Goal: Task Accomplishment & Management: Complete application form

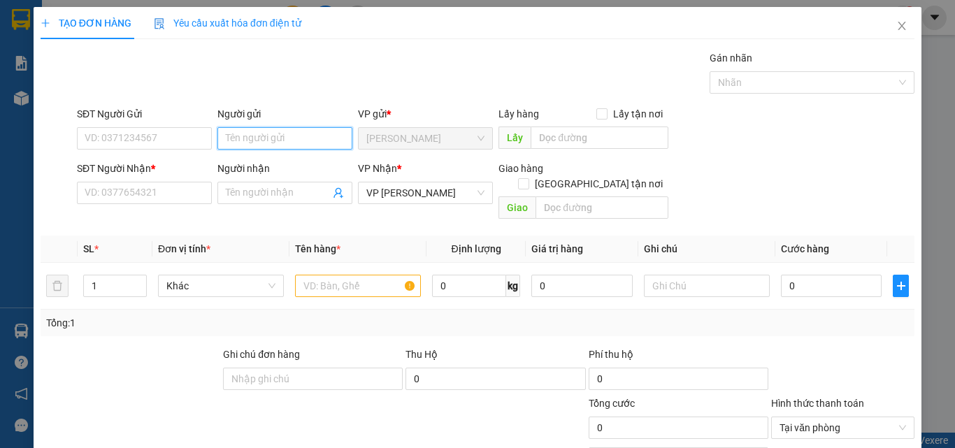
click at [282, 143] on input "Người gửi" at bounding box center [284, 138] width 135 height 22
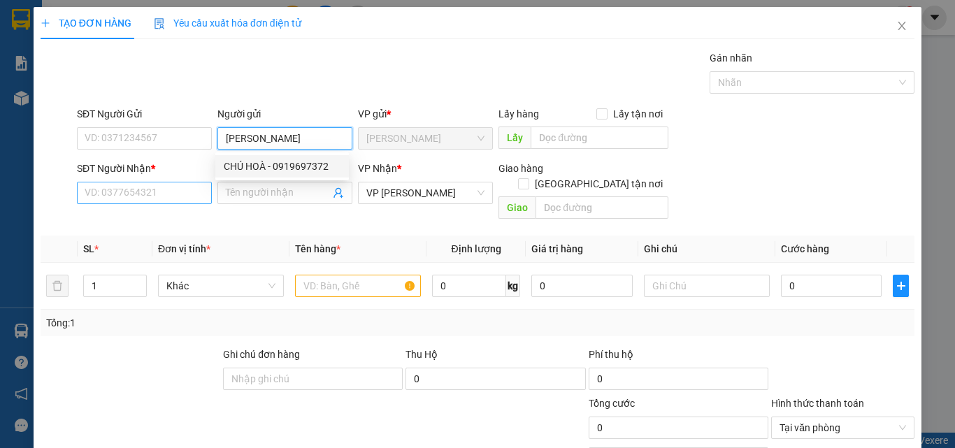
type input "[PERSON_NAME]"
click at [179, 194] on input "SĐT Người Nhận *" at bounding box center [144, 193] width 135 height 22
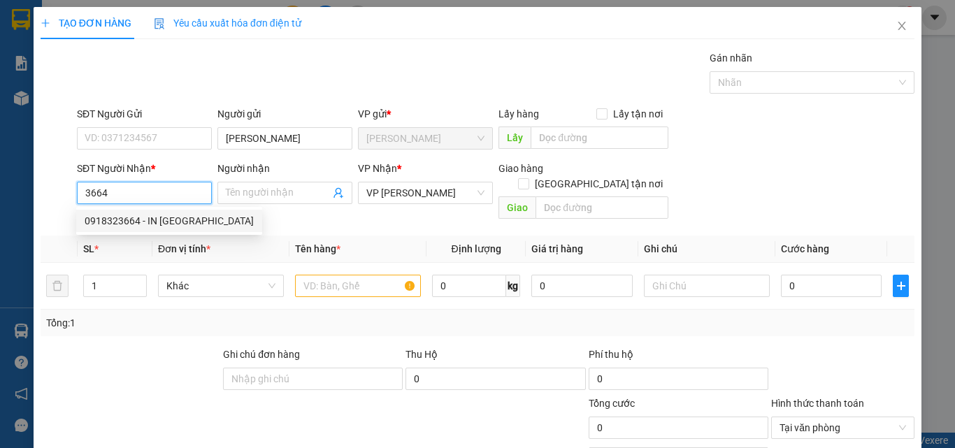
click at [156, 218] on div "0918323664 - IN [GEOGRAPHIC_DATA]" at bounding box center [169, 220] width 169 height 15
type input "0918323664"
type input "IN [GEOGRAPHIC_DATA]"
type input "40.000"
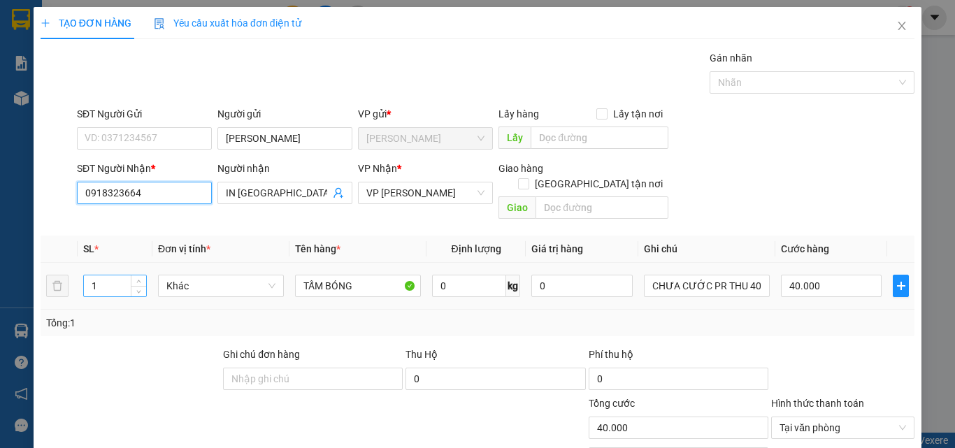
type input "0918323664"
click at [110, 276] on input "1" at bounding box center [115, 286] width 62 height 21
type input "3"
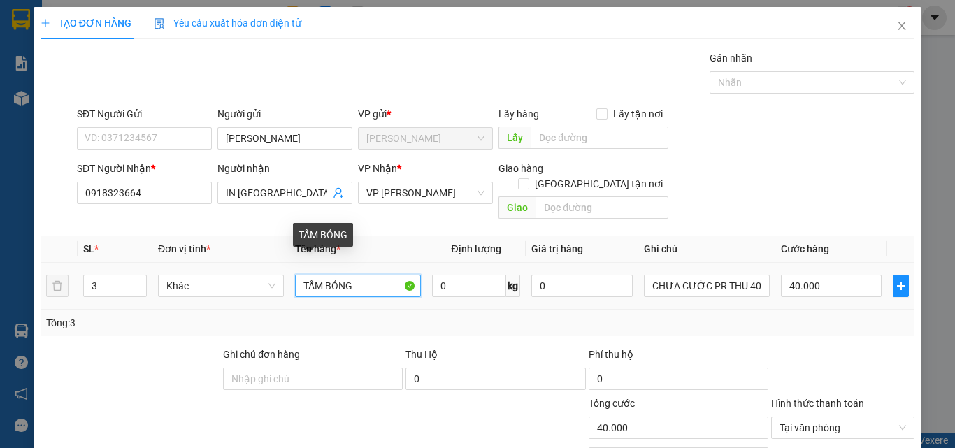
click at [355, 275] on input "TẤM BÓNG" at bounding box center [358, 286] width 126 height 22
type input "0"
type input "T"
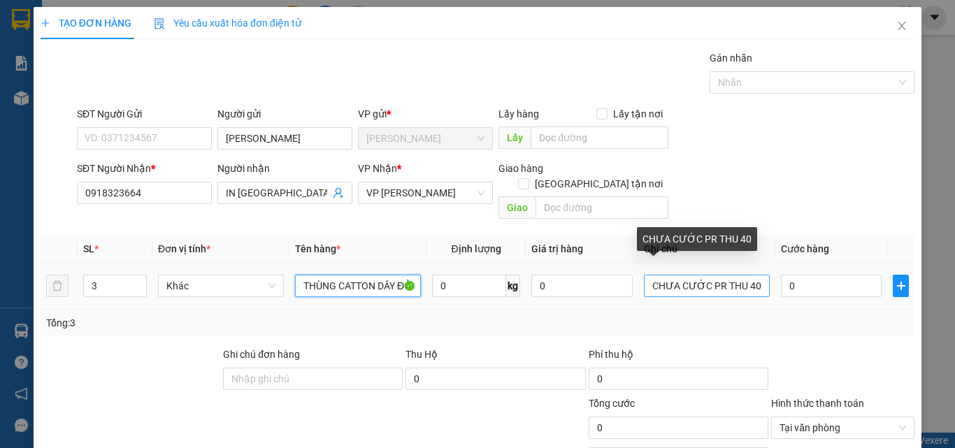
type input "THÙNG CATTON DÂY ĐỎ"
click at [754, 275] on input "CHƯA CƯỚC PR THU 40" at bounding box center [707, 286] width 126 height 22
click at [644, 275] on input "CHƯA CƯỚC VỀ PR TÍNH" at bounding box center [707, 286] width 126 height 22
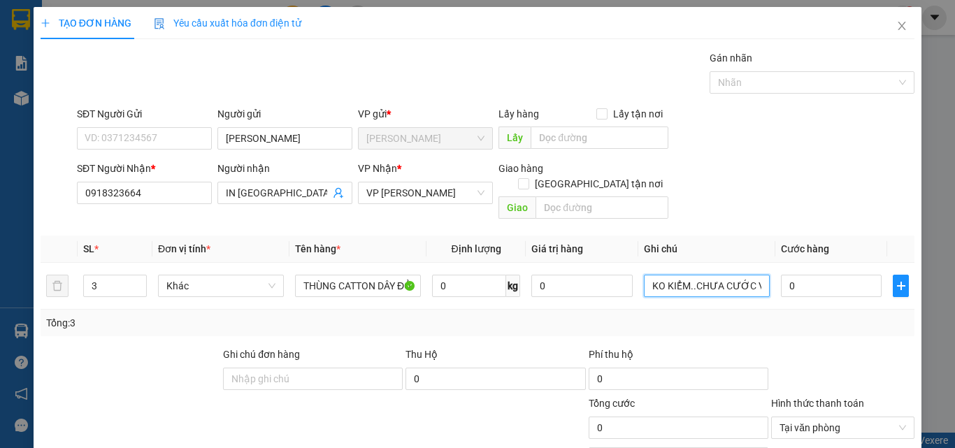
type input "KO KIỂM..CHƯA CƯỚC VỀ PR TÍNH"
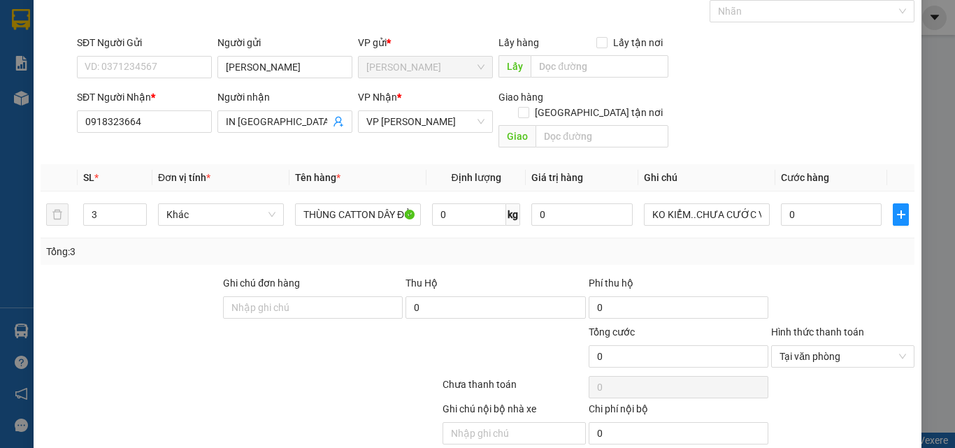
scroll to position [113, 0]
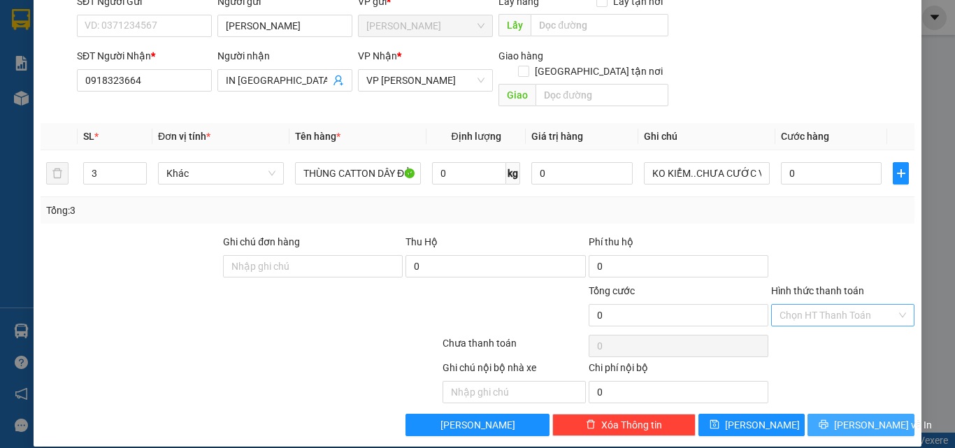
click at [852, 417] on span "[PERSON_NAME] và In" at bounding box center [883, 424] width 98 height 15
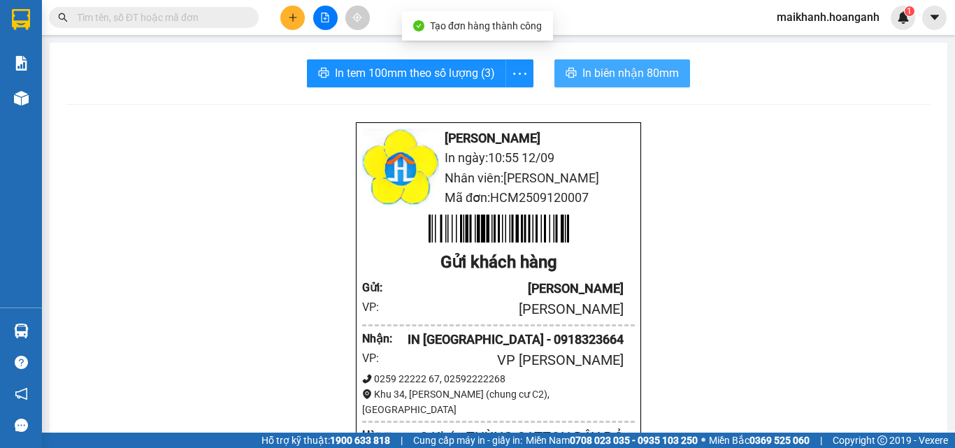
click at [617, 73] on span "In biên nhận 80mm" at bounding box center [631, 72] width 97 height 17
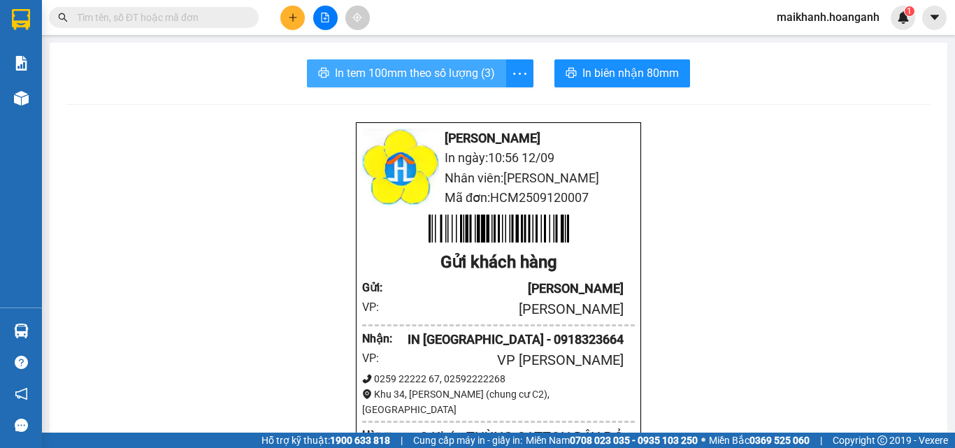
click at [401, 69] on span "In tem 100mm theo số lượng (3)" at bounding box center [415, 72] width 160 height 17
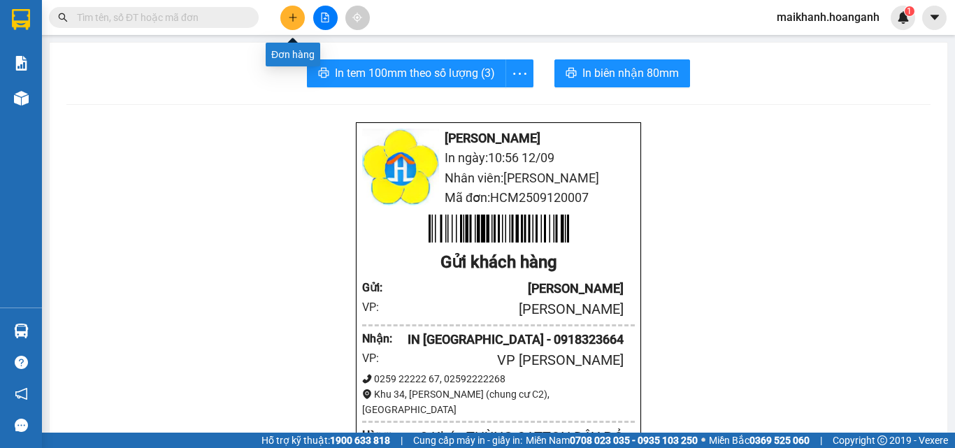
click at [291, 20] on icon "plus" at bounding box center [293, 18] width 10 height 10
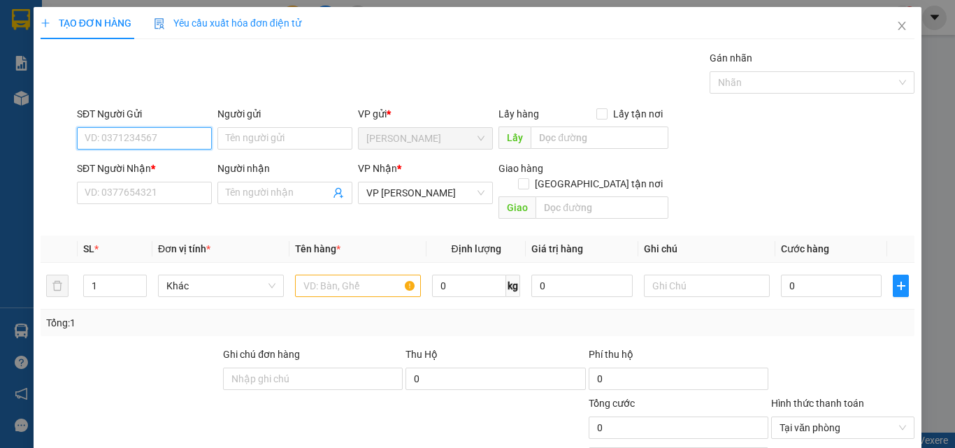
click at [185, 142] on input "SĐT Người Gửi" at bounding box center [144, 138] width 135 height 22
click at [124, 162] on div "0838622878 - CTY ĐẤT VIỆT" at bounding box center [147, 166] width 124 height 15
type input "0838622878"
type input "CTY ĐẤT VIỆT"
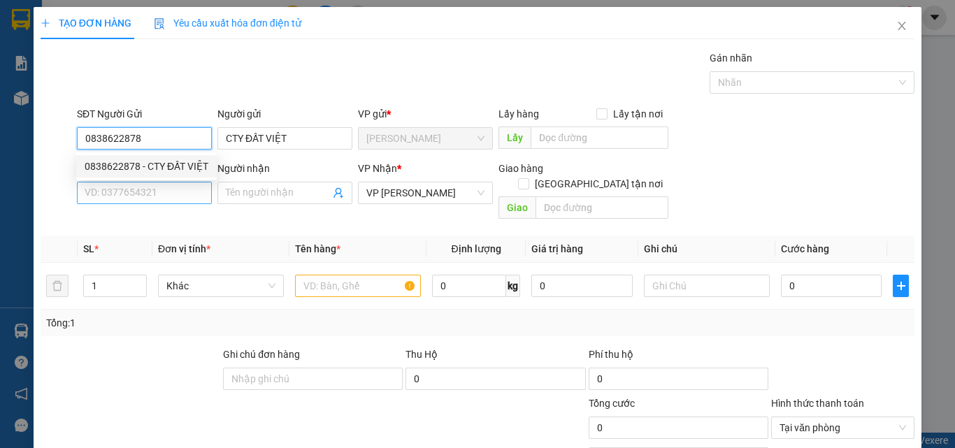
type input "120.000"
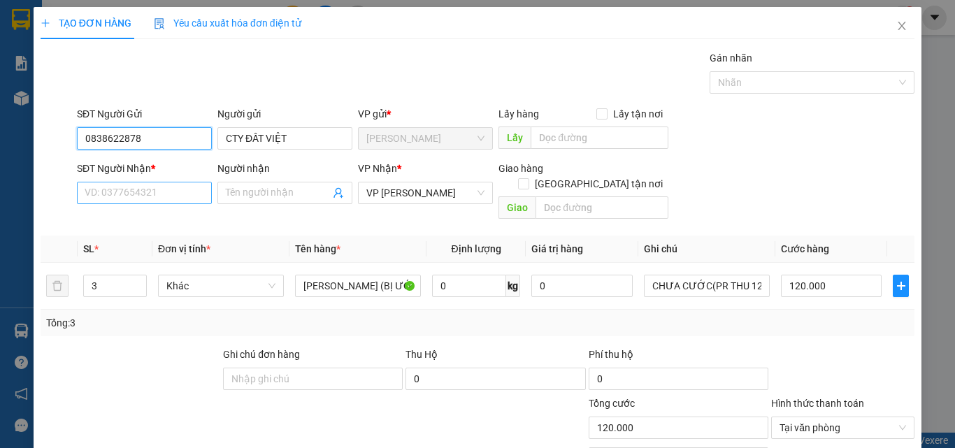
type input "0838622878"
click at [146, 192] on input "SĐT Người Nhận *" at bounding box center [144, 193] width 135 height 22
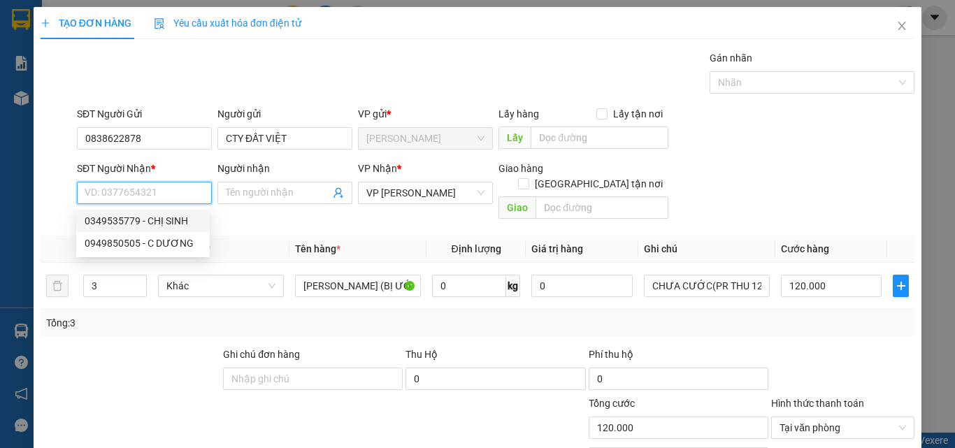
click at [124, 225] on div "0349535779 - CHỊ SINH" at bounding box center [143, 220] width 117 height 15
type input "0349535779"
type input "CHỊ SINH"
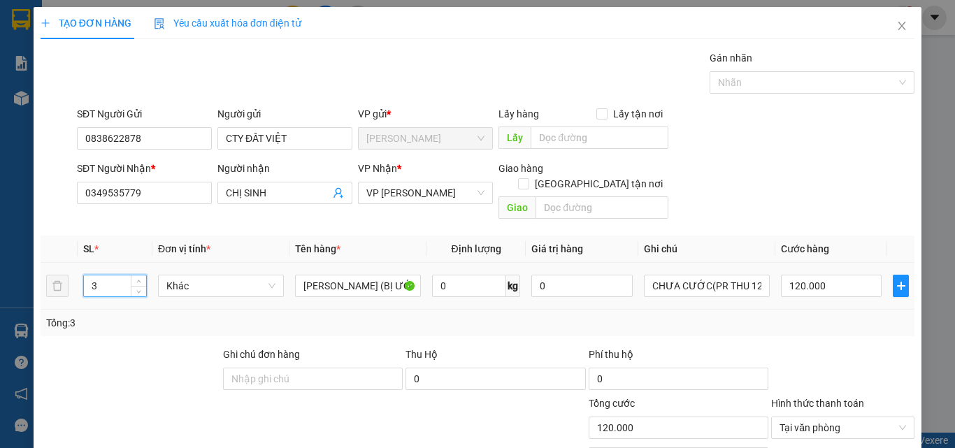
click at [108, 276] on input "3" at bounding box center [115, 286] width 62 height 21
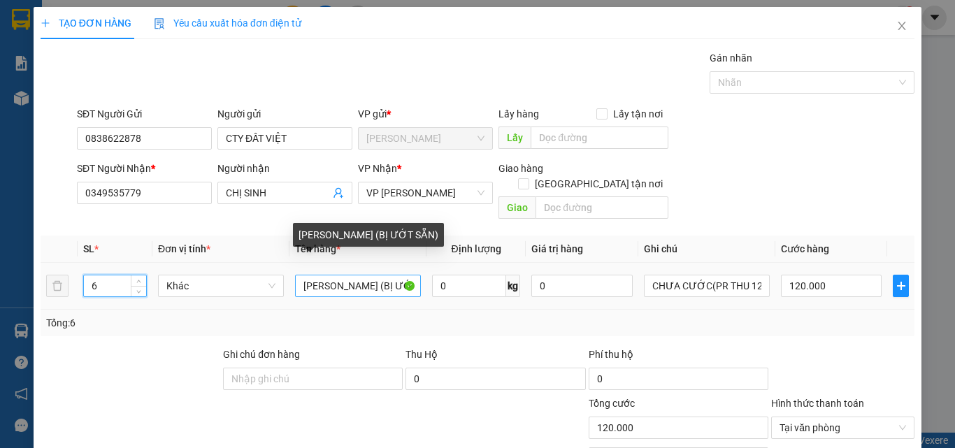
type input "6"
click at [410, 275] on input "[PERSON_NAME] (BỊ ƯỚT SẴN)" at bounding box center [358, 286] width 126 height 22
type input "0"
click at [410, 275] on input "THÙNG CATTON (BSẴN)" at bounding box center [358, 286] width 126 height 22
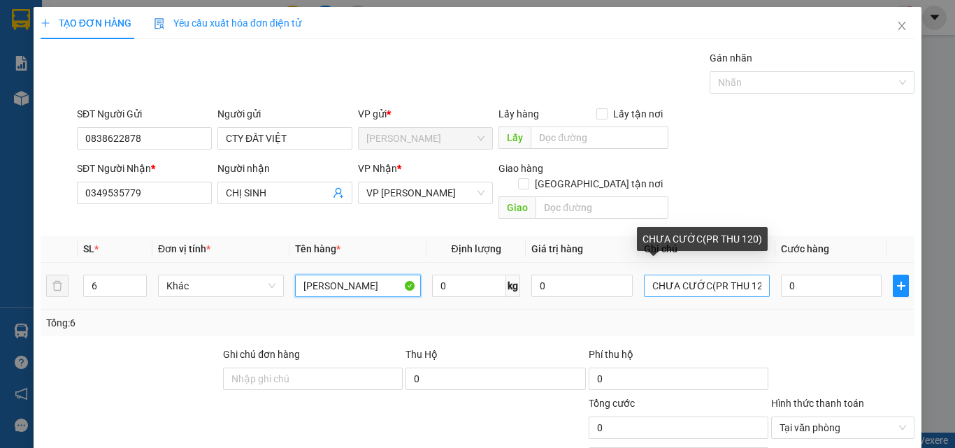
type input "[PERSON_NAME]"
click at [743, 275] on input "CHƯA CƯỚC(PR THU 120)" at bounding box center [707, 286] width 126 height 22
click at [700, 278] on input "CHƯA CƯỚC(PR THU 220)" at bounding box center [707, 286] width 126 height 22
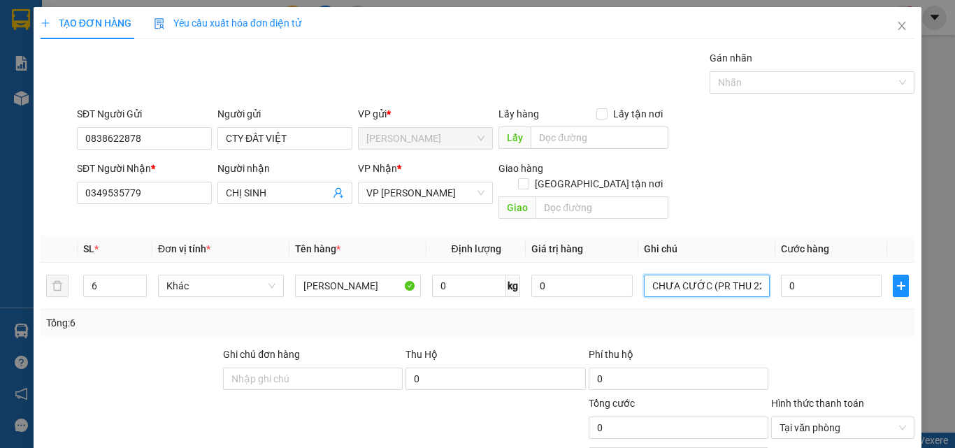
type input "CHƯA CƯỚC (PR THU 220)"
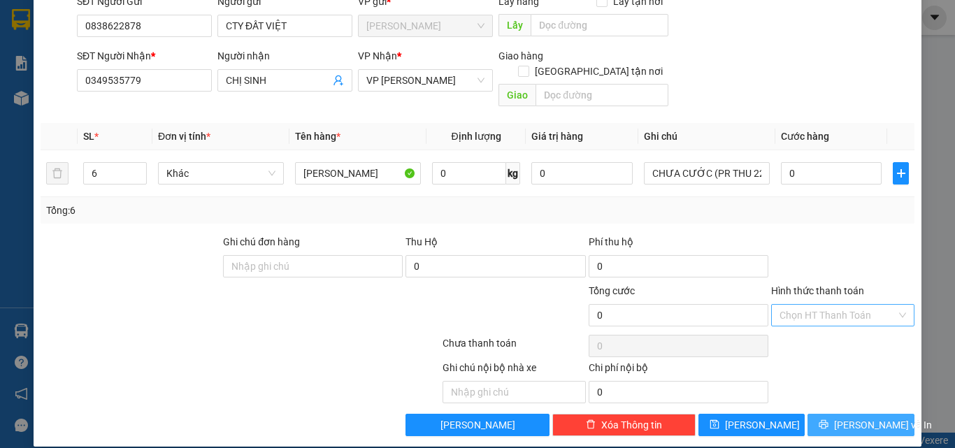
click at [869, 417] on span "[PERSON_NAME] và In" at bounding box center [883, 424] width 98 height 15
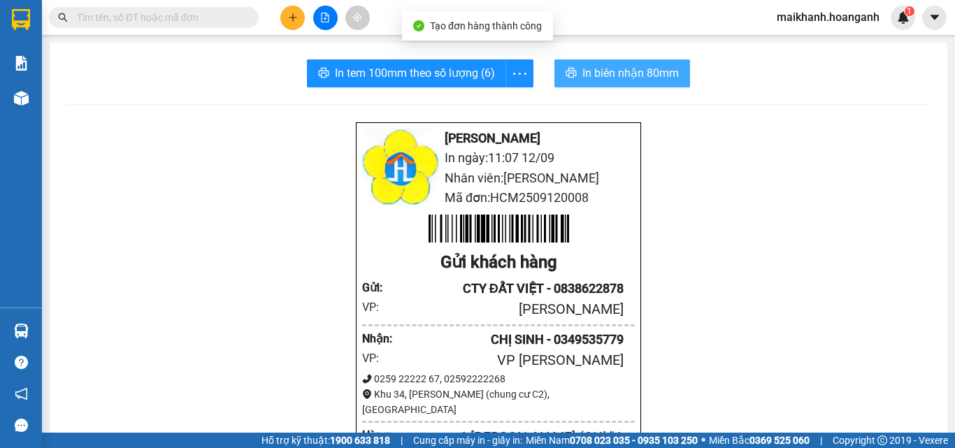
click at [615, 75] on span "In biên nhận 80mm" at bounding box center [631, 72] width 97 height 17
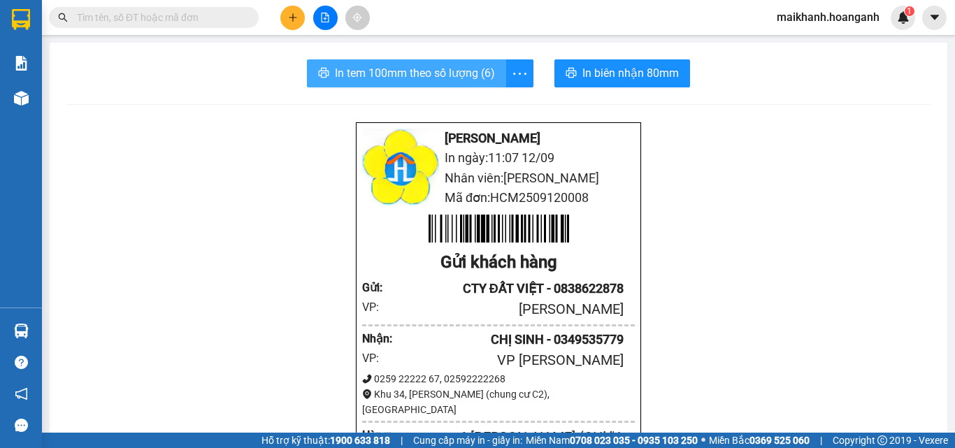
click at [406, 73] on span "In tem 100mm theo số lượng (6)" at bounding box center [415, 72] width 160 height 17
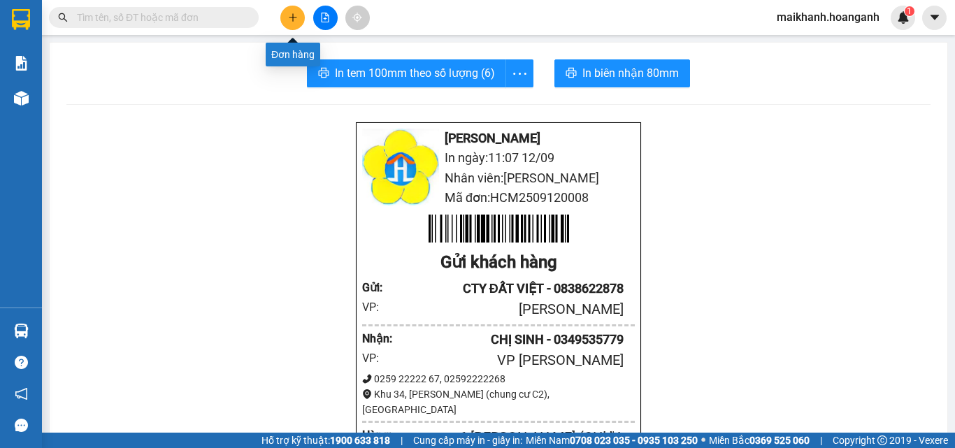
click at [291, 17] on icon "plus" at bounding box center [293, 17] width 8 height 1
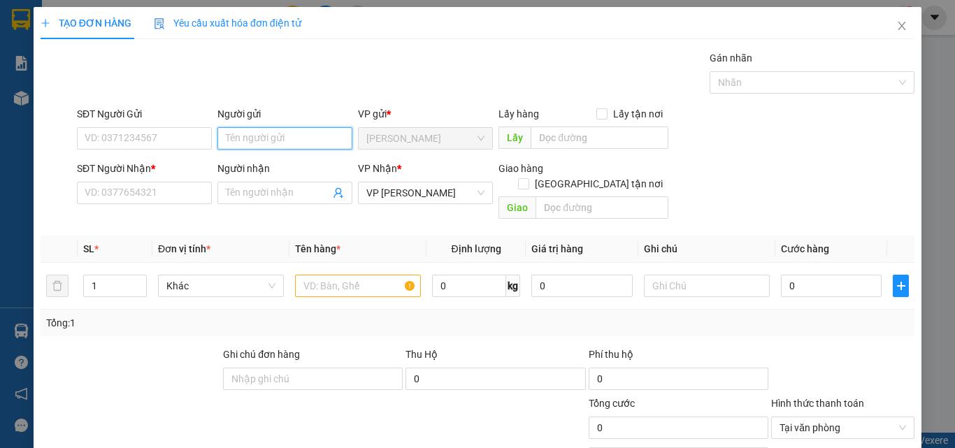
click at [241, 134] on input "Người gửi" at bounding box center [284, 138] width 135 height 22
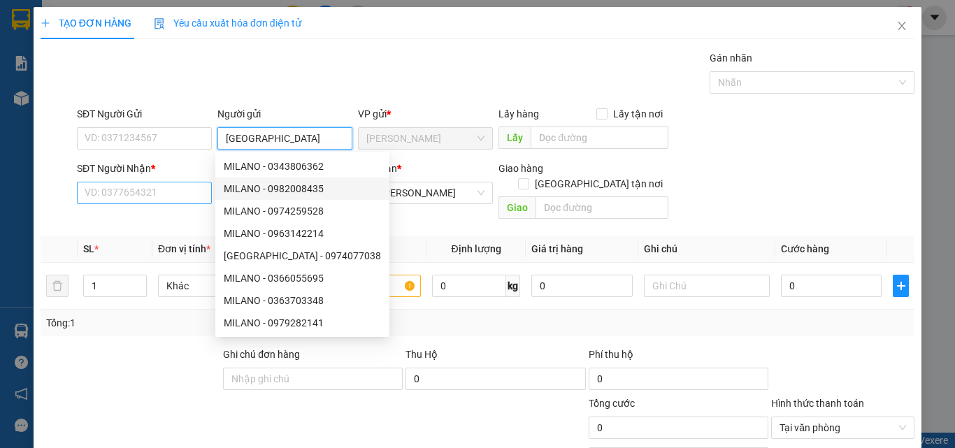
type input "[GEOGRAPHIC_DATA]"
click at [186, 192] on input "SĐT Người Nhận *" at bounding box center [144, 193] width 135 height 22
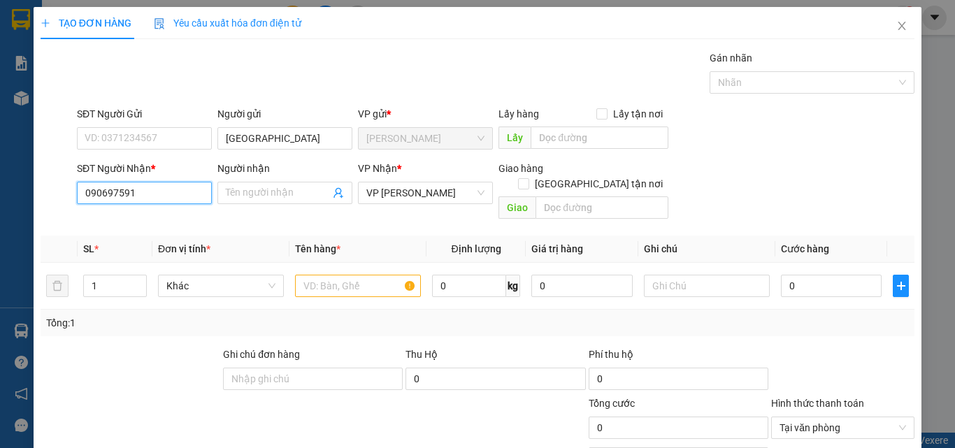
type input "0906975912"
click at [122, 217] on div "0906975912 - NGỌC" at bounding box center [143, 220] width 117 height 15
type input "NGỌC"
type input "120.000"
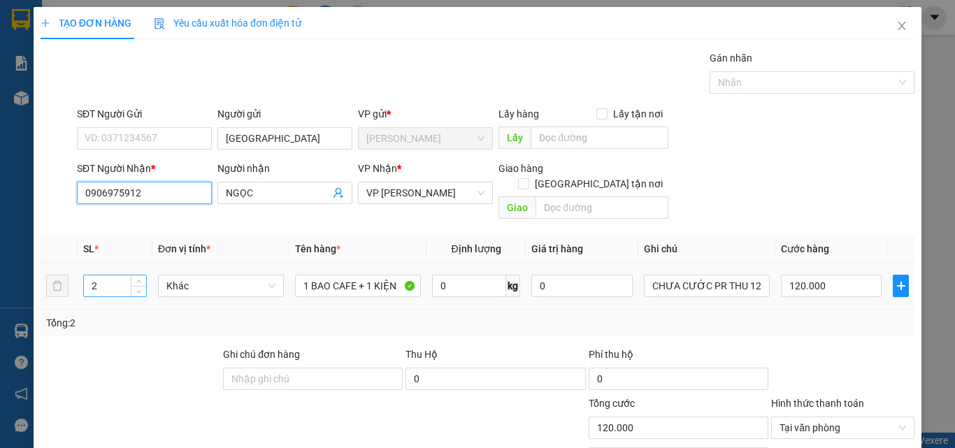
type input "0906975912"
click at [113, 276] on input "2" at bounding box center [115, 286] width 62 height 21
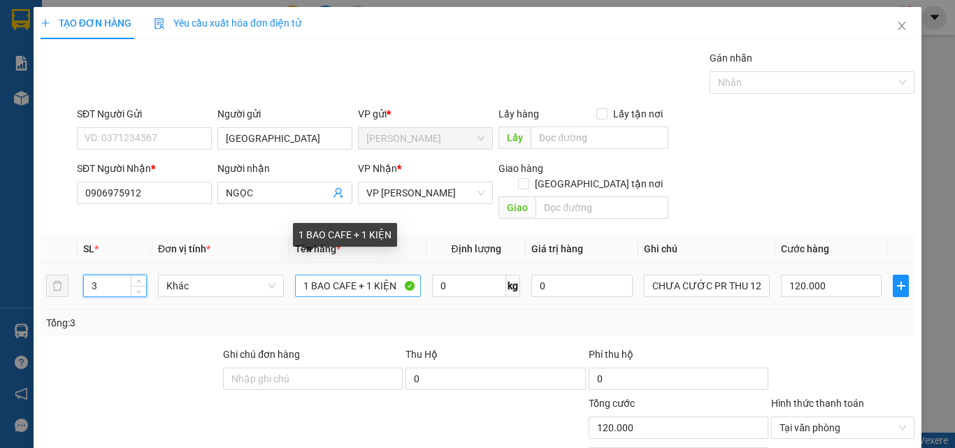
type input "3"
click at [400, 275] on input "1 BAO CAFE + 1 KIỆN" at bounding box center [358, 286] width 126 height 22
type input "0"
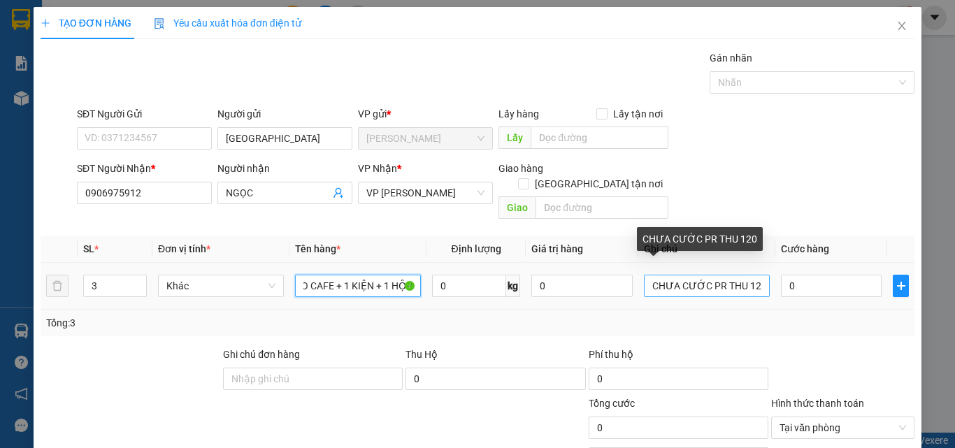
type input "1 BAO CAFE + 1 KIỆN + 1 HỘP"
click at [750, 278] on input "CHƯA CƯỚC PR THU 120" at bounding box center [707, 286] width 126 height 22
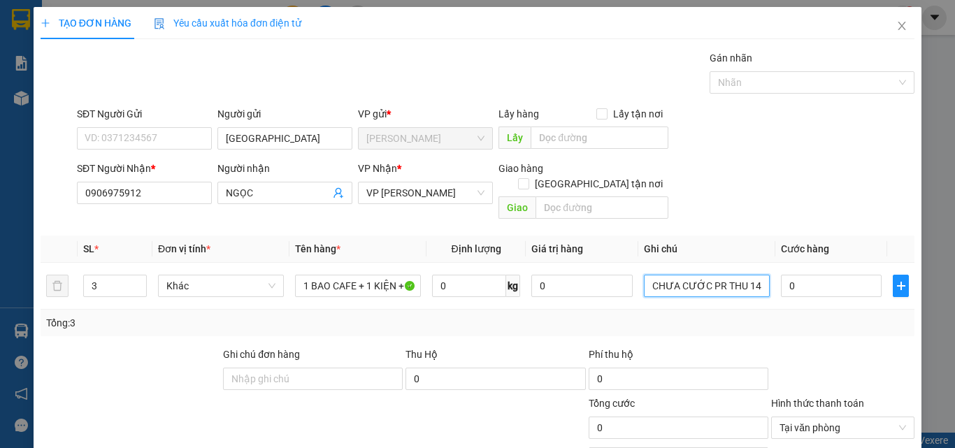
type input "CHƯA CƯỚC PR THU 140"
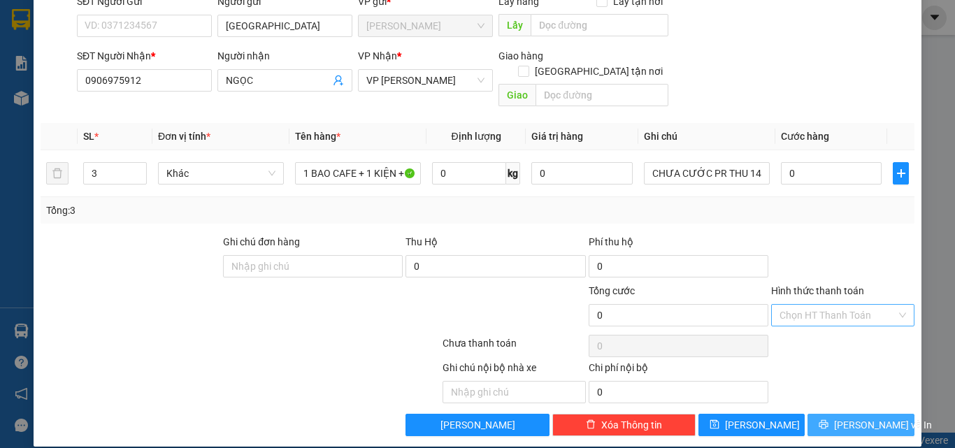
click at [859, 417] on span "[PERSON_NAME] và In" at bounding box center [883, 424] width 98 height 15
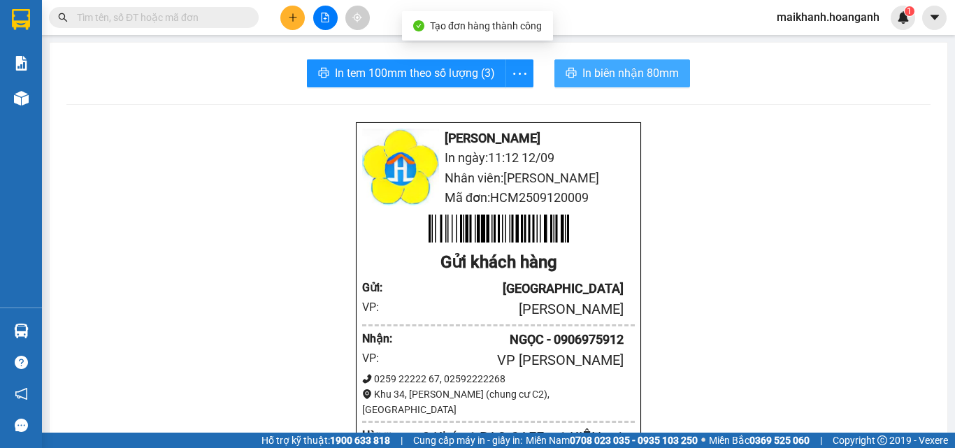
click at [612, 68] on span "In biên nhận 80mm" at bounding box center [631, 72] width 97 height 17
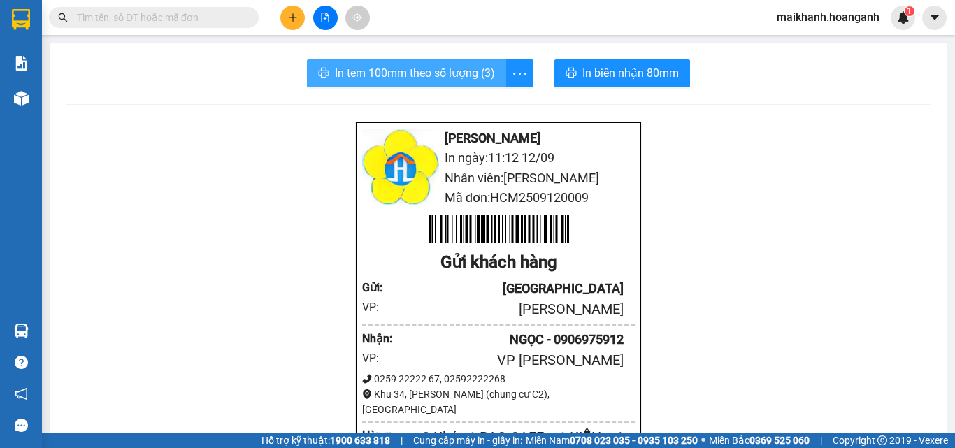
click at [356, 75] on span "In tem 100mm theo số lượng (3)" at bounding box center [415, 72] width 160 height 17
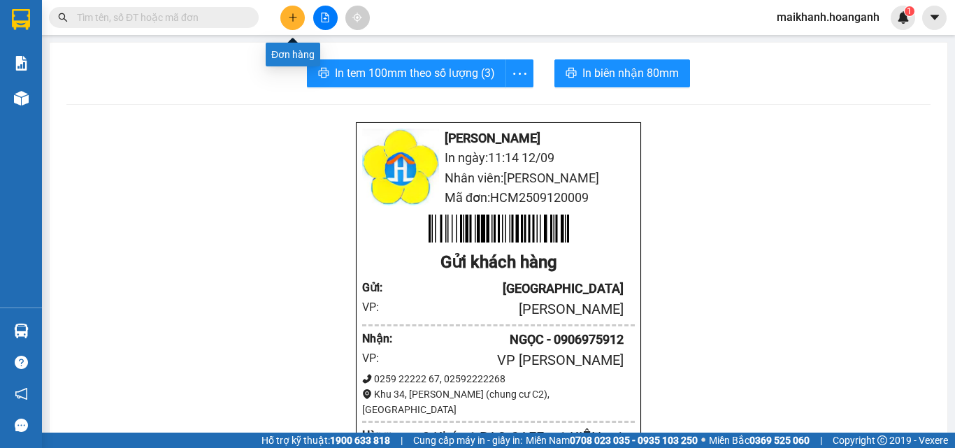
click at [287, 15] on button at bounding box center [292, 18] width 24 height 24
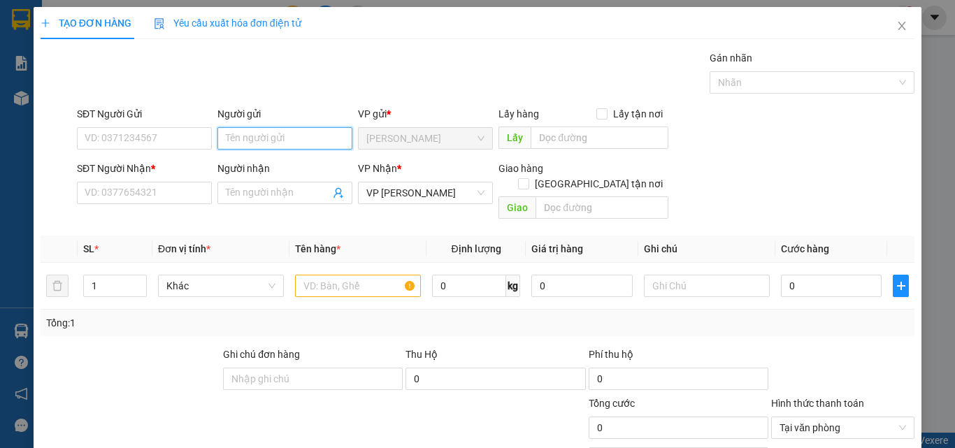
click at [252, 132] on input "Người gửi" at bounding box center [284, 138] width 135 height 22
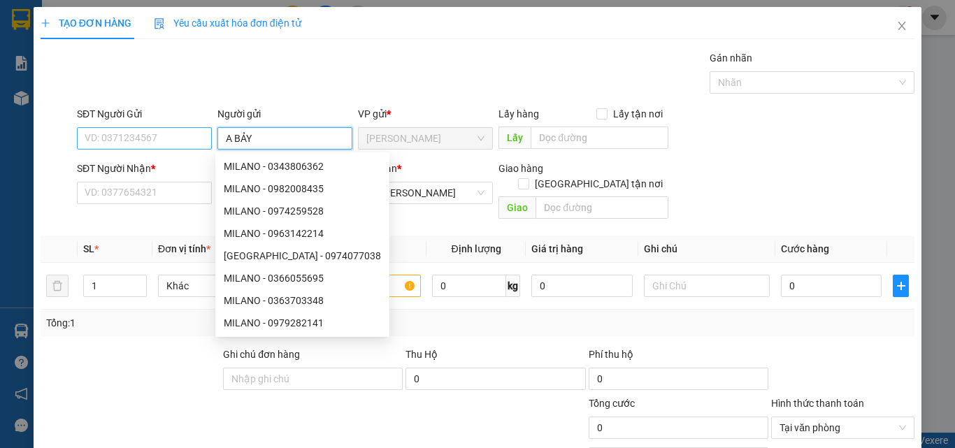
type input "A BẢY"
click at [166, 138] on input "SĐT Người Gửi" at bounding box center [144, 138] width 135 height 22
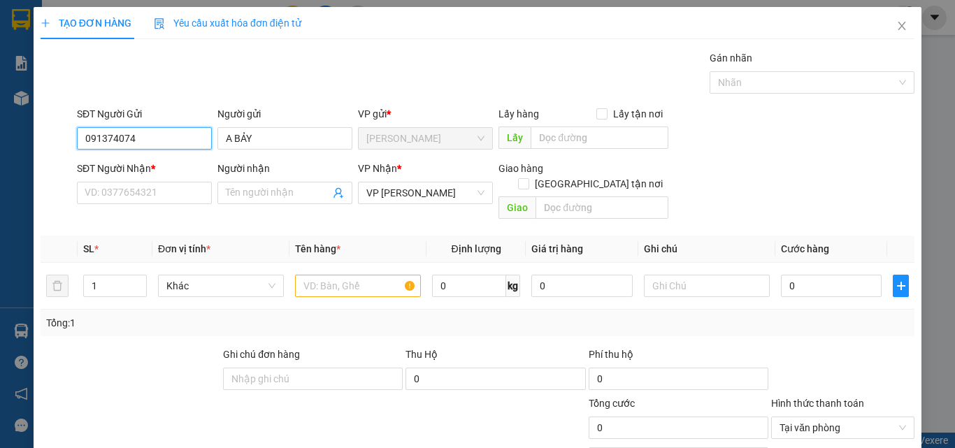
type input "0913740743"
click at [177, 165] on div "0913740743 - [PERSON_NAME]" at bounding box center [154, 166] width 138 height 15
type input "[PERSON_NAME]"
type input "60.000"
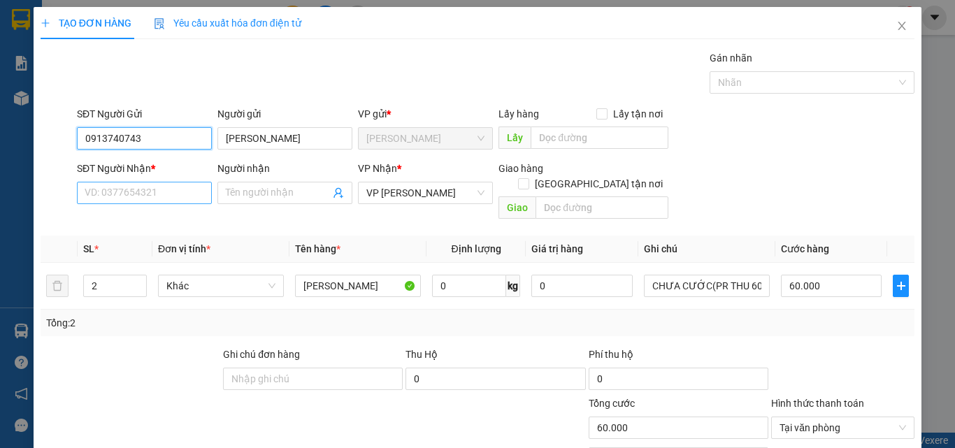
type input "0913740743"
click at [197, 197] on input "SĐT Người Nhận *" at bounding box center [144, 193] width 135 height 22
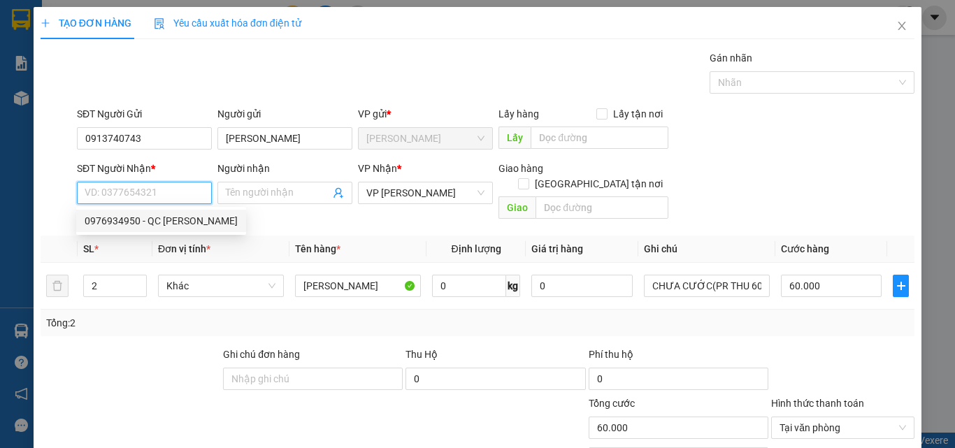
click at [177, 222] on div "0976934950 - QC [PERSON_NAME]" at bounding box center [161, 220] width 153 height 15
type input "0976934950"
type input "QC [PERSON_NAME]"
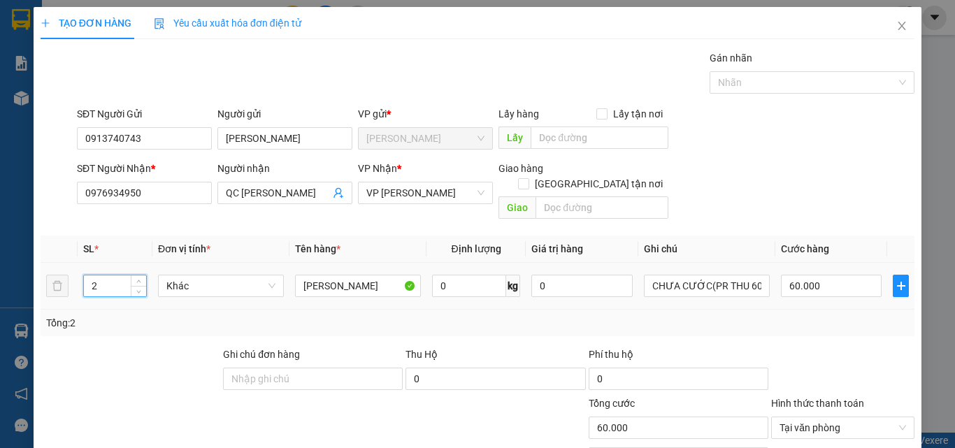
click at [106, 276] on input "2" at bounding box center [115, 286] width 62 height 21
type input "7"
click at [823, 275] on input "60.000" at bounding box center [831, 286] width 101 height 22
type input "0"
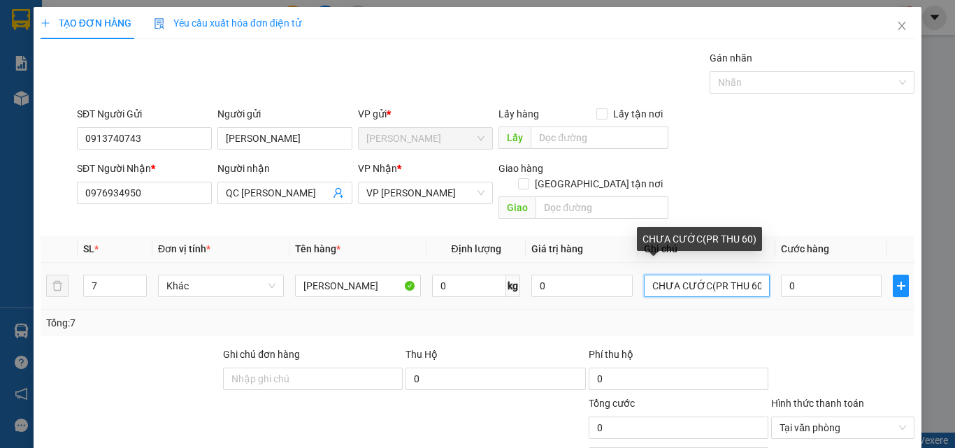
click at [747, 275] on input "CHƯA CƯỚC(PR THU 60)" at bounding box center [707, 286] width 126 height 22
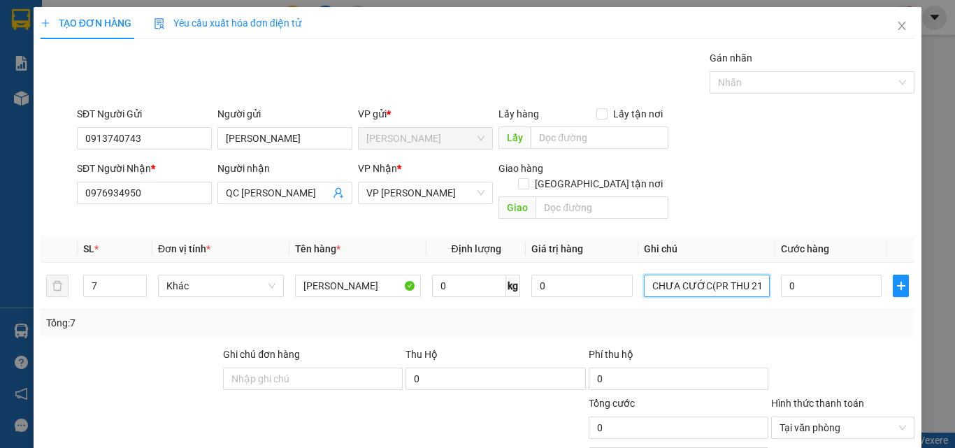
type input "CHƯA CƯỚC(PR THU 210)"
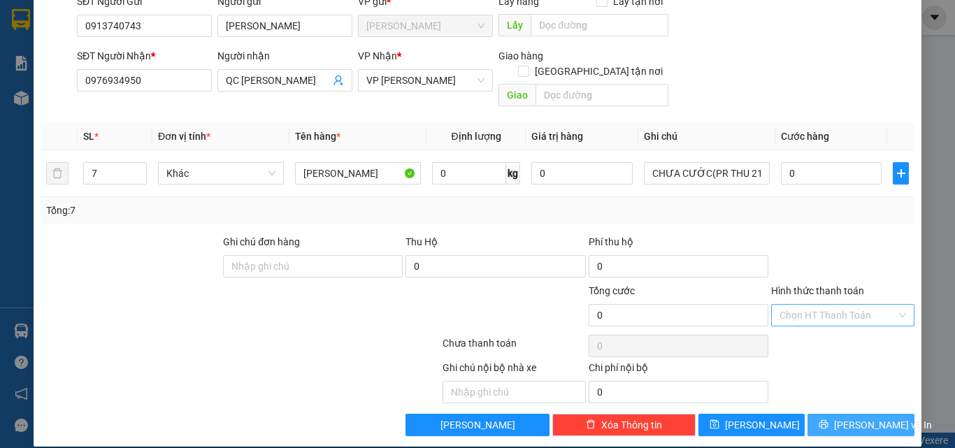
click at [876, 417] on span "[PERSON_NAME] và In" at bounding box center [883, 424] width 98 height 15
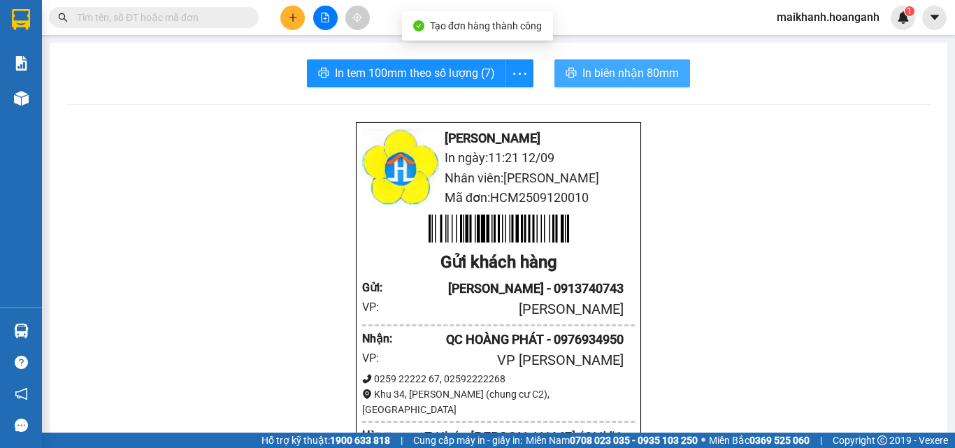
click at [621, 73] on span "In biên nhận 80mm" at bounding box center [631, 72] width 97 height 17
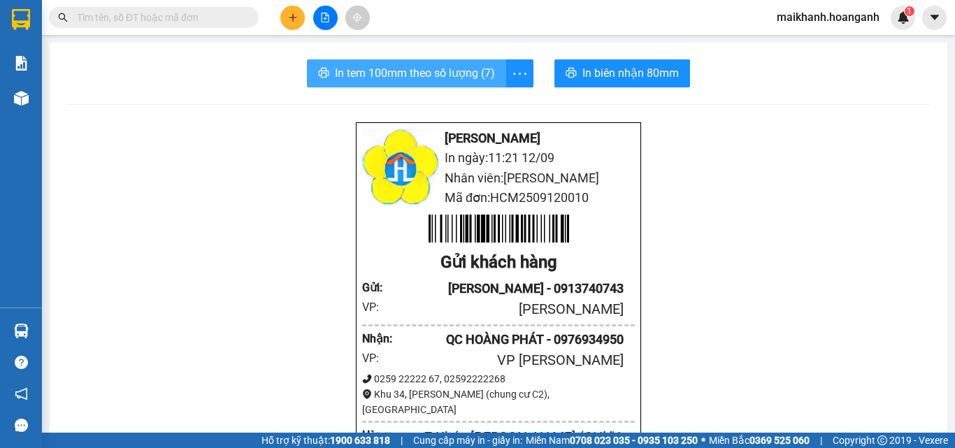
click at [449, 72] on span "In tem 100mm theo số lượng (7)" at bounding box center [415, 72] width 160 height 17
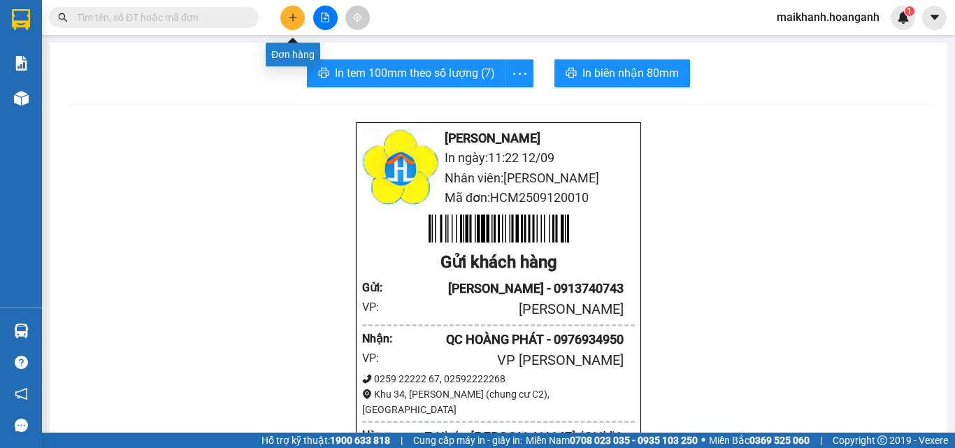
click at [294, 12] on button at bounding box center [292, 18] width 24 height 24
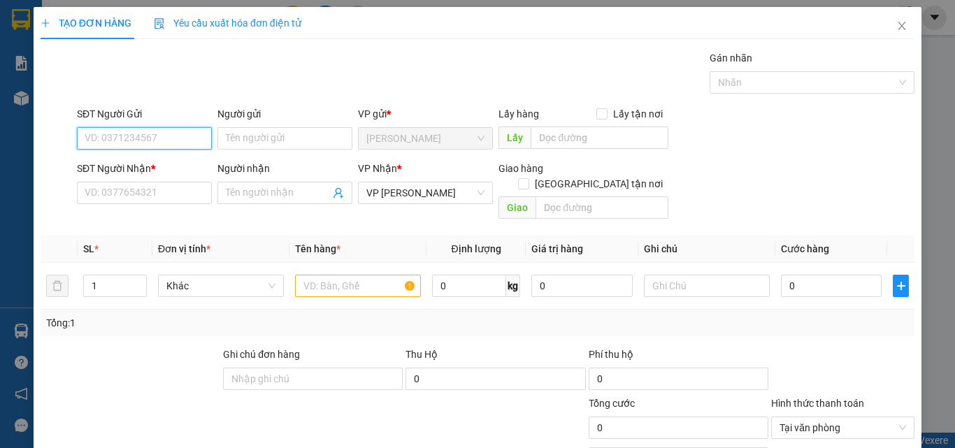
click at [185, 138] on input "SĐT Người Gửi" at bounding box center [144, 138] width 135 height 22
type input "0917226278"
click at [127, 170] on div "0917226278 - [PERSON_NAME]" at bounding box center [154, 166] width 138 height 15
type input "[PERSON_NAME]"
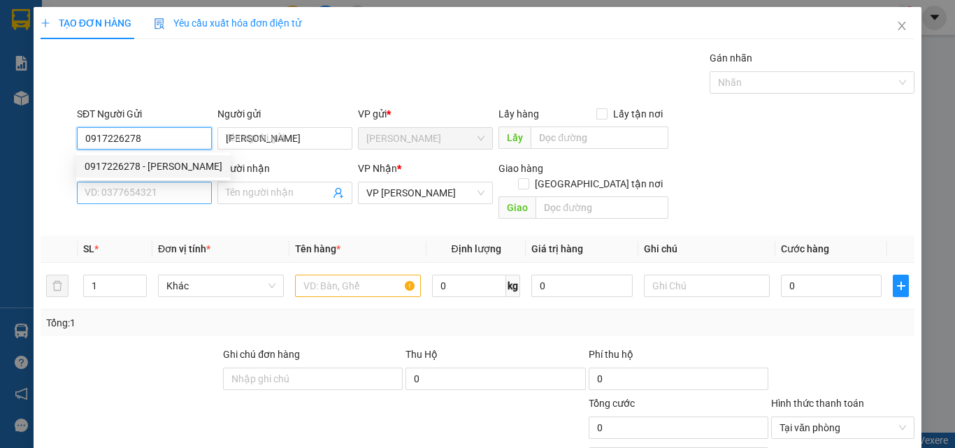
type input "40.000"
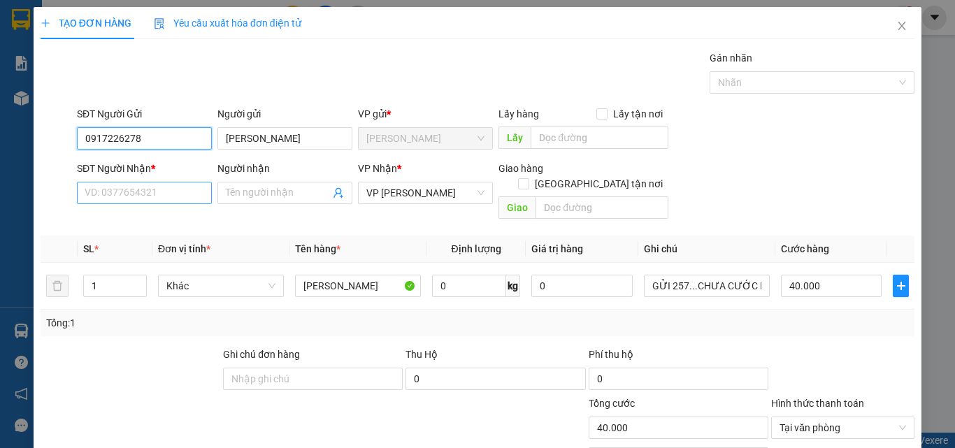
type input "0917226278"
click at [138, 195] on input "SĐT Người Nhận *" at bounding box center [144, 193] width 135 height 22
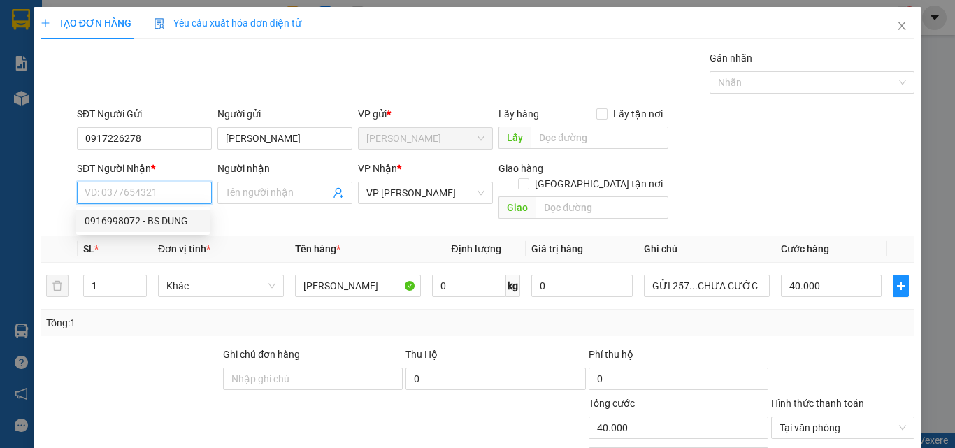
click at [160, 219] on div "0916998072 - BS DUNG" at bounding box center [143, 220] width 117 height 15
type input "0916998072"
type input "BS DUNG"
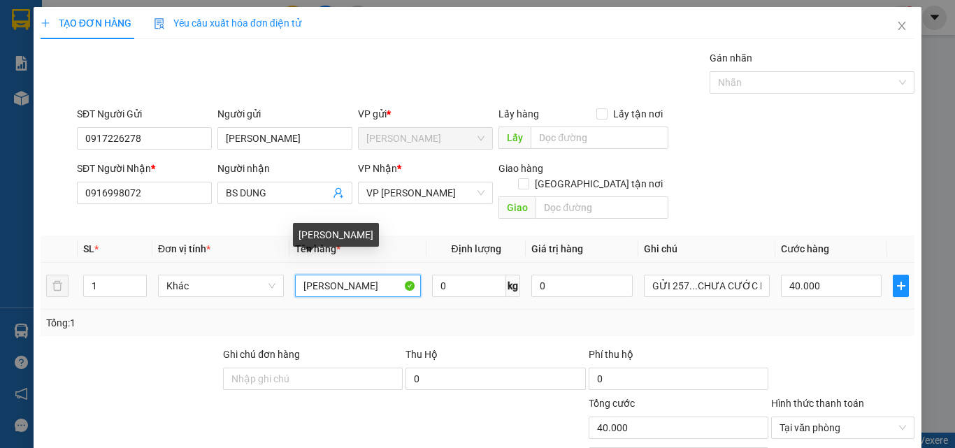
click at [381, 275] on input "[PERSON_NAME]" at bounding box center [358, 286] width 126 height 22
type input "[PERSON_NAME]"
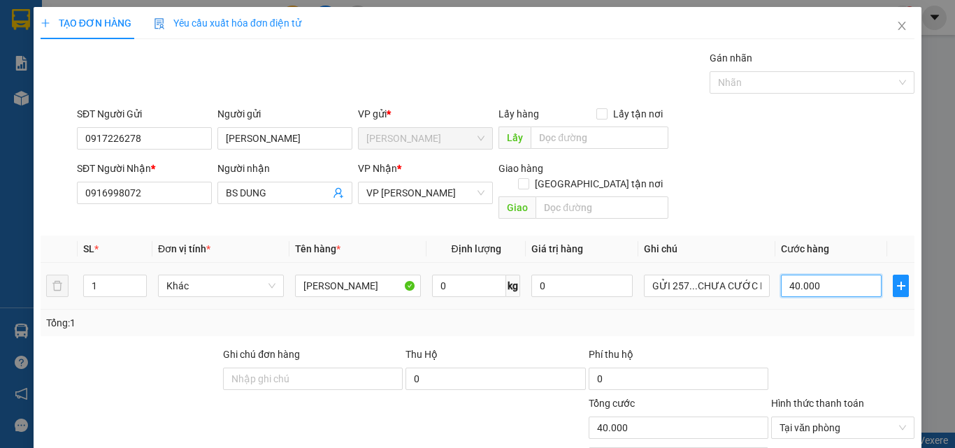
click at [831, 275] on input "40.000" at bounding box center [831, 286] width 101 height 22
type input "0"
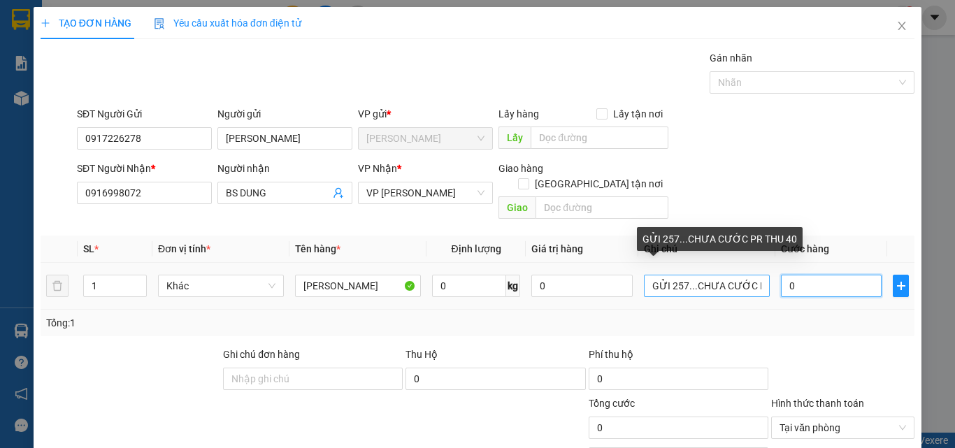
type input "0"
click at [684, 277] on input "GỬI 257...CHƯA CƯỚC PR THU 40" at bounding box center [707, 286] width 126 height 22
click at [748, 275] on input ".CHƯA CƯỚC PR THU 40" at bounding box center [707, 286] width 126 height 22
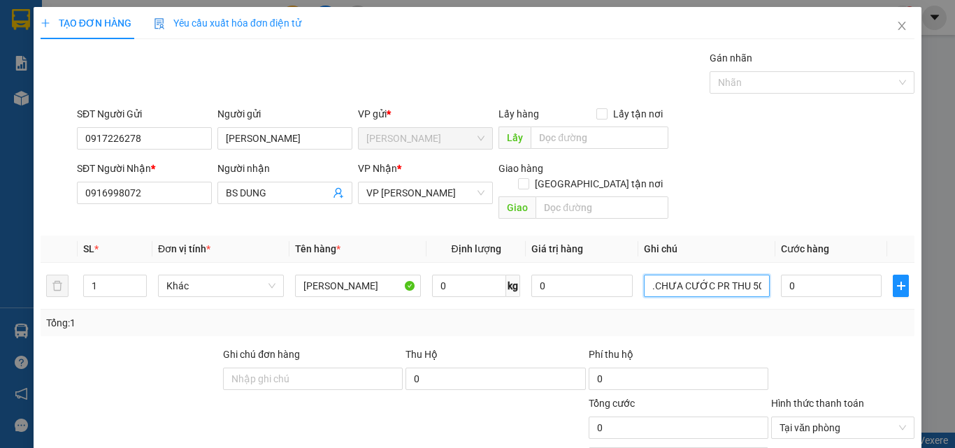
type input ".CHƯA CƯỚC PR THU 50"
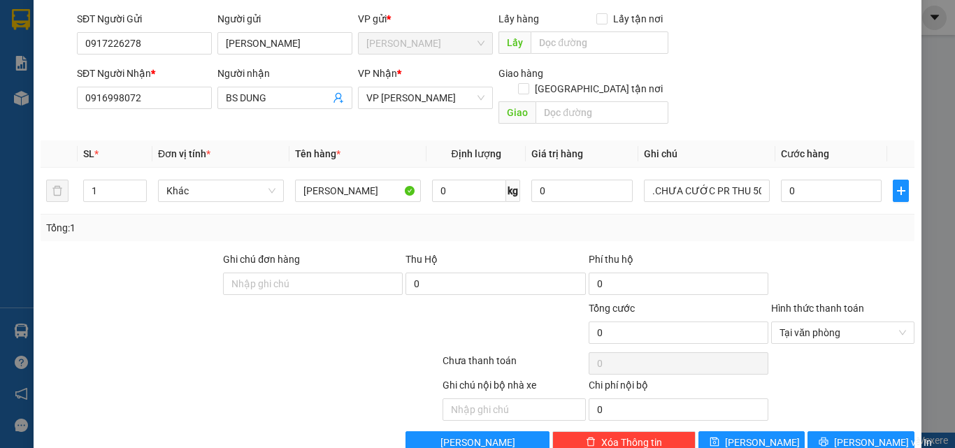
scroll to position [113, 0]
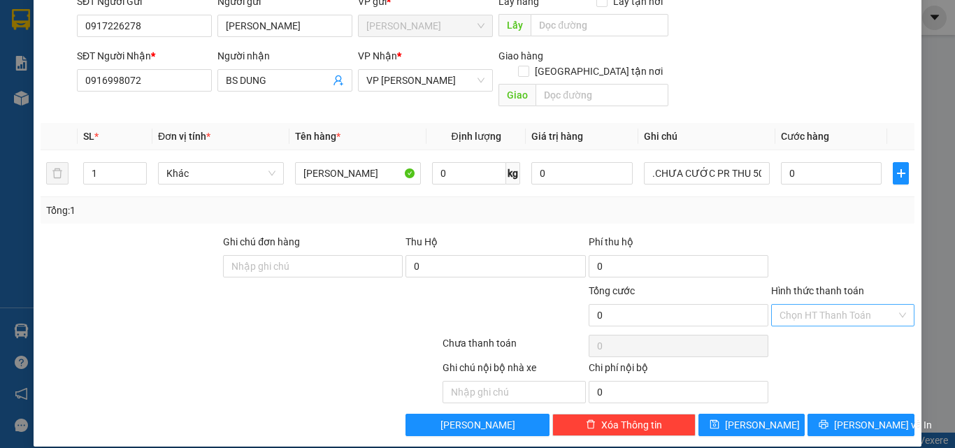
drag, startPoint x: 894, startPoint y: 296, endPoint x: 889, endPoint y: 387, distance: 91.1
click at [880, 414] on button "[PERSON_NAME] và In" at bounding box center [861, 425] width 107 height 22
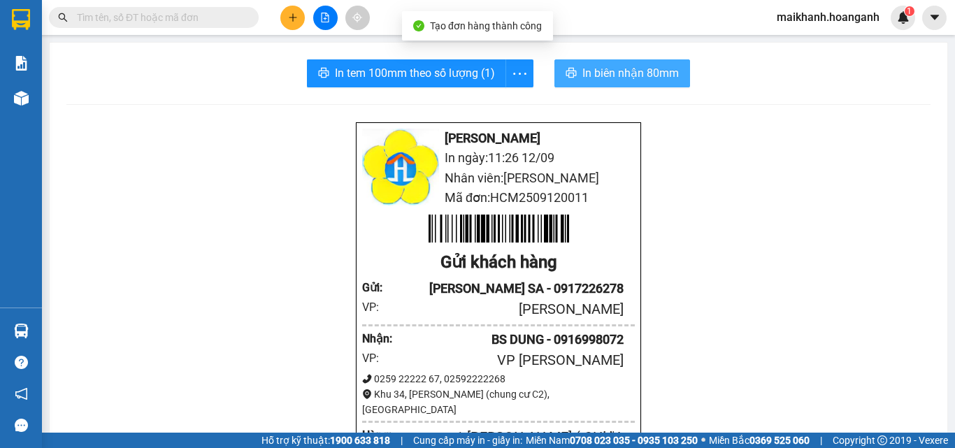
click at [623, 70] on span "In biên nhận 80mm" at bounding box center [631, 72] width 97 height 17
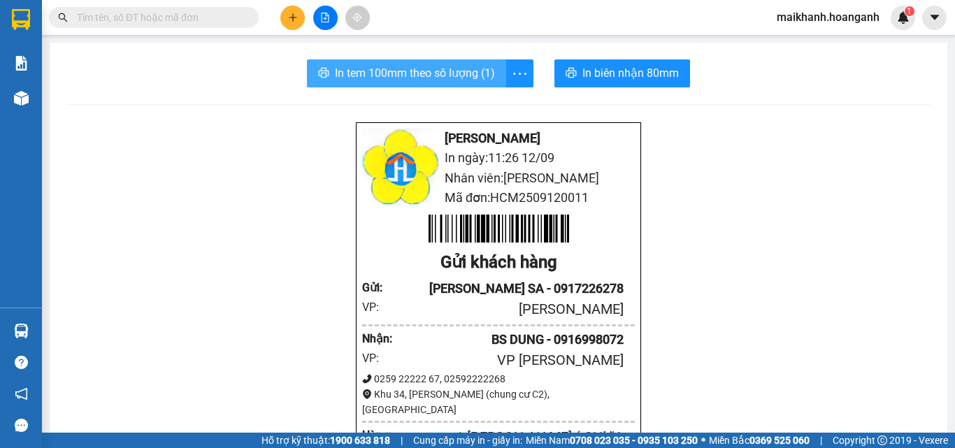
click at [466, 70] on span "In tem 100mm theo số lượng (1)" at bounding box center [415, 72] width 160 height 17
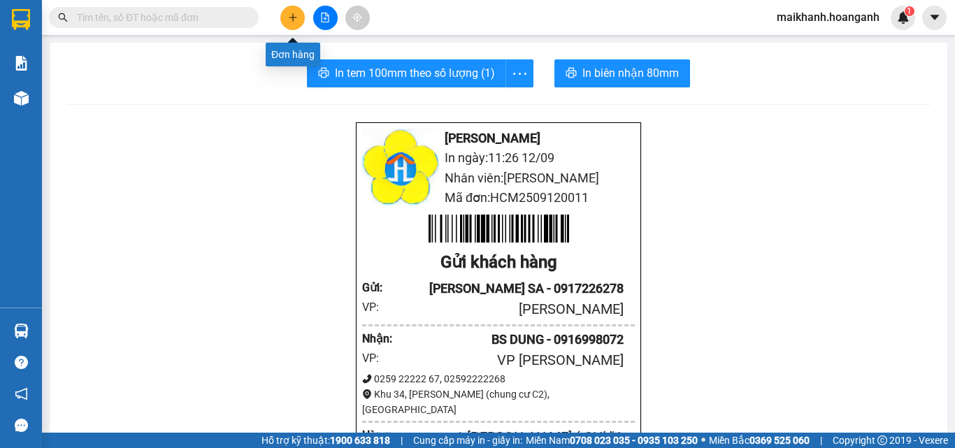
click at [295, 14] on icon "plus" at bounding box center [293, 18] width 10 height 10
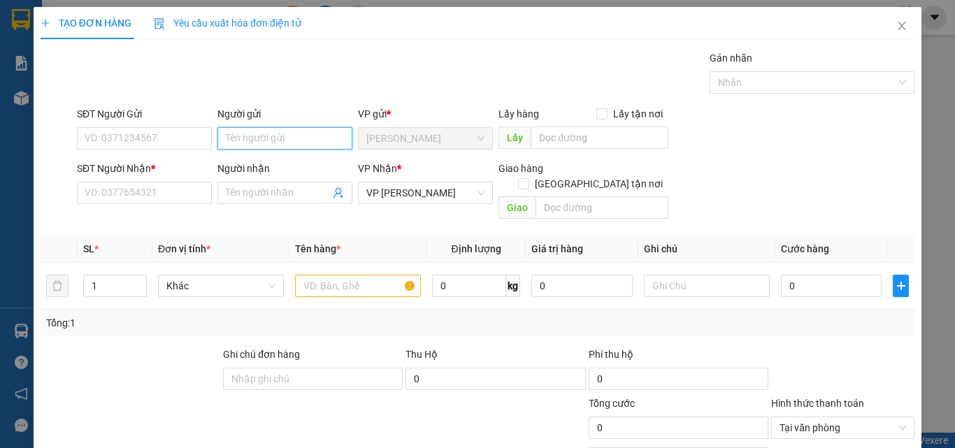
click at [252, 133] on input "Người gửi" at bounding box center [284, 138] width 135 height 22
type input "I"
type input "HIẾU"
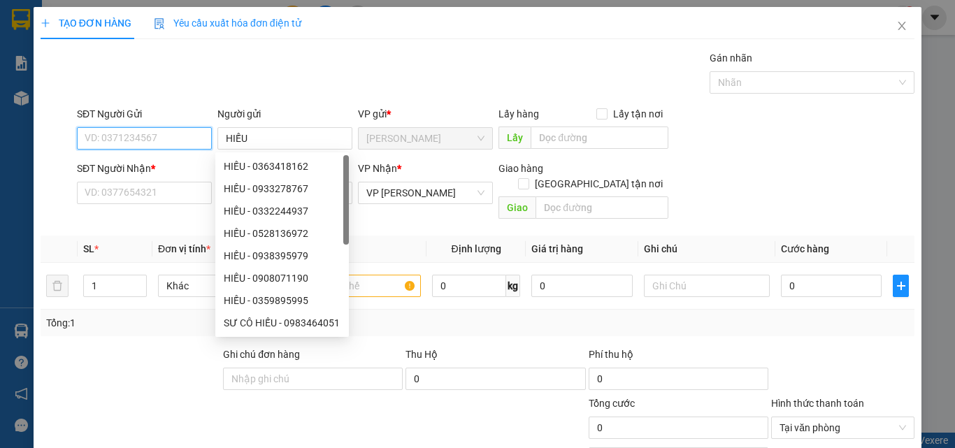
click at [136, 143] on input "SĐT Người Gửi" at bounding box center [144, 138] width 135 height 22
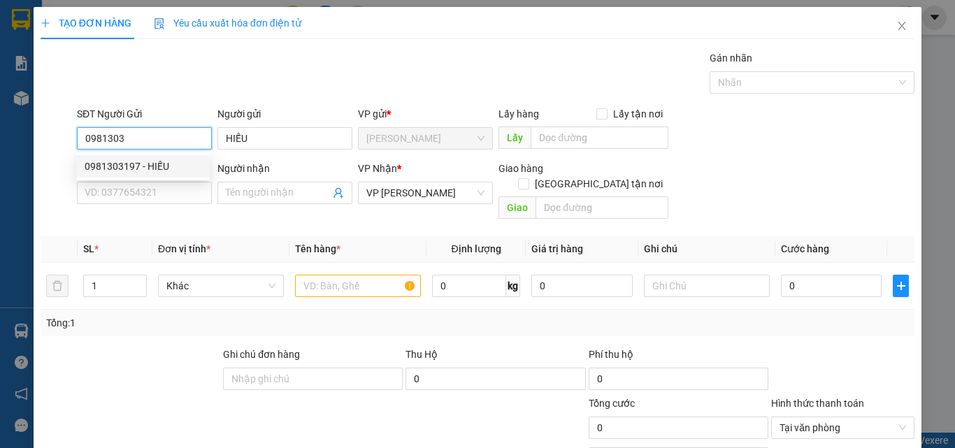
click at [119, 159] on div "0981303197 - HIẾU" at bounding box center [143, 166] width 117 height 15
type input "0981303197"
type input "100.000"
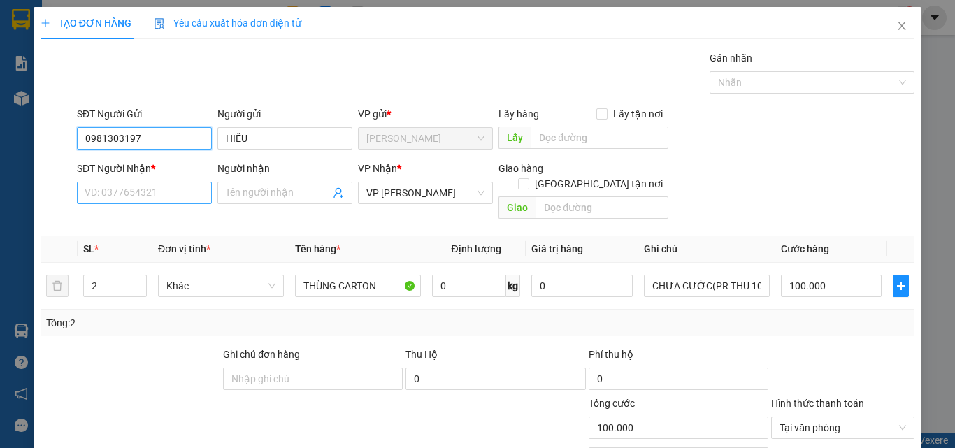
type input "0981303197"
click at [160, 190] on input "SĐT Người Nhận *" at bounding box center [144, 193] width 135 height 22
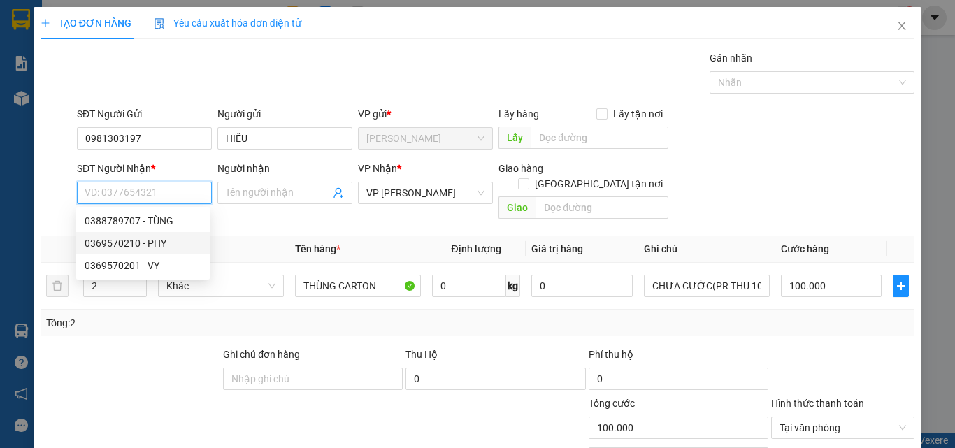
click at [166, 240] on div "0369570210 - PHY" at bounding box center [143, 243] width 117 height 15
type input "0369570210"
type input "PHY"
type input "40.000"
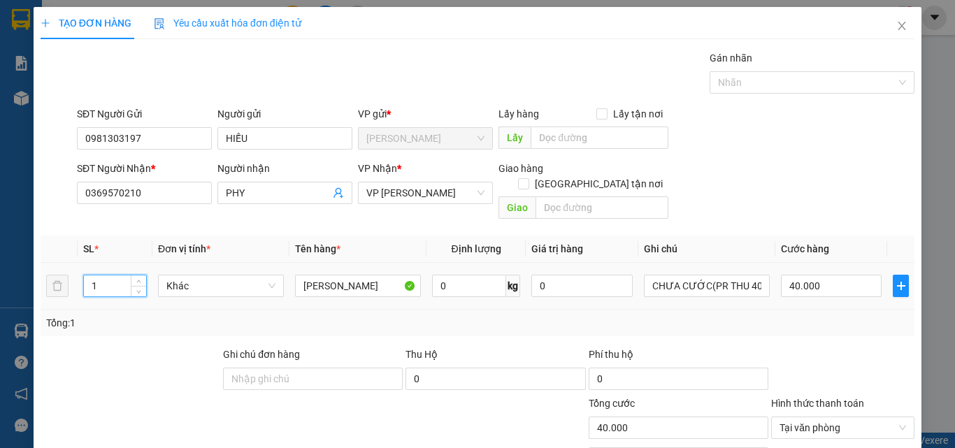
click at [113, 276] on input "1" at bounding box center [115, 286] width 62 height 21
type input "2"
click at [834, 276] on input "40.000" at bounding box center [831, 286] width 101 height 22
type input "0"
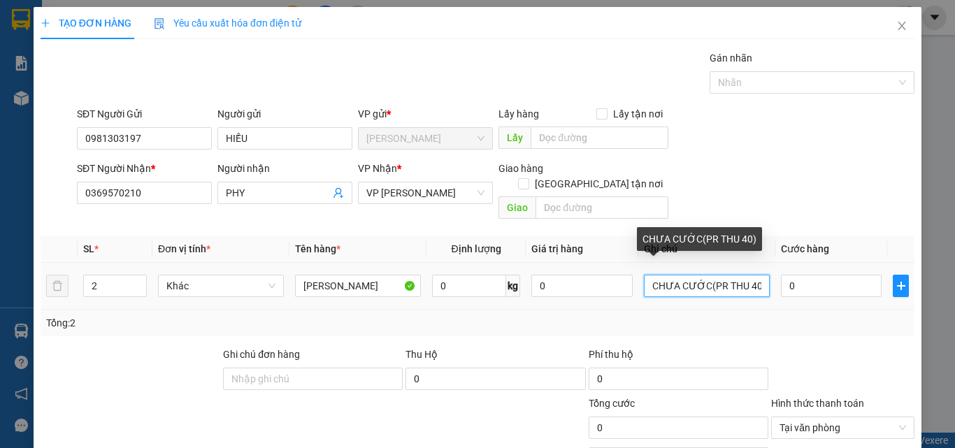
click at [746, 275] on input "CHƯA CƯỚC(PR THU 40)" at bounding box center [707, 286] width 126 height 22
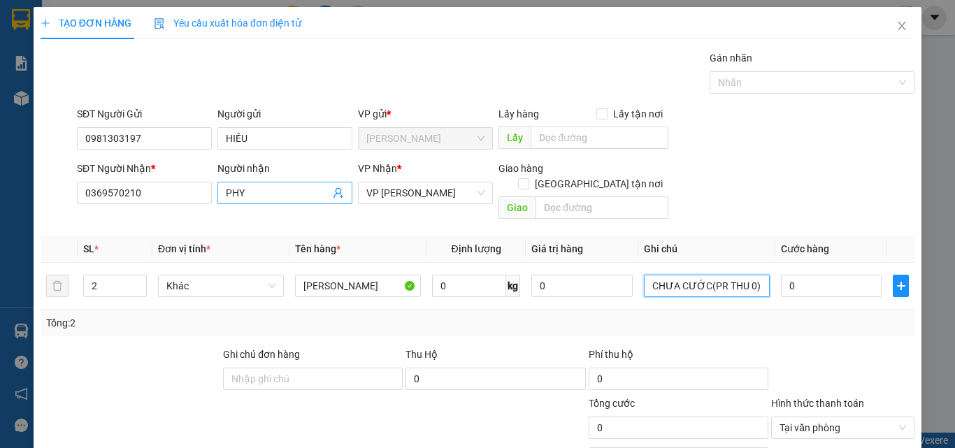
type input "CHƯA CƯỚC(PR THU 0)"
click at [256, 192] on input "PHY" at bounding box center [278, 192] width 104 height 15
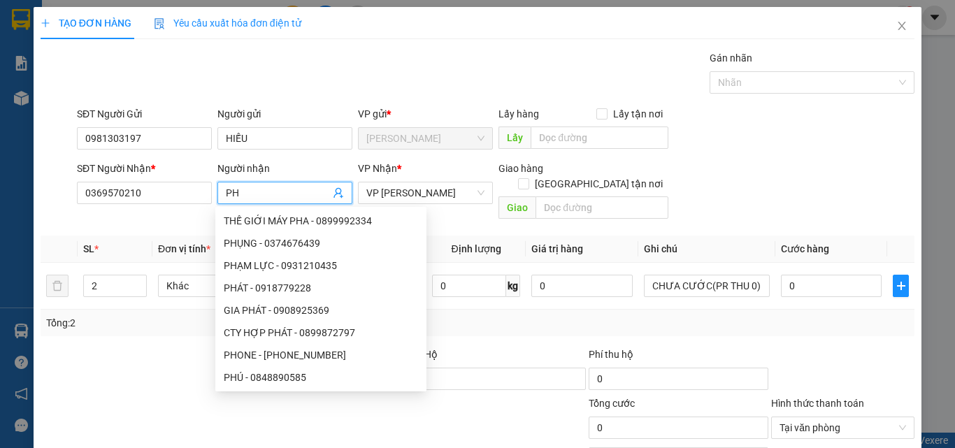
type input "P"
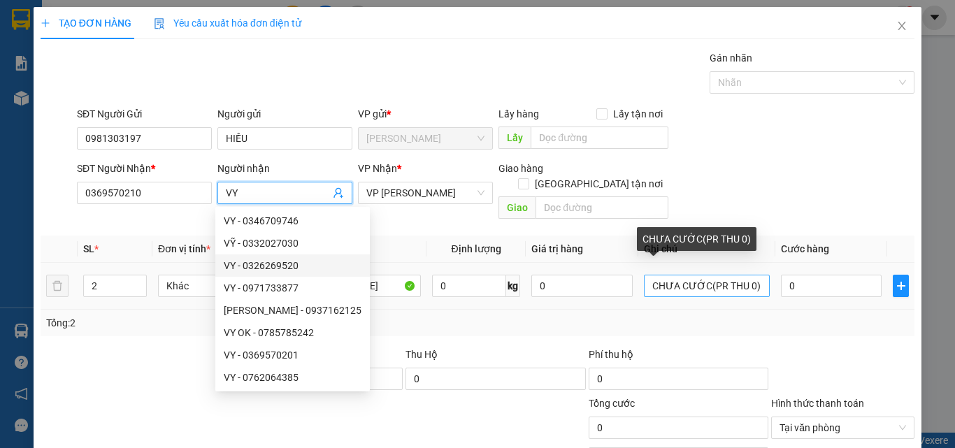
type input "VY"
click at [738, 275] on input "CHƯA CƯỚC(PR THU 0)" at bounding box center [707, 286] width 126 height 22
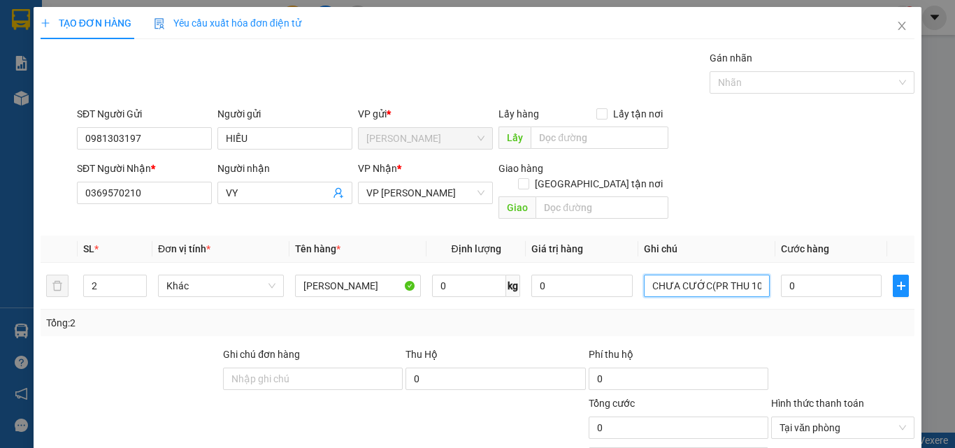
type input "CHƯA CƯỚC(PR THU 100)"
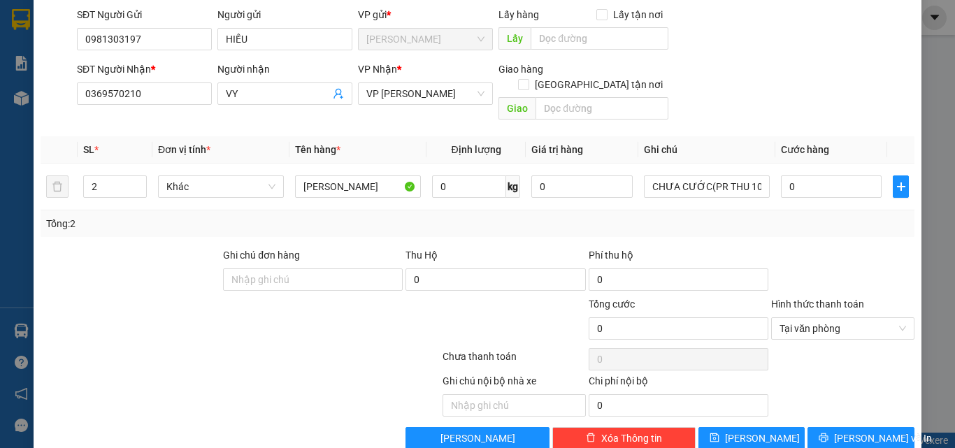
scroll to position [113, 0]
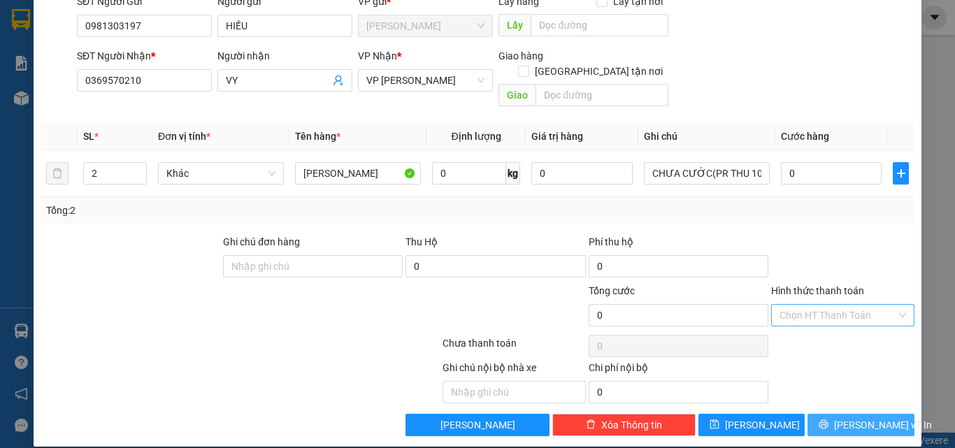
click at [878, 417] on span "[PERSON_NAME] và In" at bounding box center [883, 424] width 98 height 15
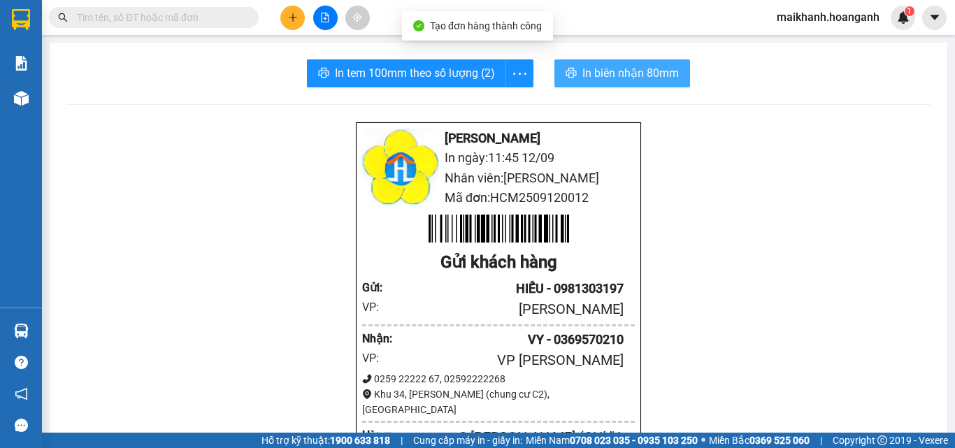
click at [607, 76] on span "In biên nhận 80mm" at bounding box center [631, 72] width 97 height 17
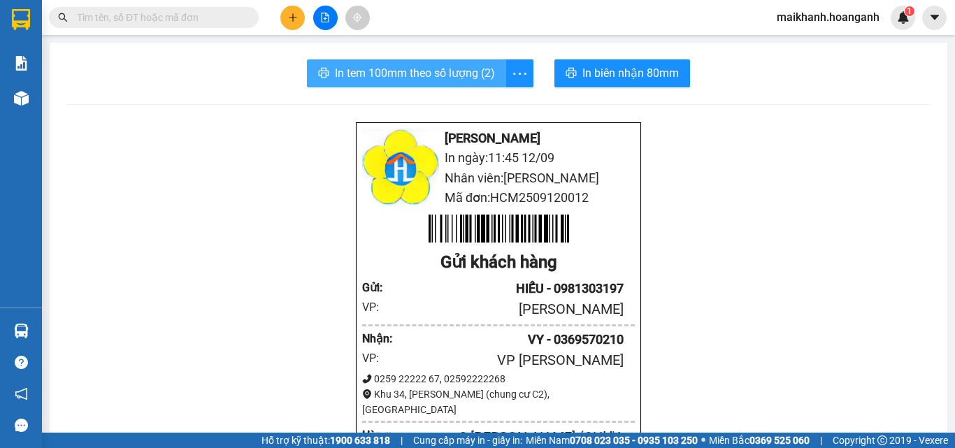
click at [450, 73] on span "In tem 100mm theo số lượng (2)" at bounding box center [415, 72] width 160 height 17
click at [195, 20] on input "text" at bounding box center [159, 17] width 165 height 15
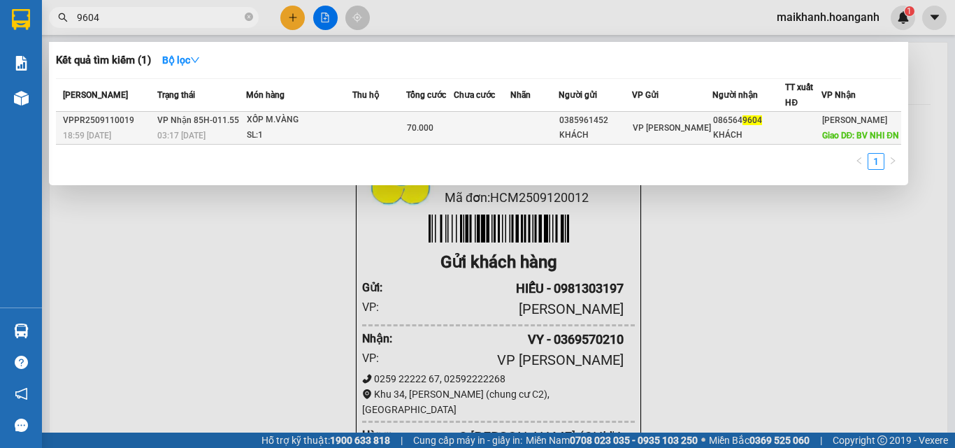
type input "9604"
click at [278, 127] on div "XỐP M.VÀNG" at bounding box center [299, 120] width 105 height 15
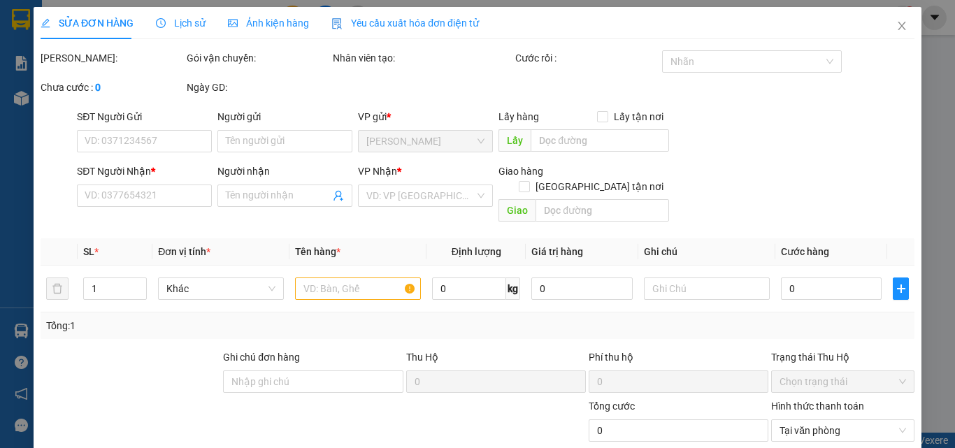
type input "0385961452"
type input "KHÁCH"
type input "0865649604"
type input "KHÁCH"
type input "BV NHI ĐN"
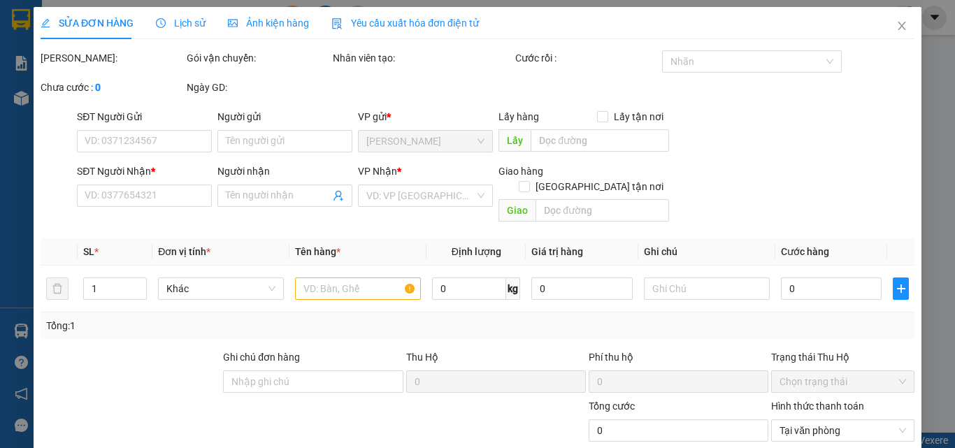
type input "70.000"
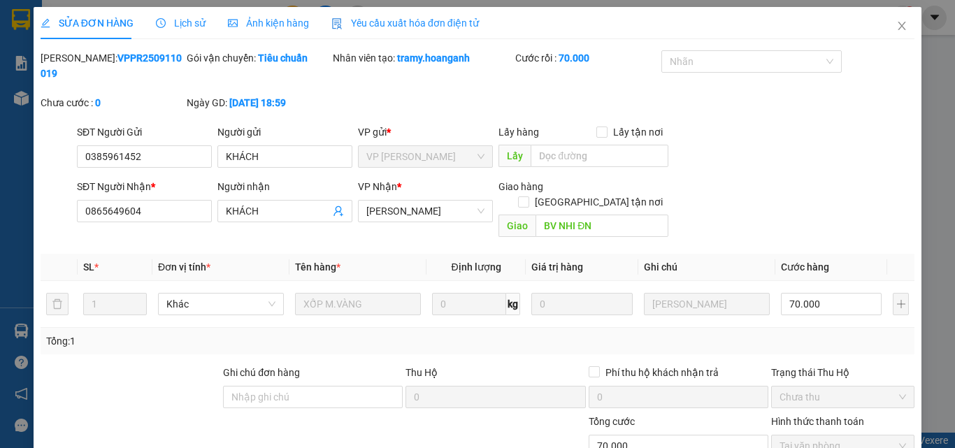
scroll to position [115, 0]
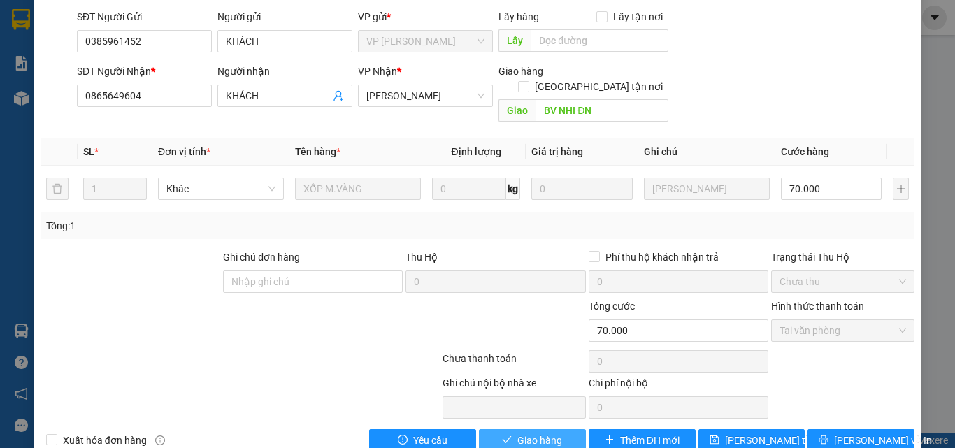
click at [564, 429] on button "Giao hàng" at bounding box center [532, 440] width 107 height 22
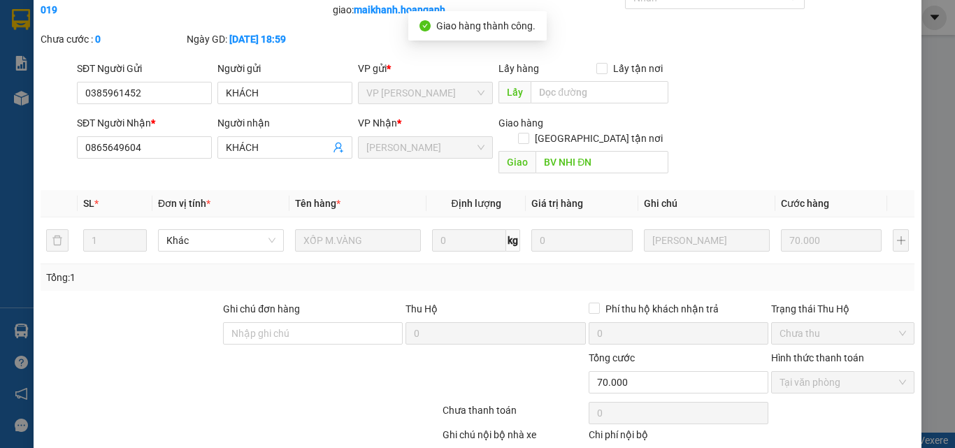
scroll to position [0, 0]
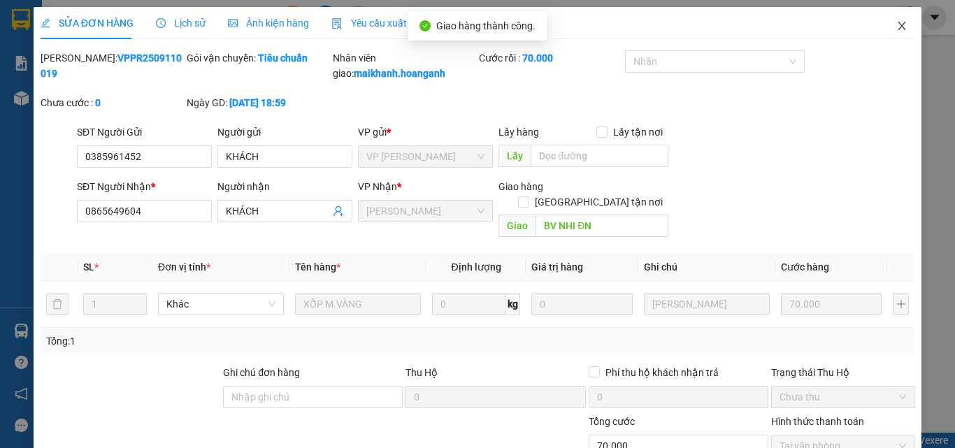
click at [899, 27] on icon "close" at bounding box center [903, 26] width 8 height 8
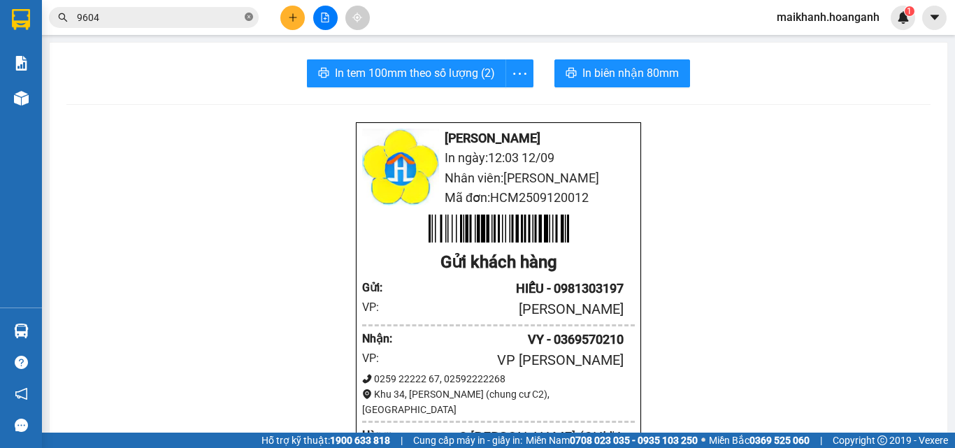
click at [250, 15] on icon "close-circle" at bounding box center [249, 17] width 8 height 8
click at [233, 17] on input "text" at bounding box center [159, 17] width 165 height 15
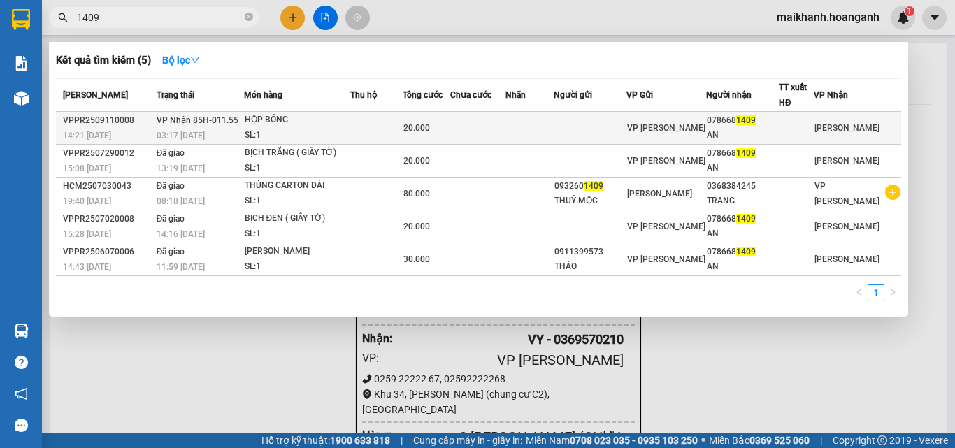
type input "1409"
click at [271, 119] on div "HỘP BÓNG" at bounding box center [297, 120] width 105 height 15
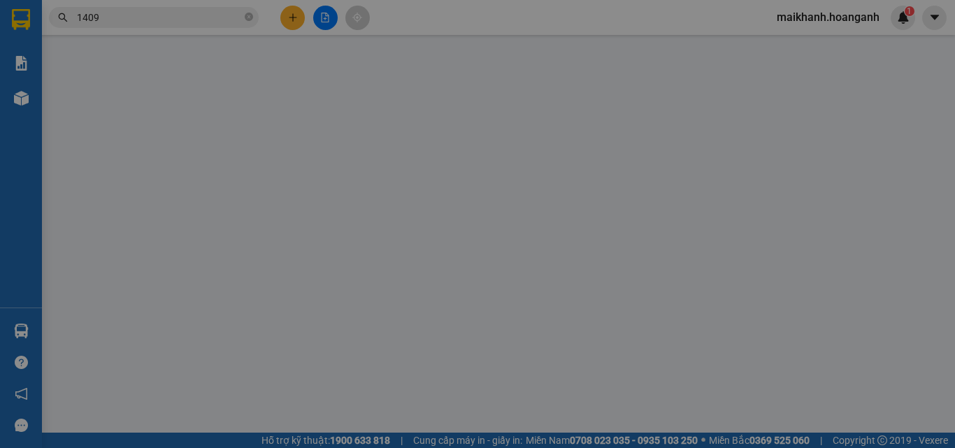
type input "0786681409"
type input "AN"
type input "20.000"
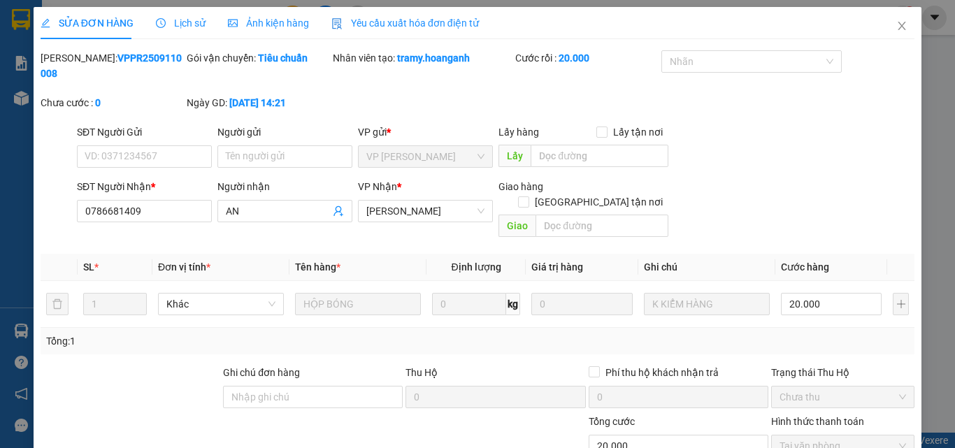
scroll to position [115, 0]
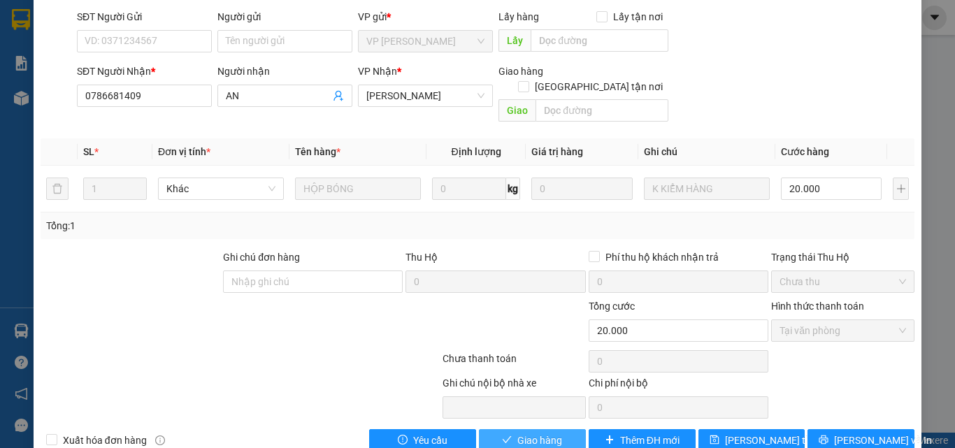
click at [551, 433] on span "Giao hàng" at bounding box center [539, 440] width 45 height 15
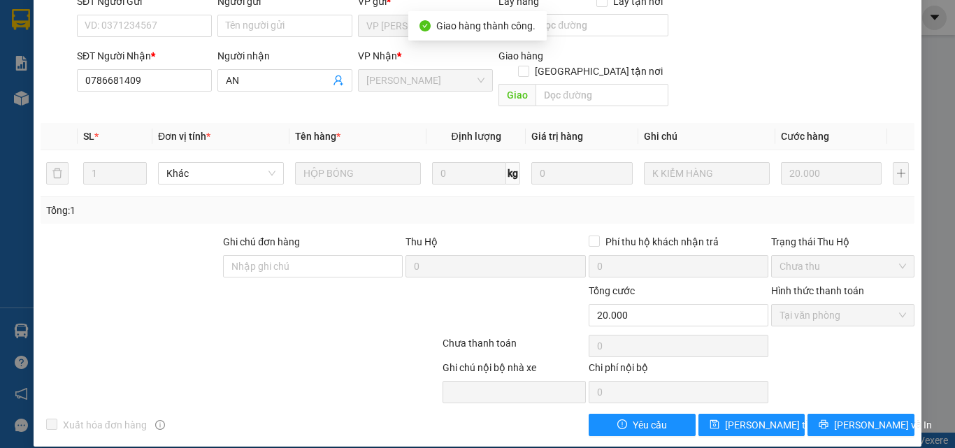
scroll to position [0, 0]
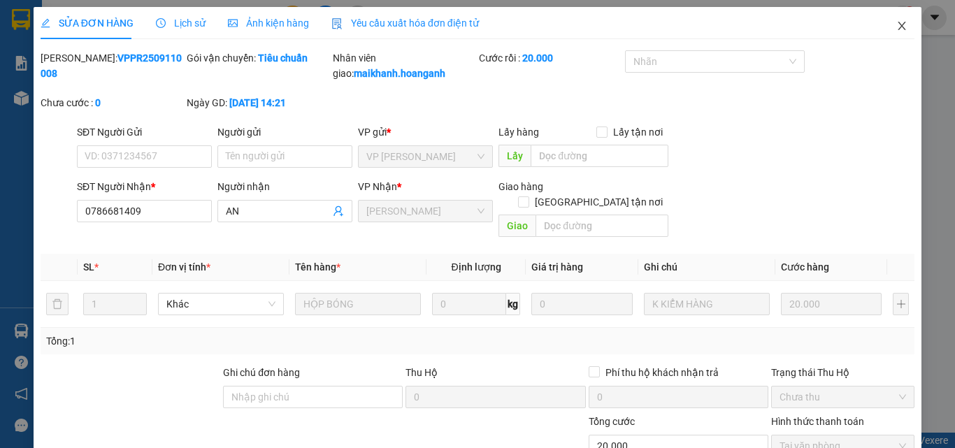
click at [896, 24] on icon "close" at bounding box center [901, 25] width 11 height 11
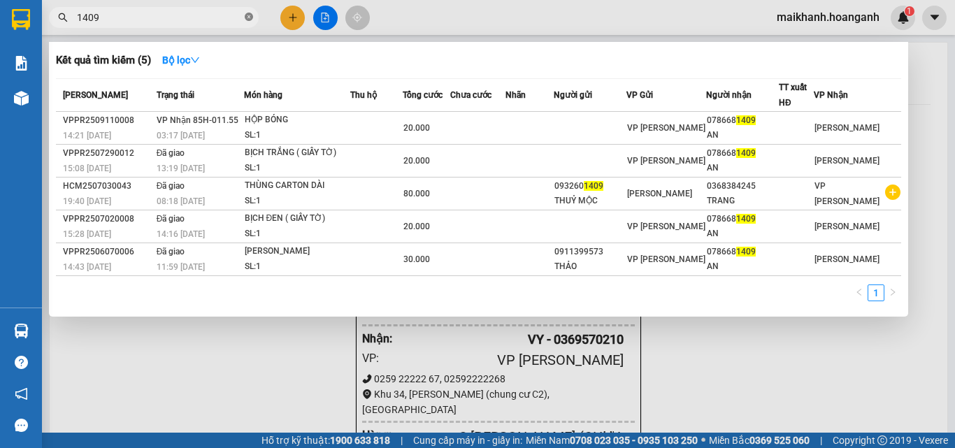
click at [248, 20] on icon "close-circle" at bounding box center [249, 17] width 8 height 8
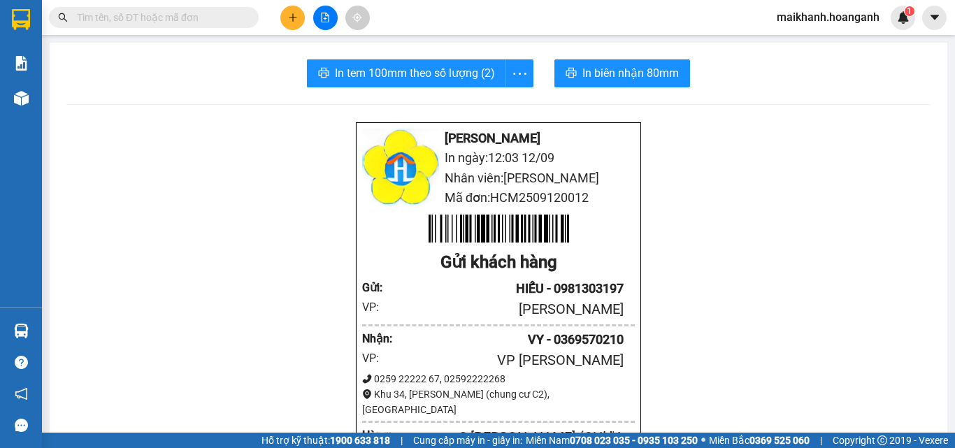
click at [234, 17] on input "text" at bounding box center [159, 17] width 165 height 15
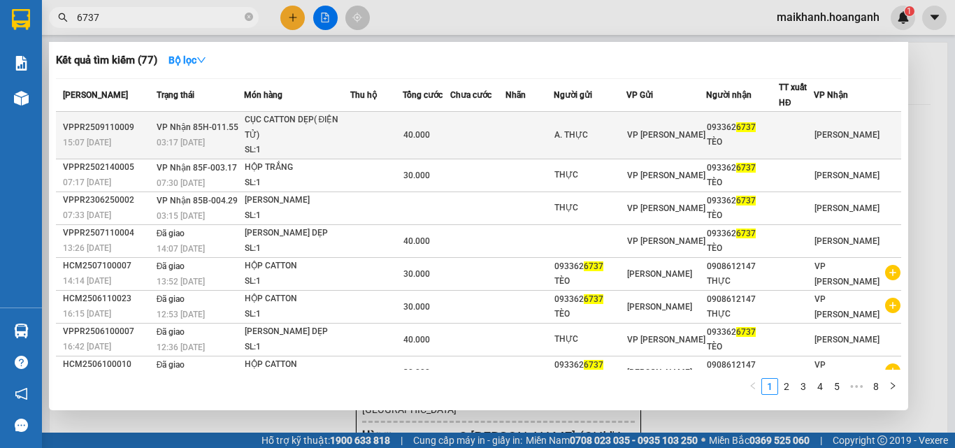
type input "6737"
click at [281, 121] on div "CỤC CATTON DẸP( ĐIỆN TỬ)" at bounding box center [297, 128] width 105 height 30
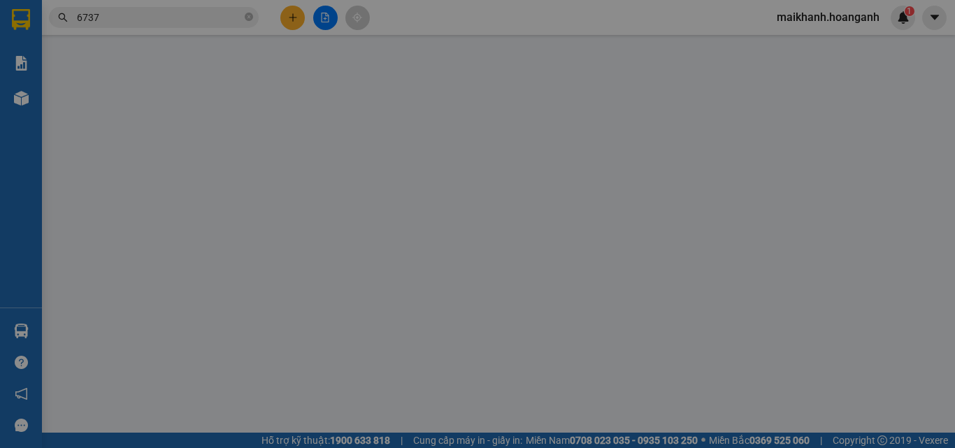
type input "A. THỰC"
type input "0933626737"
type input "TÈO"
type input "40.000"
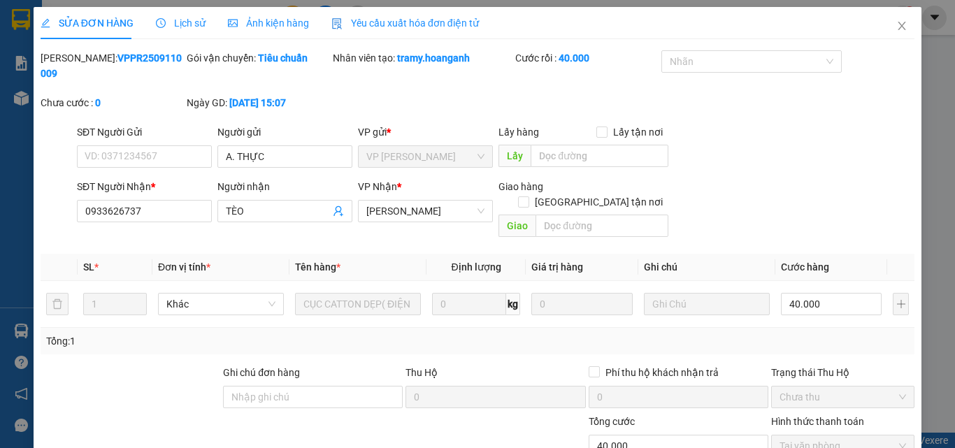
scroll to position [115, 0]
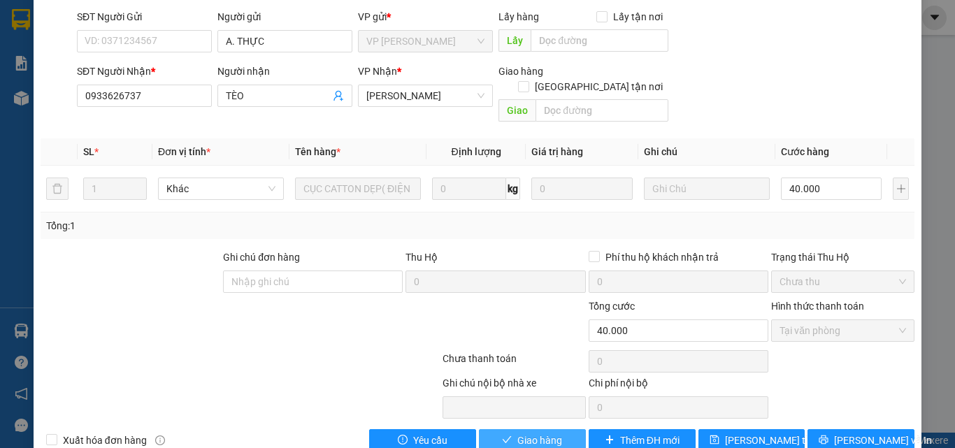
click at [559, 429] on button "Giao hàng" at bounding box center [532, 440] width 107 height 22
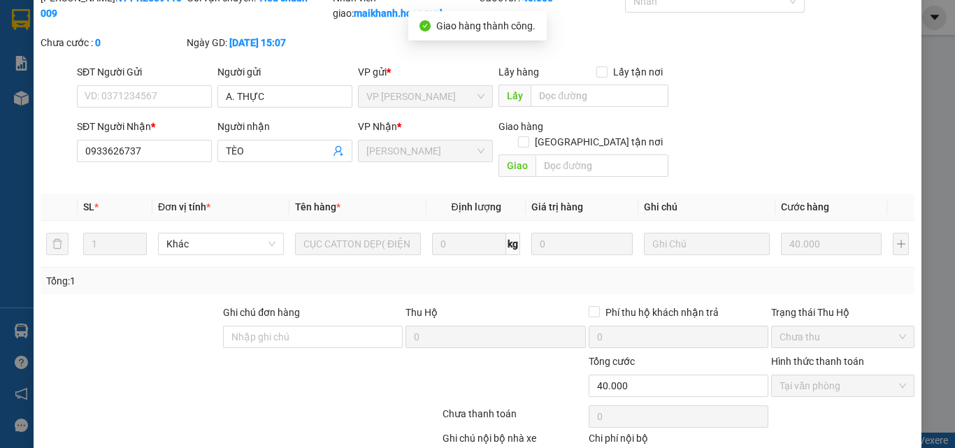
scroll to position [0, 0]
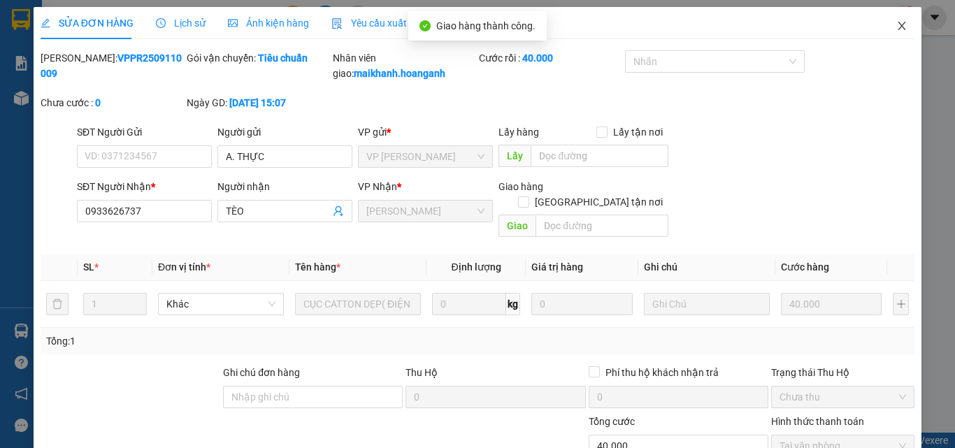
click at [899, 26] on icon "close" at bounding box center [903, 26] width 8 height 8
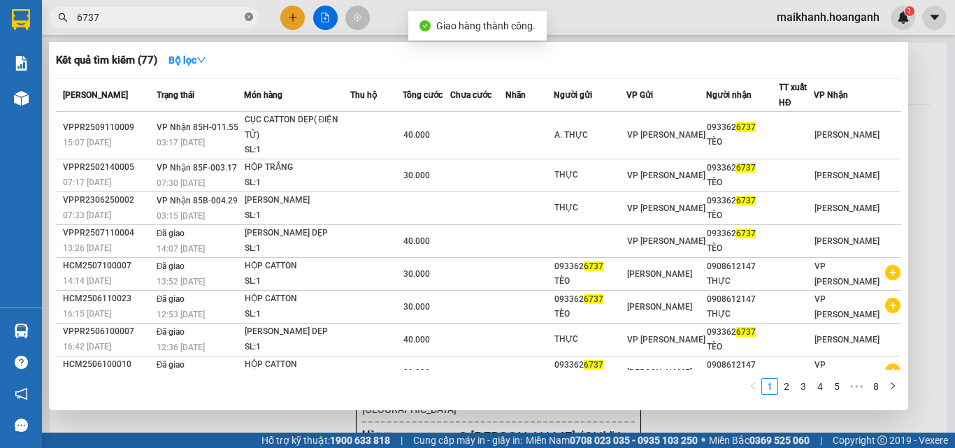
click at [245, 17] on icon "close-circle" at bounding box center [249, 17] width 8 height 8
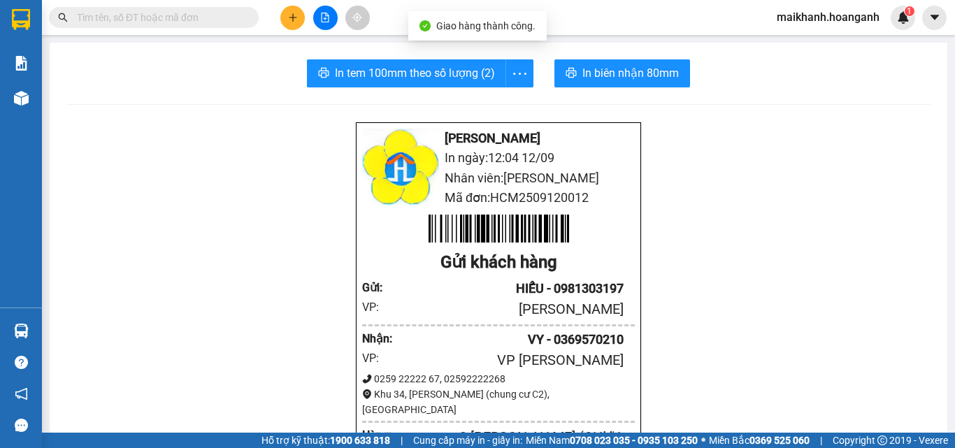
click at [234, 15] on input "text" at bounding box center [159, 17] width 165 height 15
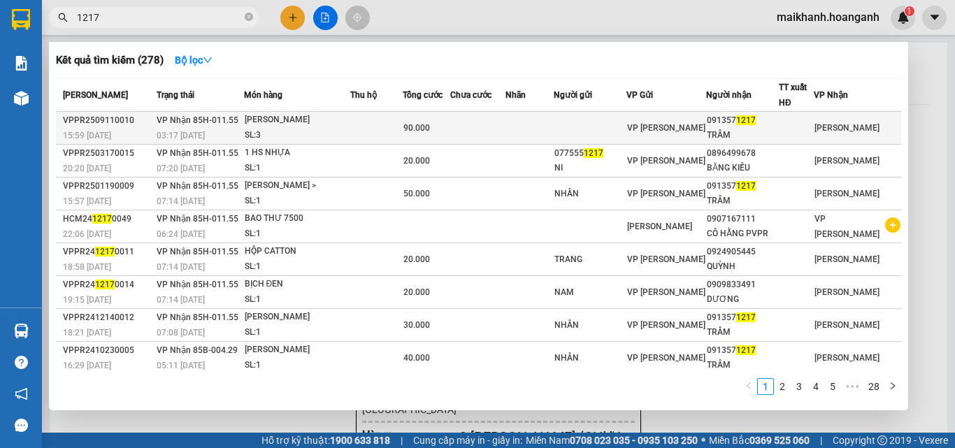
type input "1217"
click at [274, 122] on div "[PERSON_NAME]" at bounding box center [297, 120] width 105 height 15
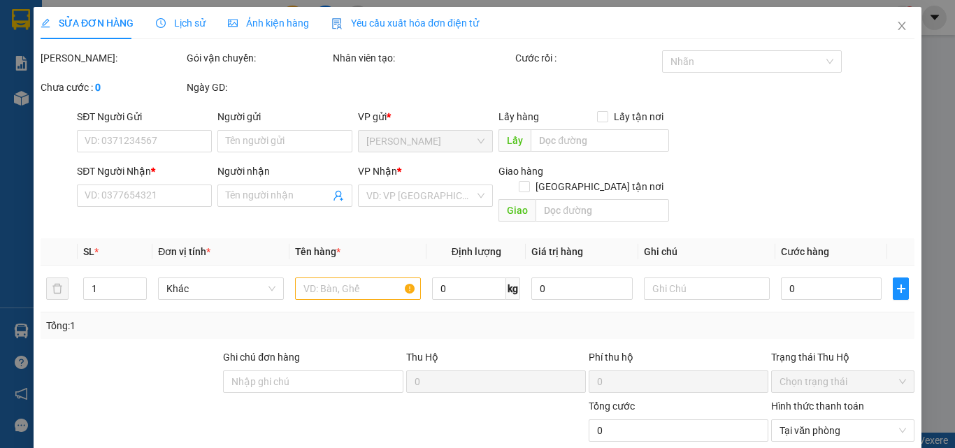
type input "0913571217"
type input "TRÂM"
type input "90.000"
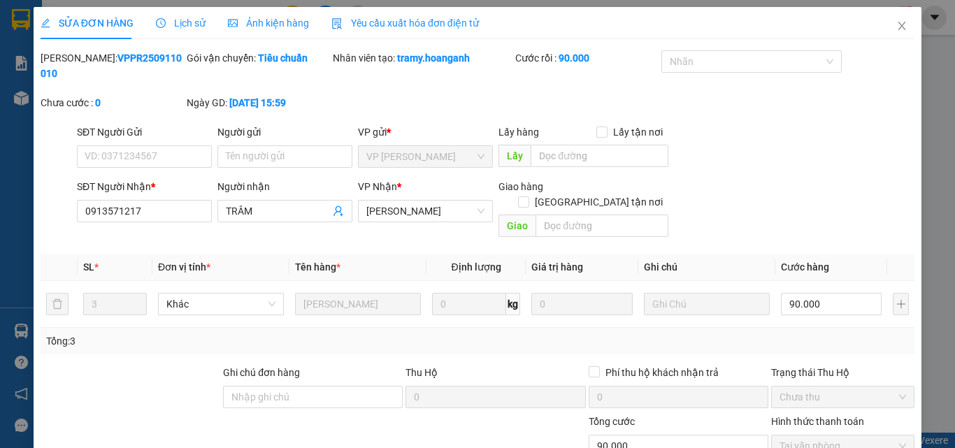
scroll to position [115, 0]
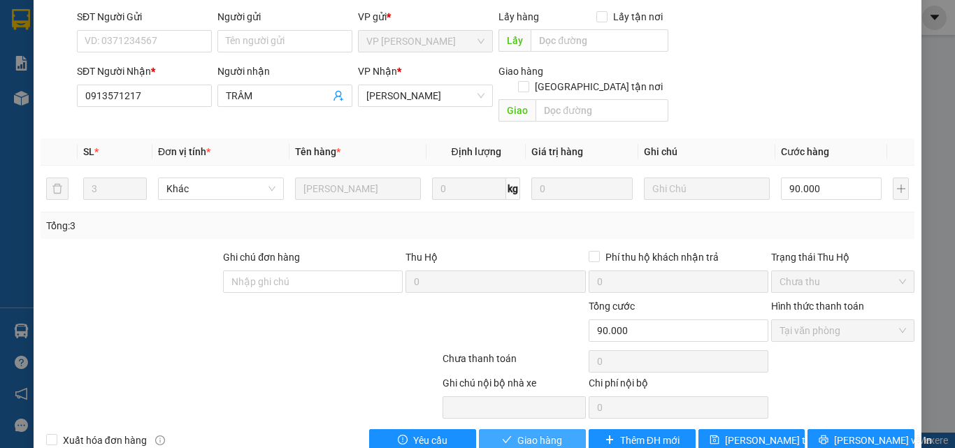
click at [541, 433] on span "Giao hàng" at bounding box center [539, 440] width 45 height 15
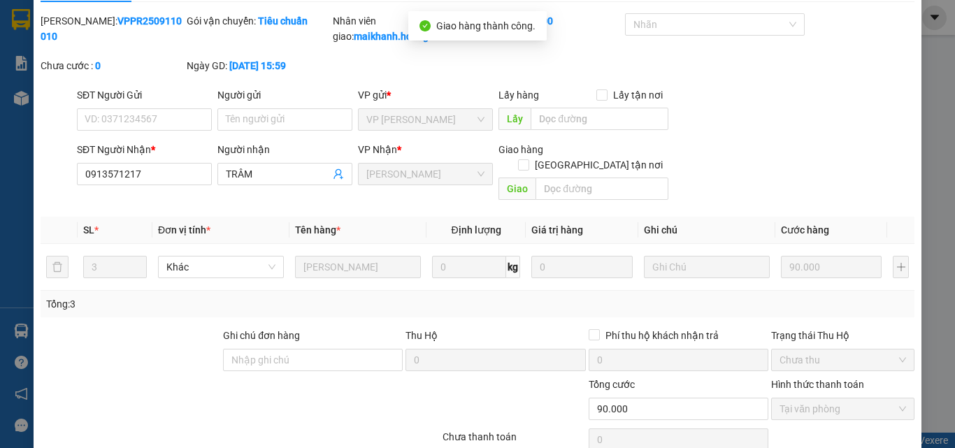
scroll to position [0, 0]
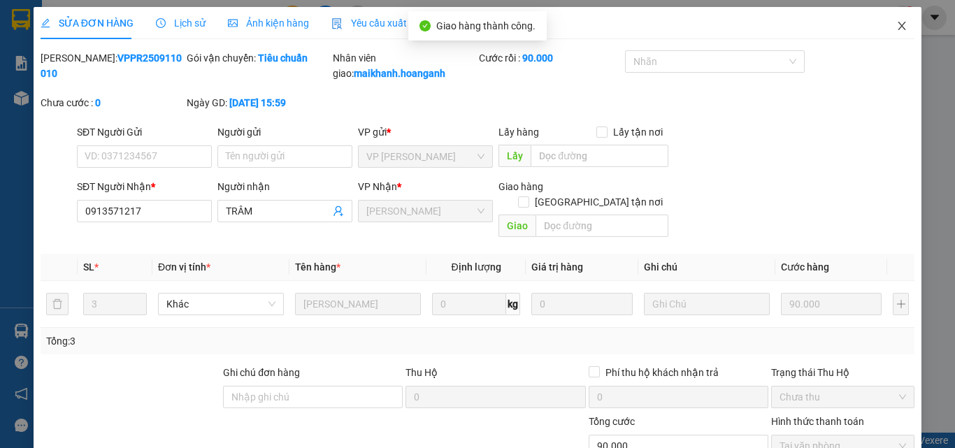
click at [899, 25] on icon "close" at bounding box center [903, 26] width 8 height 8
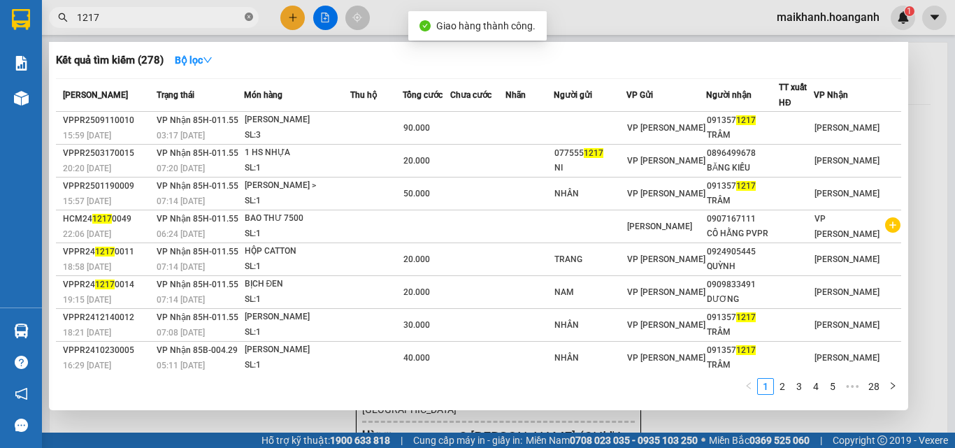
click at [248, 16] on icon "close-circle" at bounding box center [249, 17] width 8 height 8
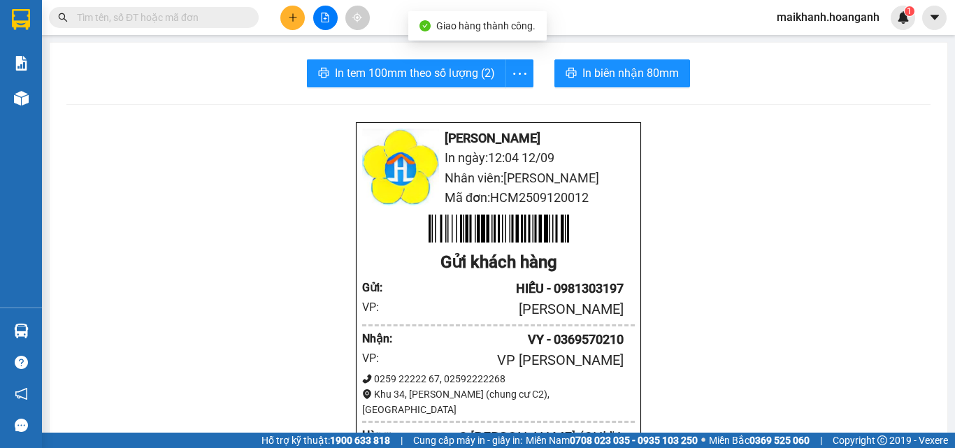
click at [232, 17] on input "text" at bounding box center [159, 17] width 165 height 15
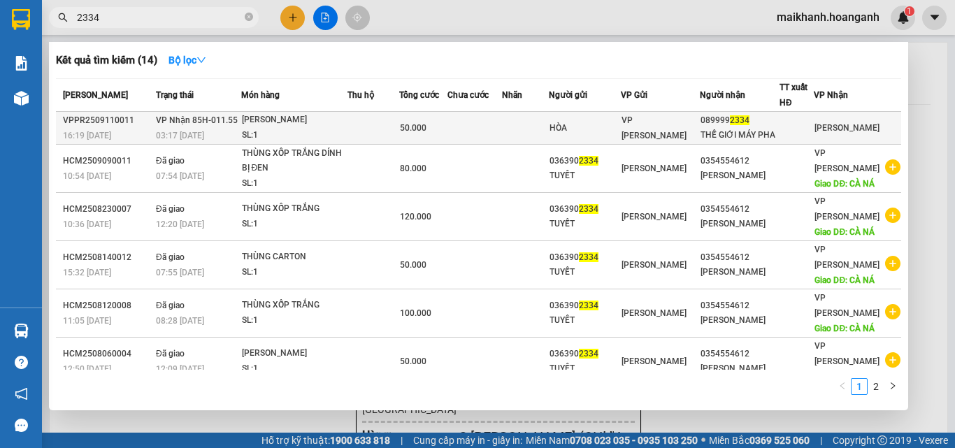
type input "2334"
click at [279, 125] on div "[PERSON_NAME]" at bounding box center [294, 120] width 105 height 15
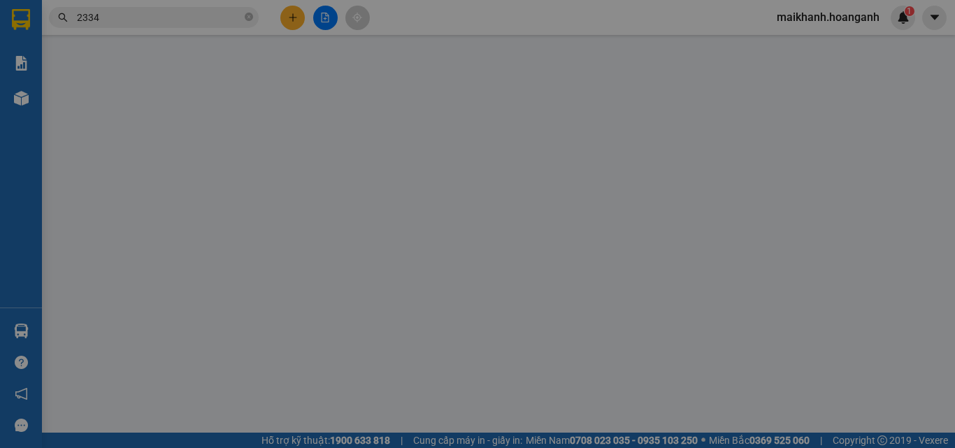
type input "HÒA"
type input "0899992334"
type input "THẾ GIỚI MÁY PHA"
type input "50.000"
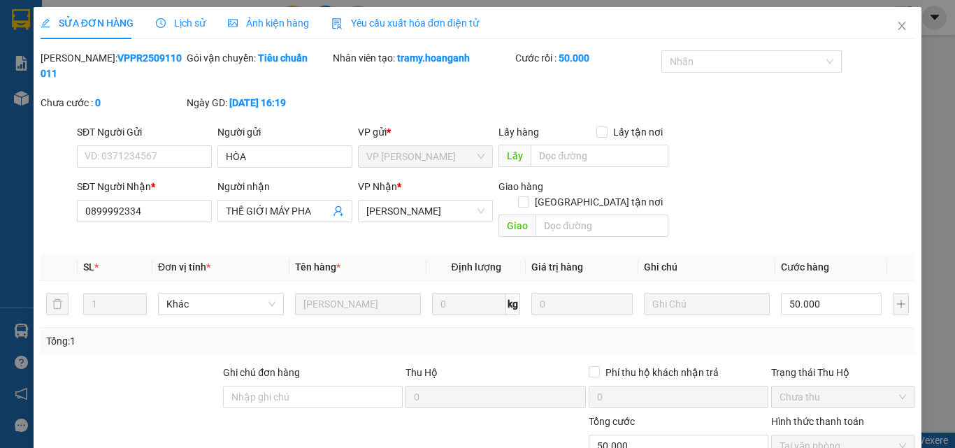
scroll to position [115, 0]
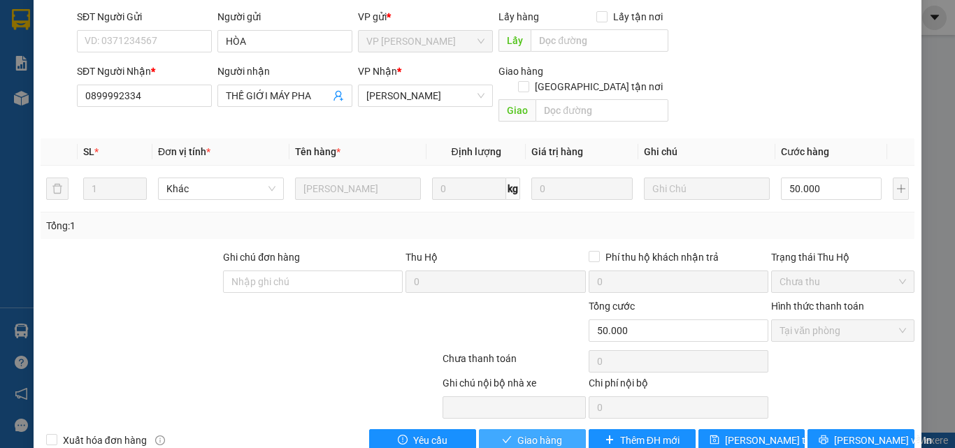
click at [539, 433] on span "Giao hàng" at bounding box center [539, 440] width 45 height 15
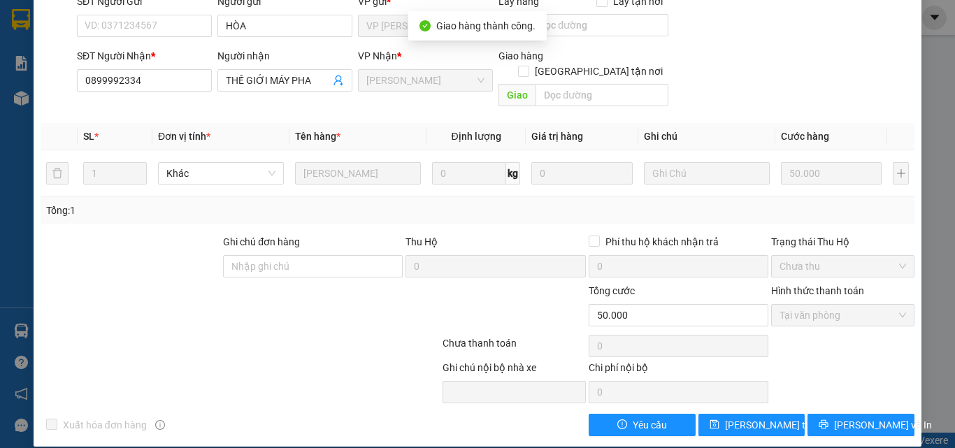
scroll to position [0, 0]
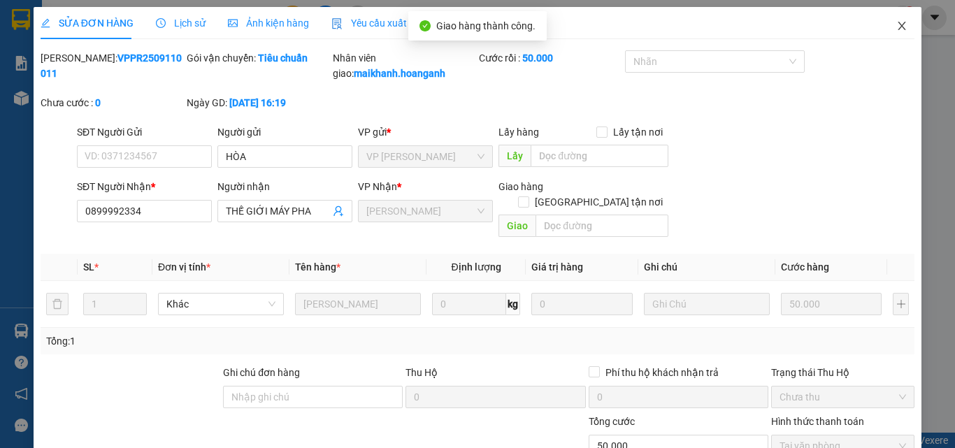
click at [899, 24] on icon "close" at bounding box center [903, 26] width 8 height 8
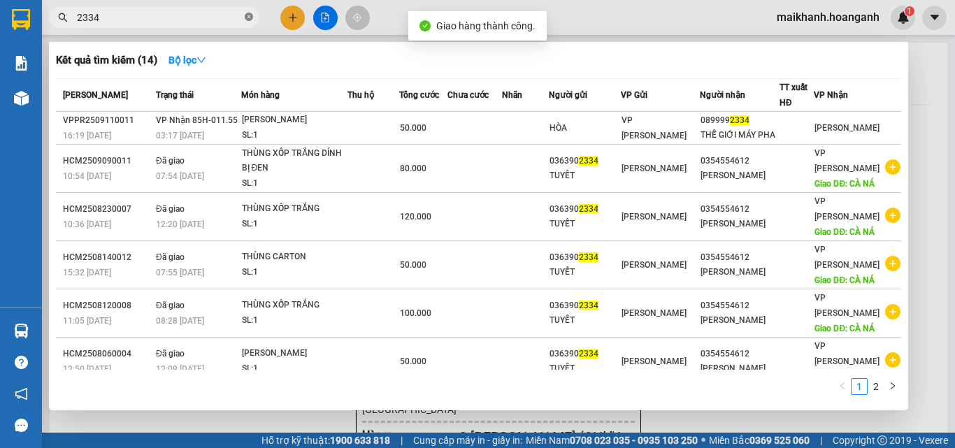
click at [251, 16] on icon "close-circle" at bounding box center [249, 17] width 8 height 8
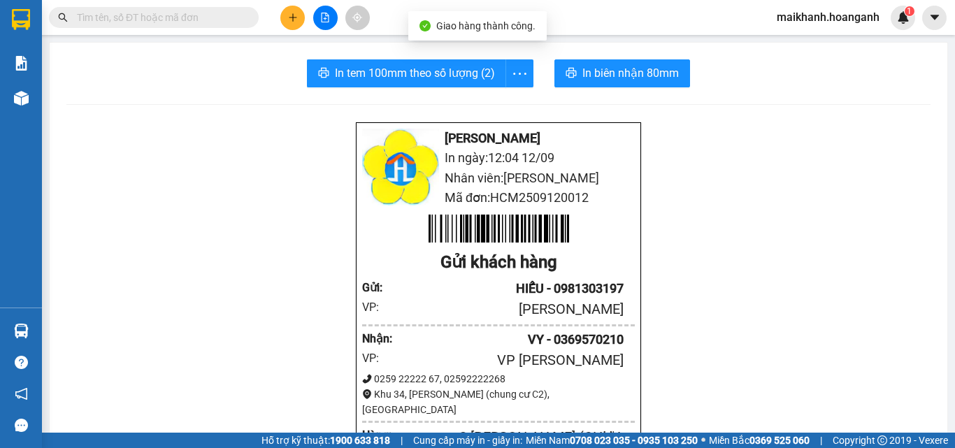
click at [229, 17] on input "text" at bounding box center [159, 17] width 165 height 15
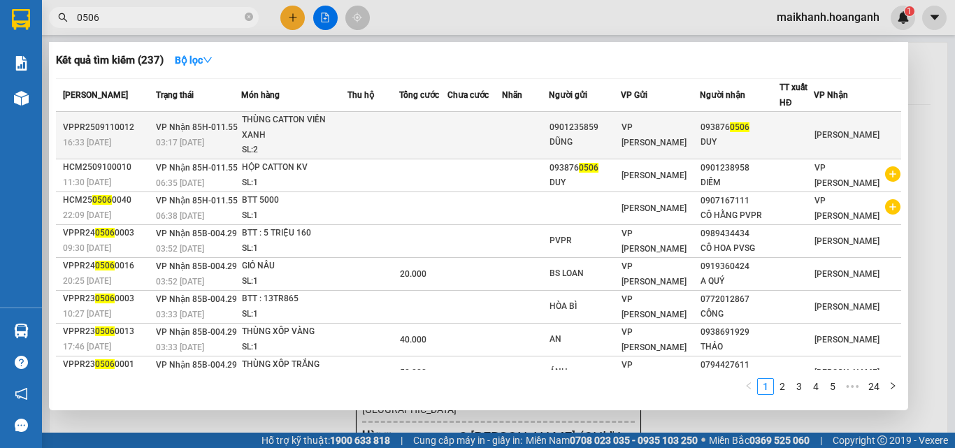
type input "0506"
click at [283, 119] on div "THÙNG CATTON VIỀN XANH" at bounding box center [294, 128] width 105 height 30
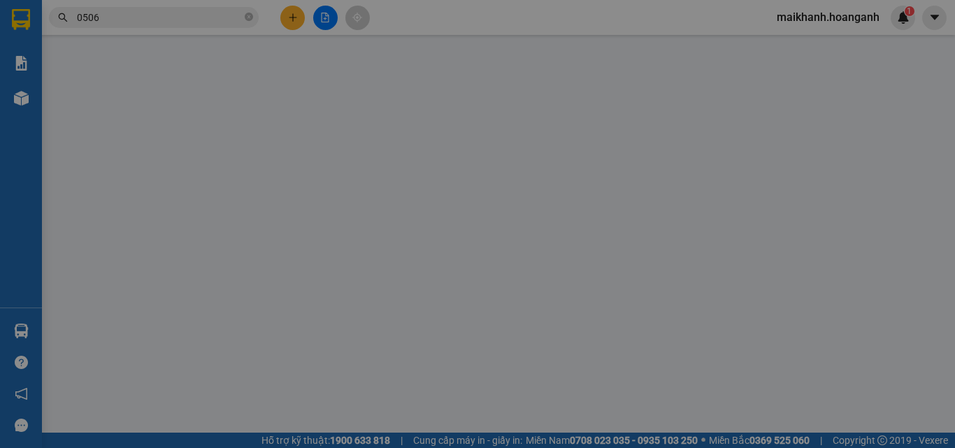
type input "0901235859"
type input "DŨNG"
type input "0938760506"
type input "DUY"
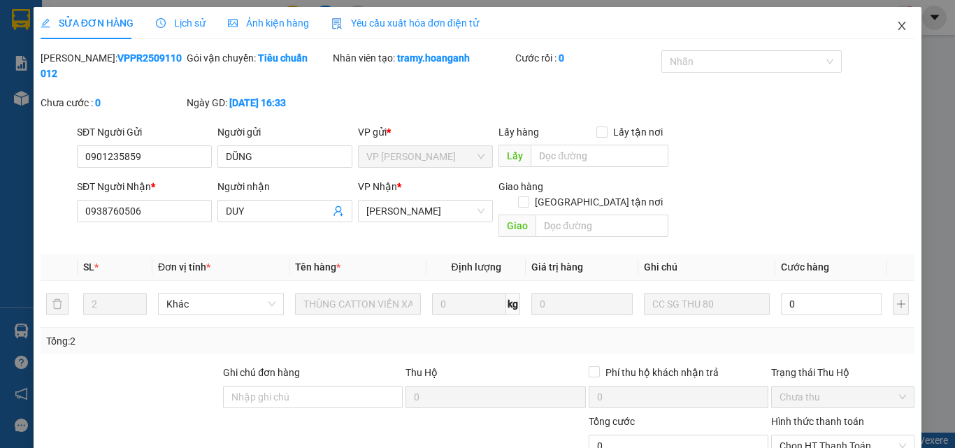
click at [896, 26] on icon "close" at bounding box center [901, 25] width 11 height 11
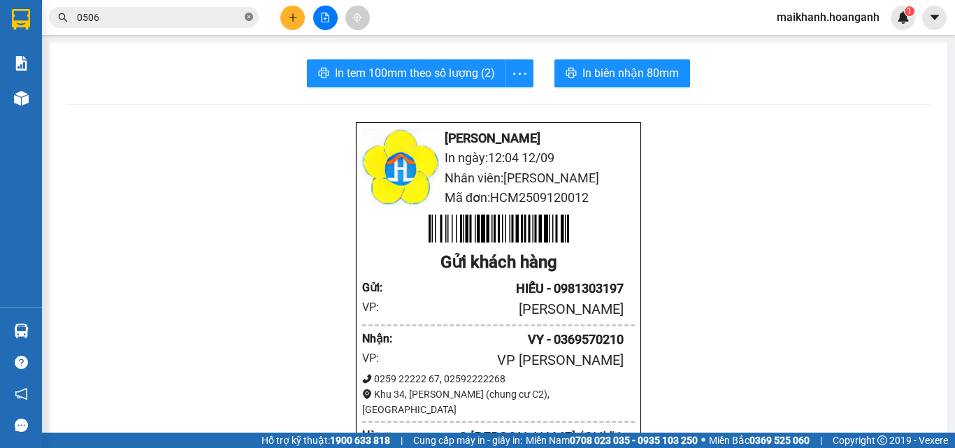
click at [250, 16] on icon "close-circle" at bounding box center [249, 17] width 8 height 8
click at [224, 18] on input "text" at bounding box center [159, 17] width 165 height 15
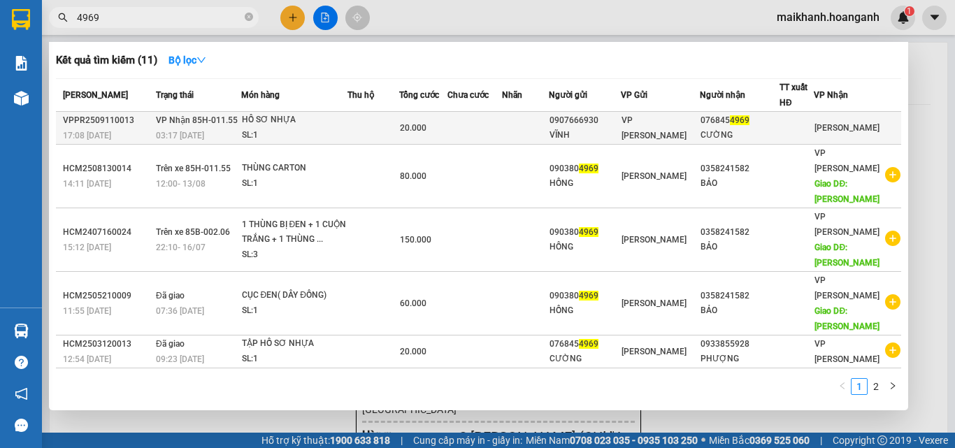
type input "4969"
click at [266, 120] on div "HỒ SƠ NHỰA" at bounding box center [294, 120] width 105 height 15
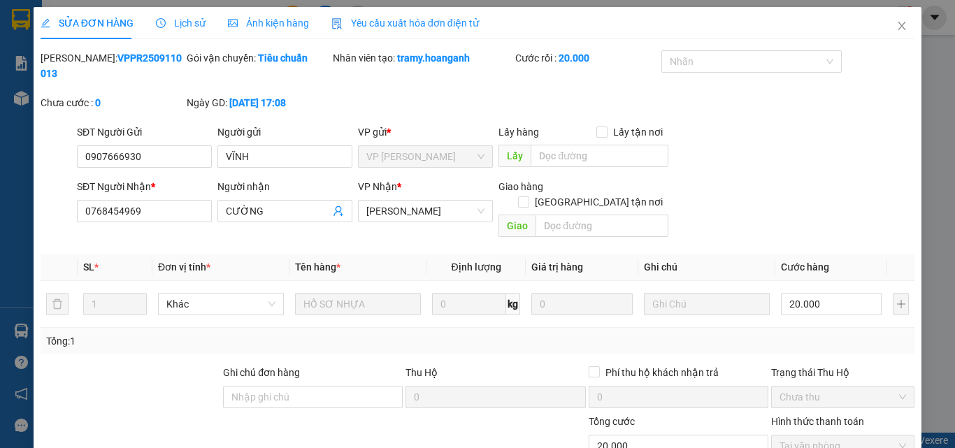
scroll to position [115, 0]
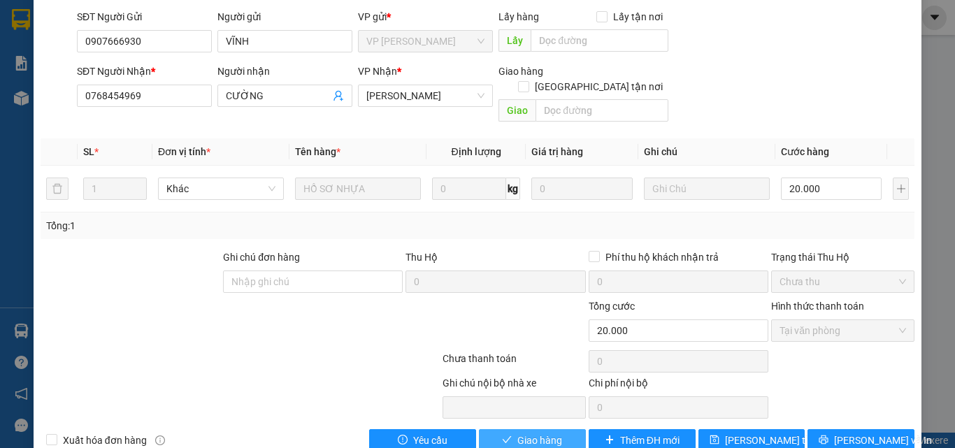
click at [559, 429] on button "Giao hàng" at bounding box center [532, 440] width 107 height 22
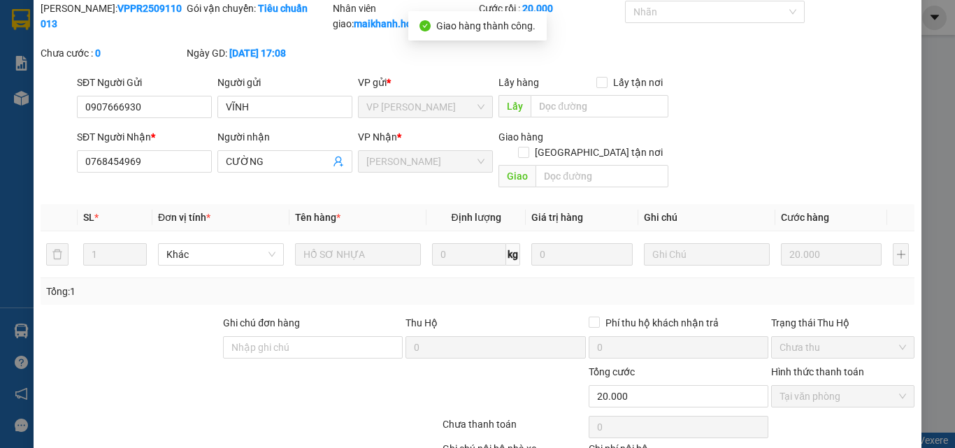
scroll to position [0, 0]
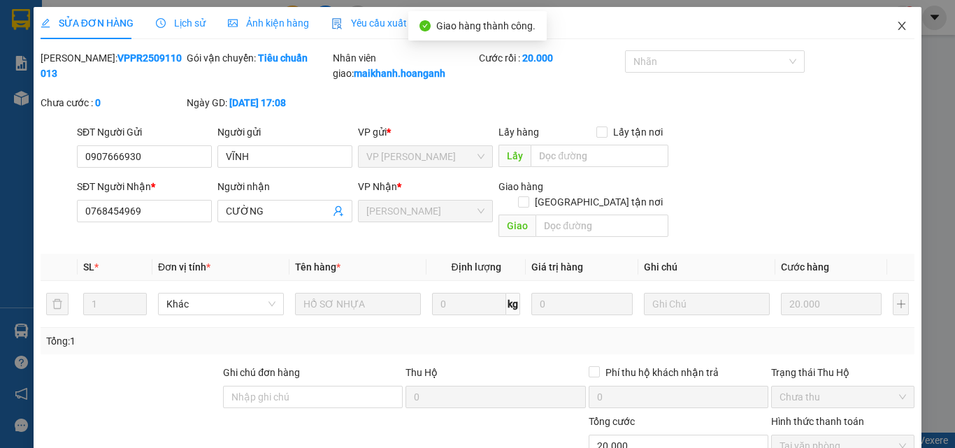
click at [896, 24] on icon "close" at bounding box center [901, 25] width 11 height 11
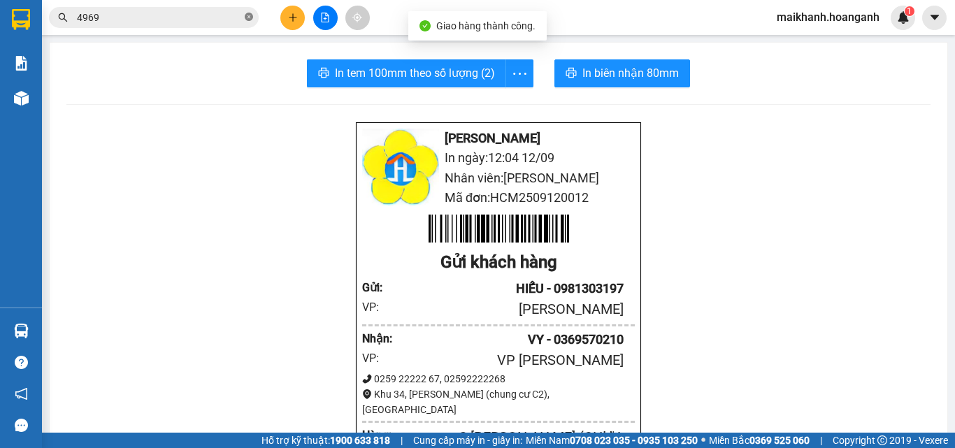
click at [248, 16] on icon "close-circle" at bounding box center [249, 17] width 8 height 8
click at [224, 17] on input "text" at bounding box center [159, 17] width 165 height 15
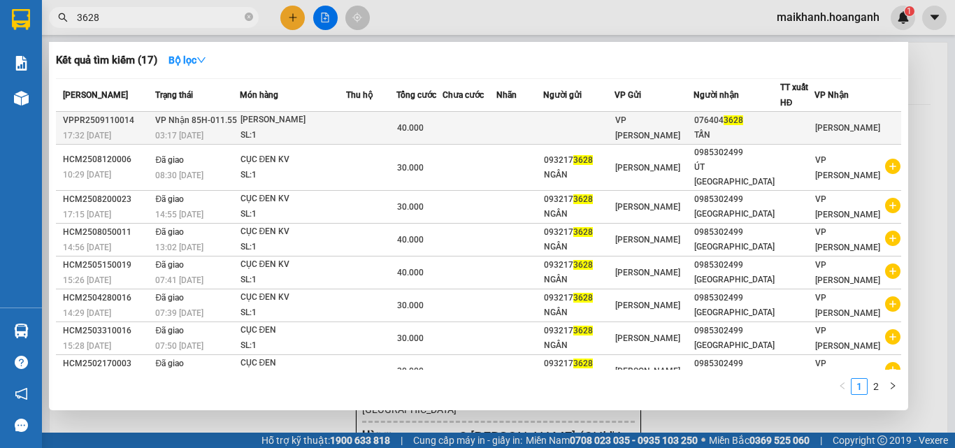
type input "3628"
click at [273, 115] on div "[PERSON_NAME]" at bounding box center [293, 120] width 105 height 15
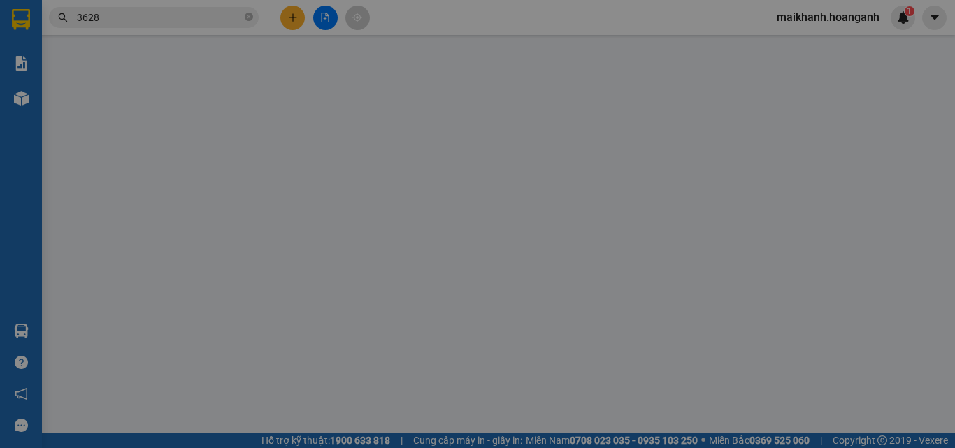
type input "0764043628"
type input "TẤN"
type input "40.000"
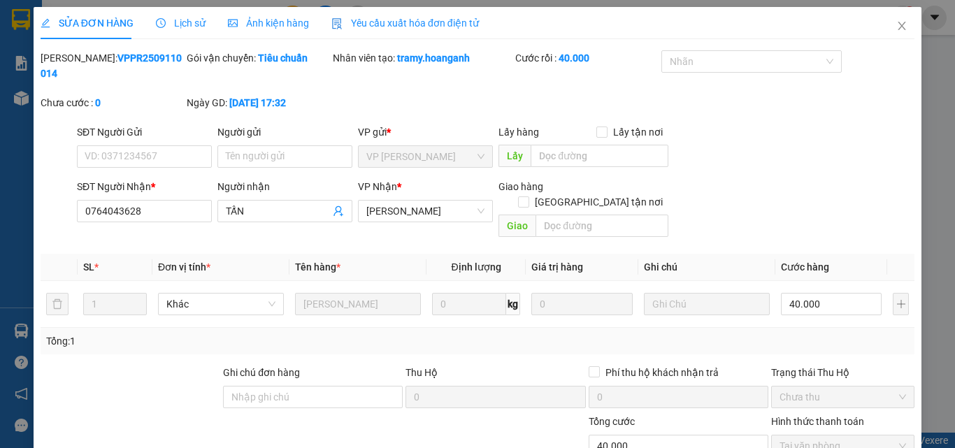
scroll to position [115, 0]
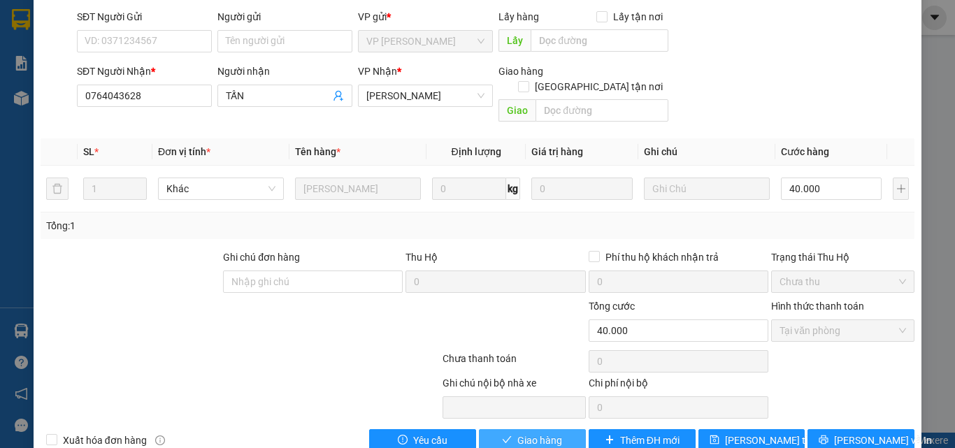
click at [575, 429] on button "Giao hàng" at bounding box center [532, 440] width 107 height 22
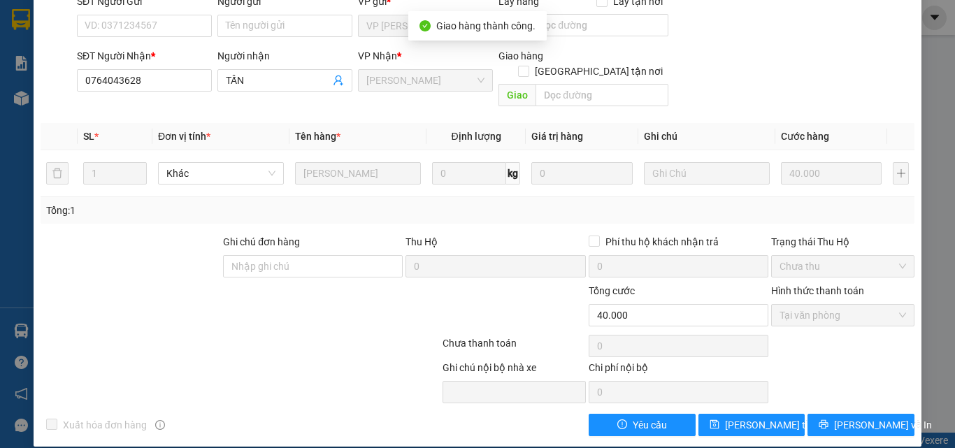
scroll to position [0, 0]
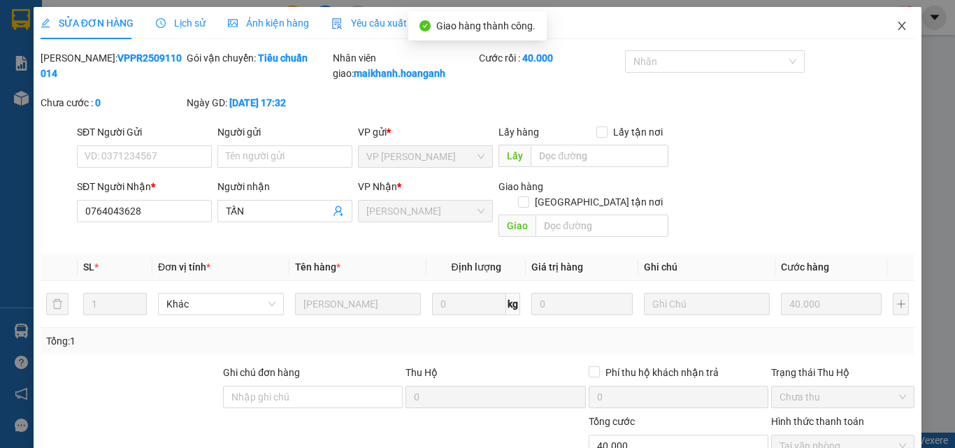
click at [896, 24] on icon "close" at bounding box center [901, 25] width 11 height 11
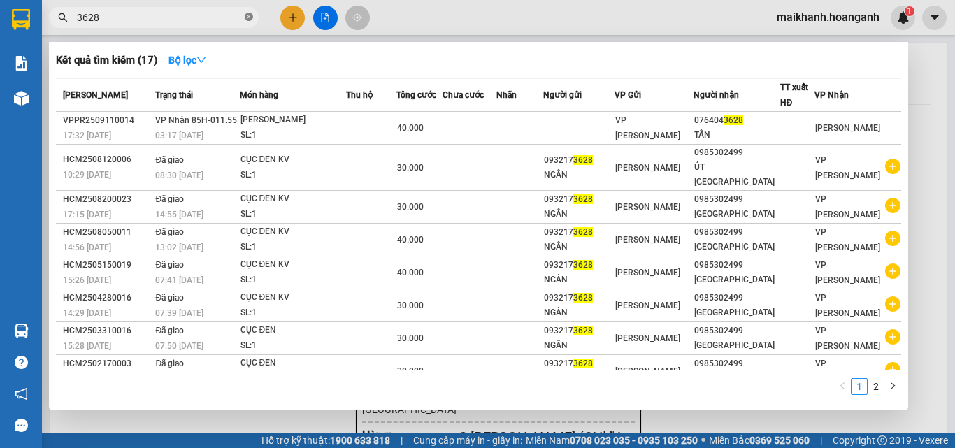
click at [250, 15] on icon "close-circle" at bounding box center [249, 17] width 8 height 8
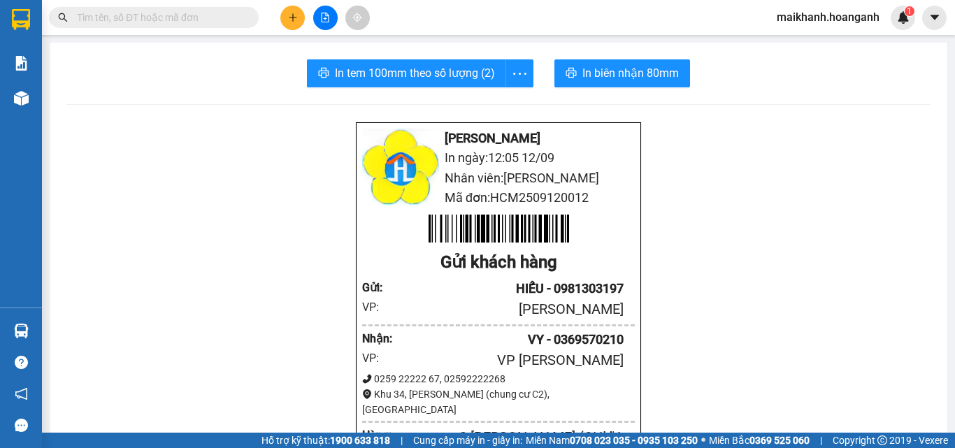
click at [234, 15] on input "text" at bounding box center [159, 17] width 165 height 15
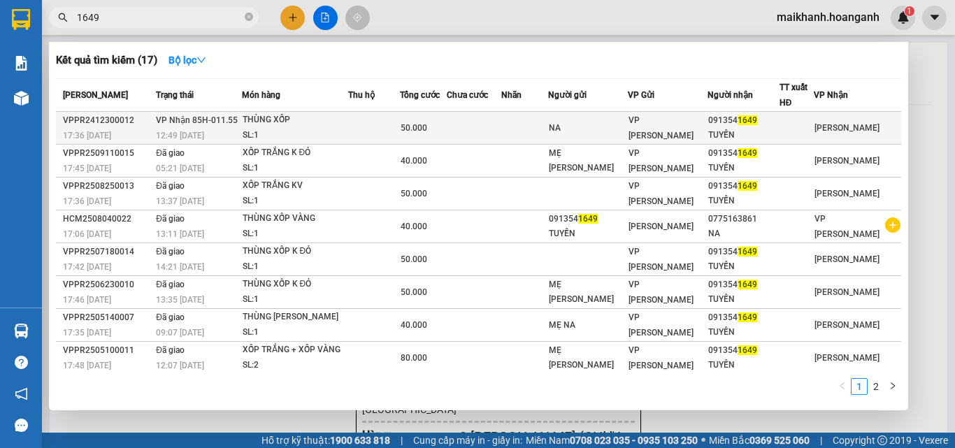
type input "1649"
click at [278, 121] on div "THÙNG XỐP" at bounding box center [295, 120] width 105 height 15
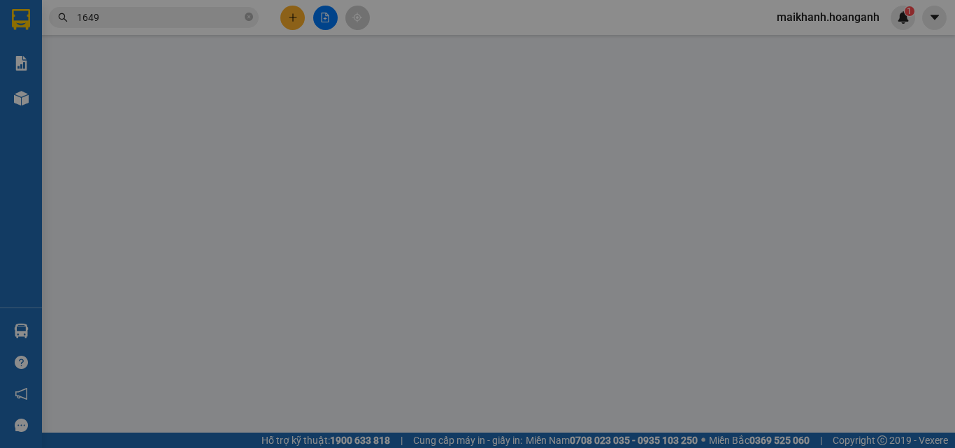
type input "NA"
type input "0913541649"
type input "TUYỀN"
type input "50.000"
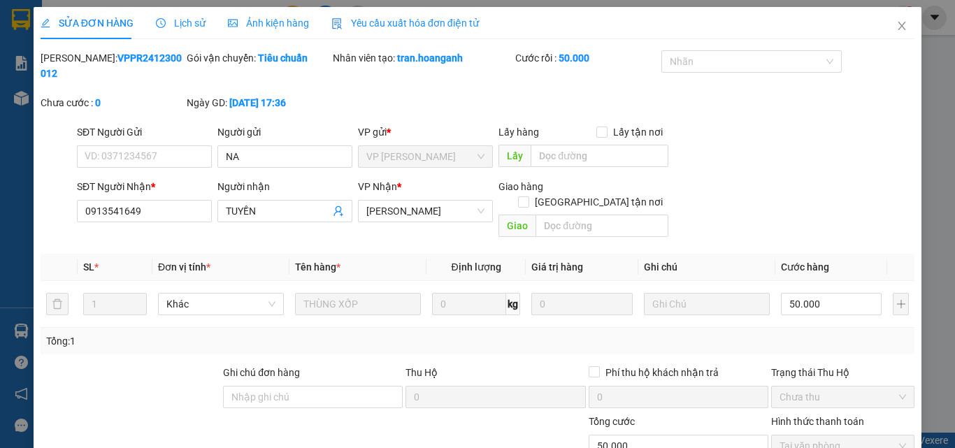
scroll to position [115, 0]
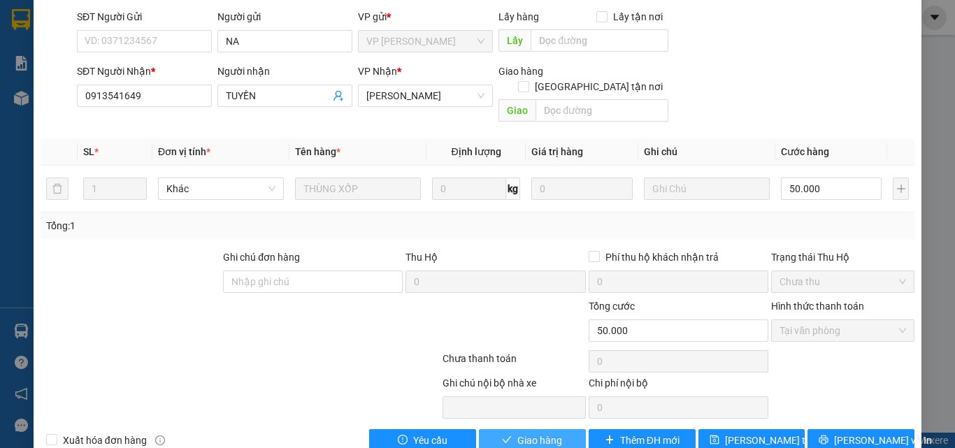
click at [535, 433] on span "Giao hàng" at bounding box center [539, 440] width 45 height 15
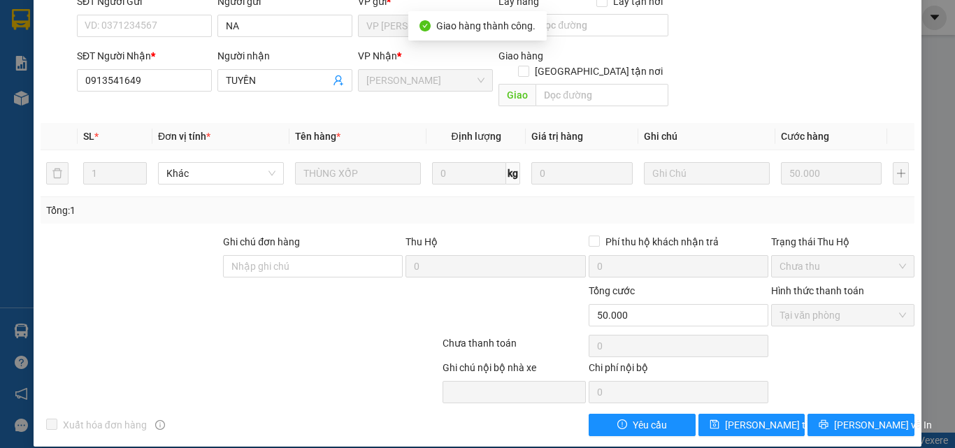
scroll to position [0, 0]
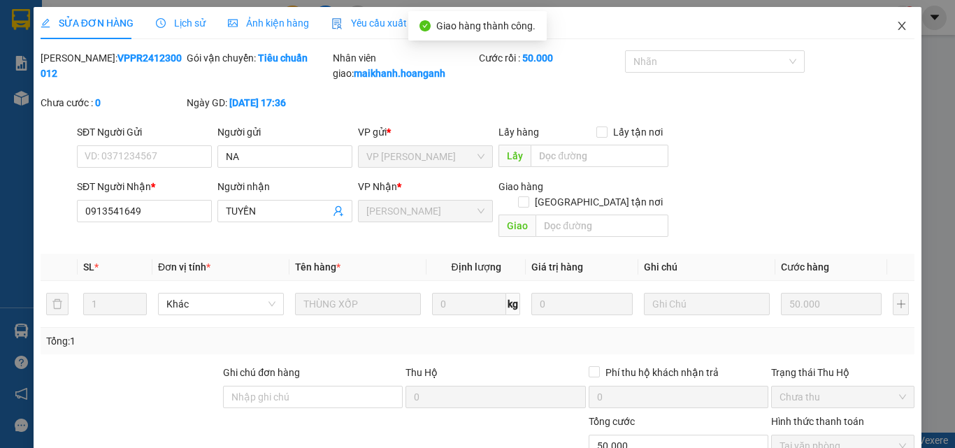
click at [899, 26] on icon "close" at bounding box center [903, 26] width 8 height 8
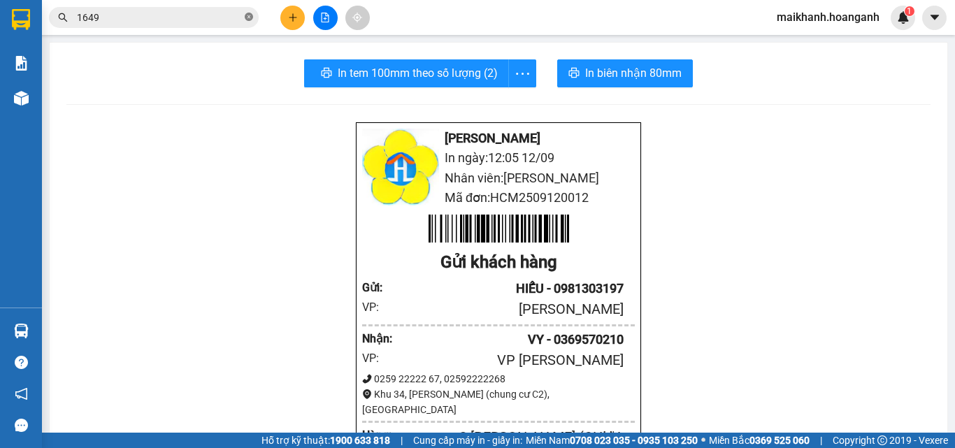
click at [248, 16] on icon "close-circle" at bounding box center [249, 17] width 8 height 8
click at [234, 15] on input "text" at bounding box center [159, 17] width 165 height 15
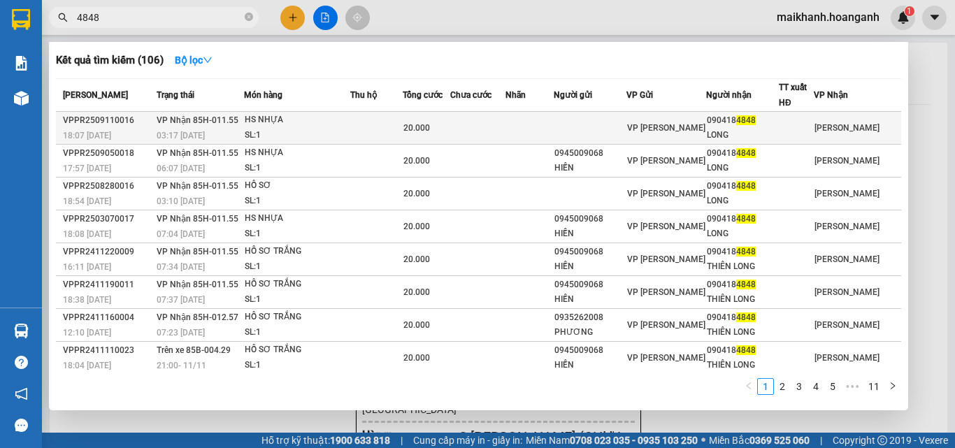
type input "4848"
click at [265, 120] on div "HS NHỰA" at bounding box center [297, 120] width 105 height 15
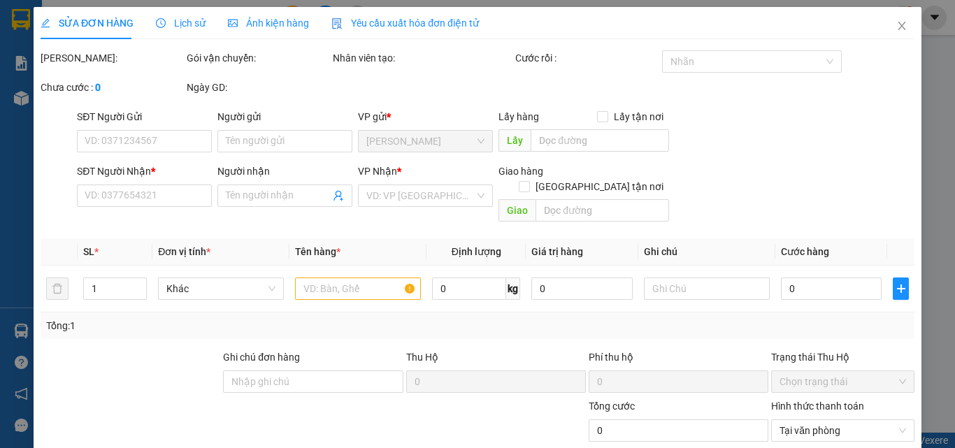
type input "0904184848"
type input "LONG"
type input "20.000"
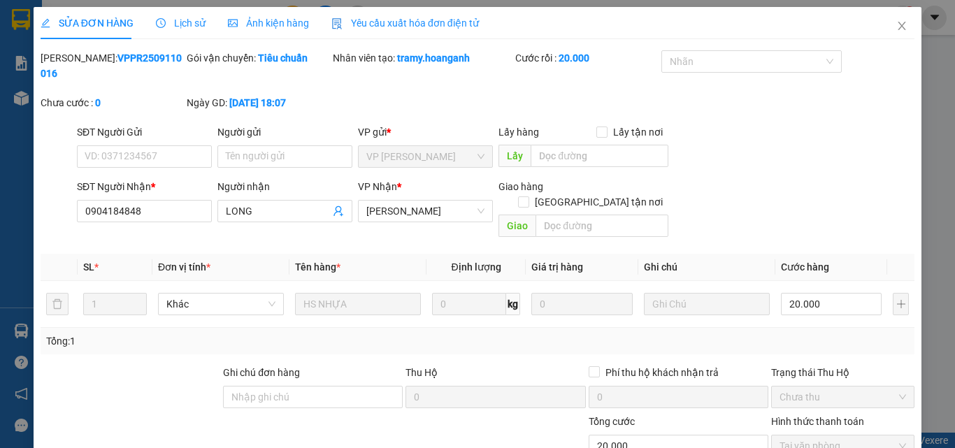
scroll to position [115, 0]
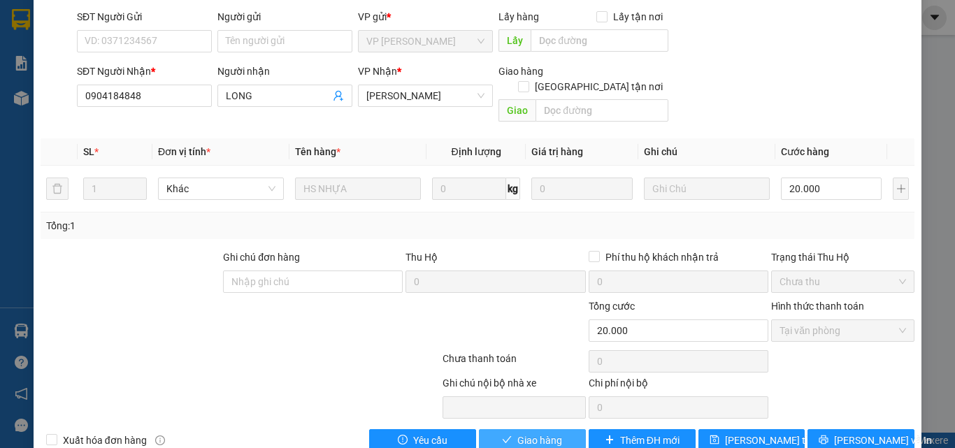
click at [550, 433] on span "Giao hàng" at bounding box center [539, 440] width 45 height 15
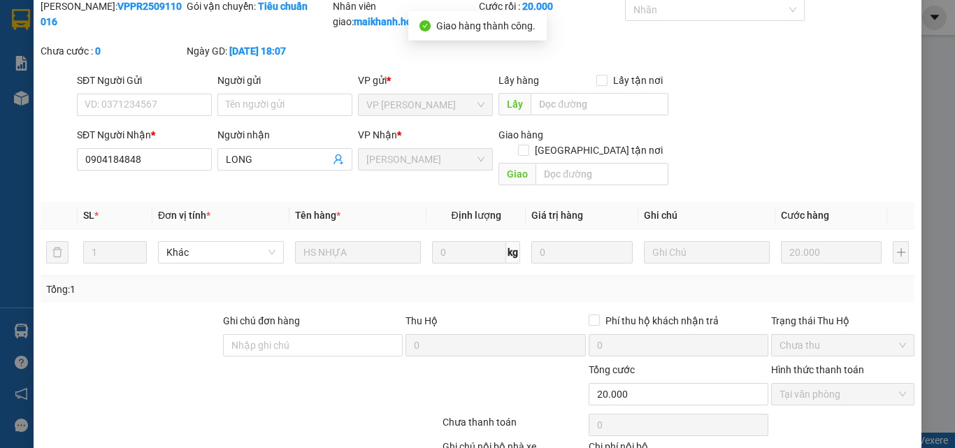
scroll to position [0, 0]
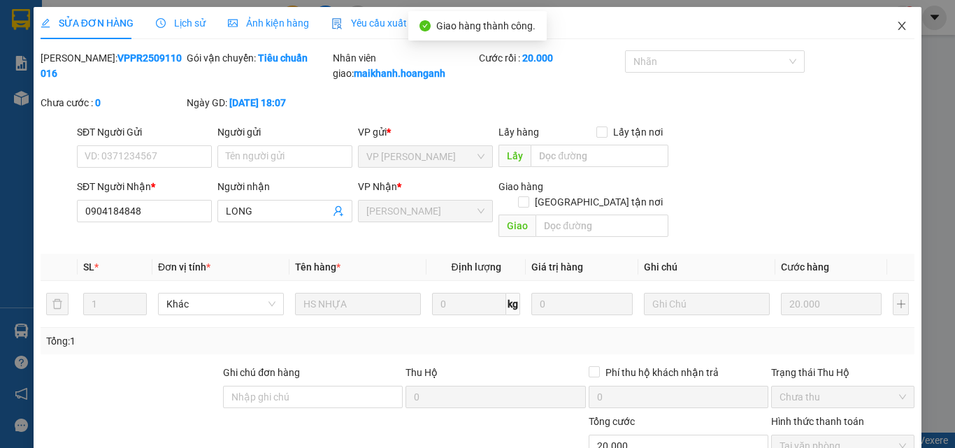
click at [896, 25] on icon "close" at bounding box center [901, 25] width 11 height 11
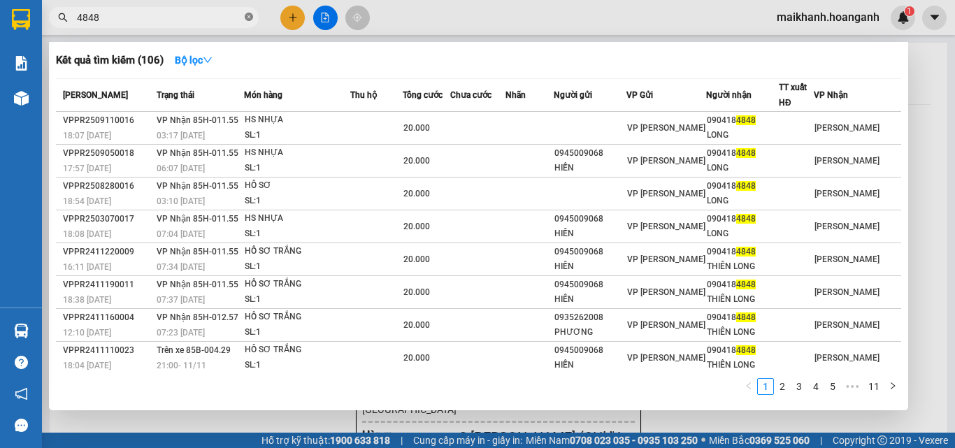
click at [250, 15] on icon "close-circle" at bounding box center [249, 17] width 8 height 8
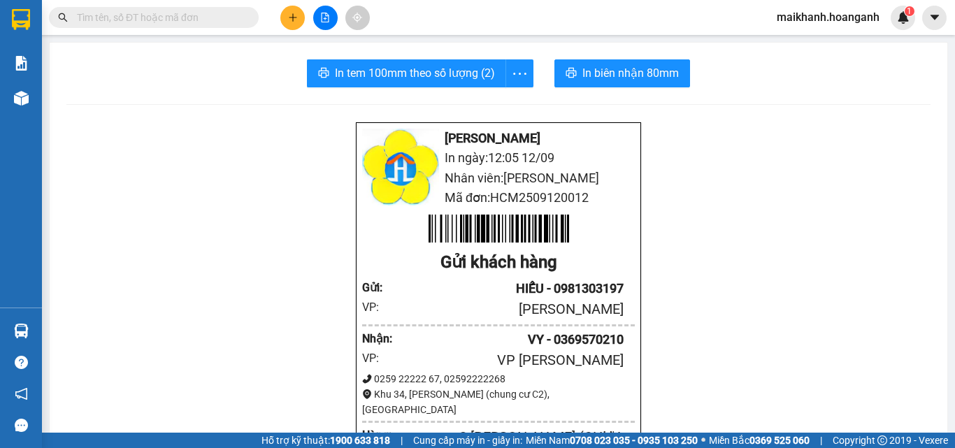
click at [241, 16] on input "text" at bounding box center [159, 17] width 165 height 15
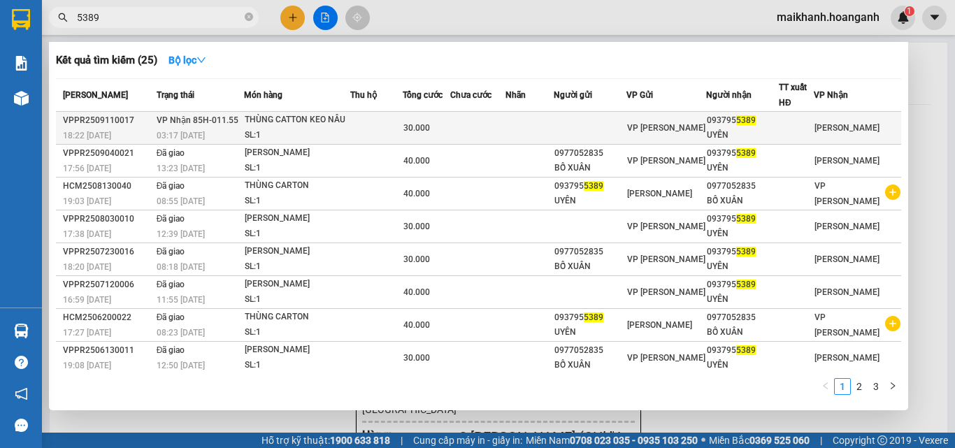
type input "5389"
click at [292, 119] on div "THÙNG CATTON KEO NÂU" at bounding box center [297, 120] width 105 height 15
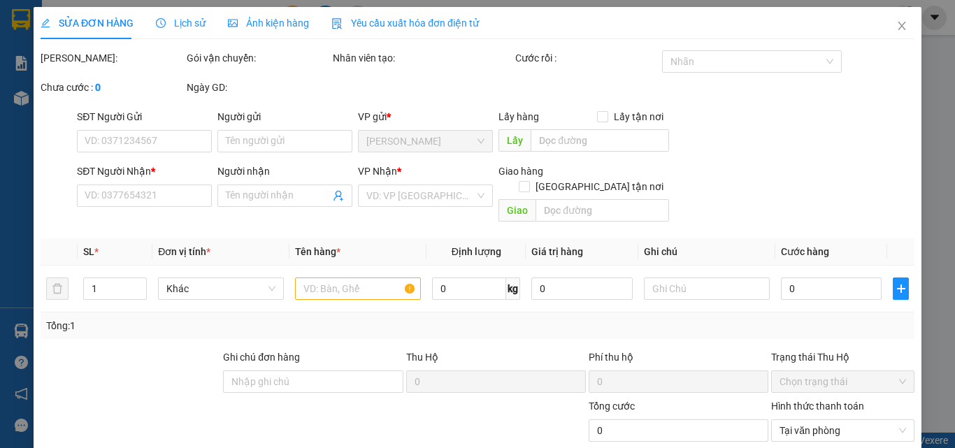
type input "0937955389"
type input "UYÊN"
type input "30.000"
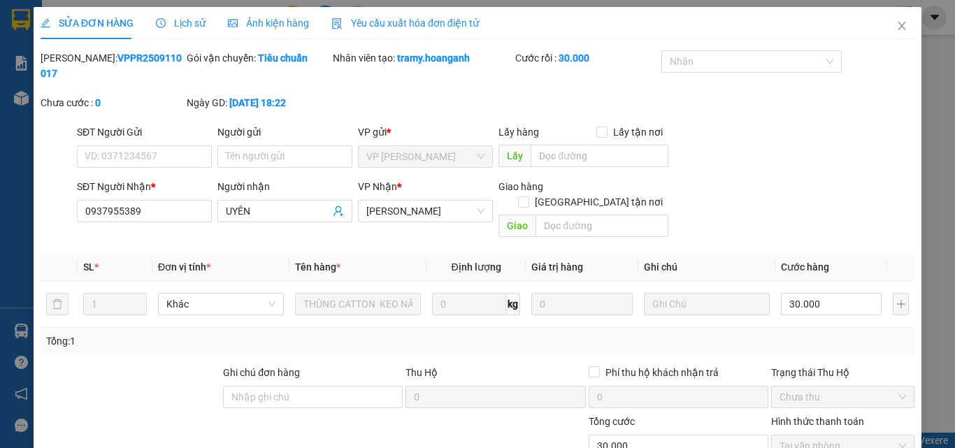
scroll to position [115, 0]
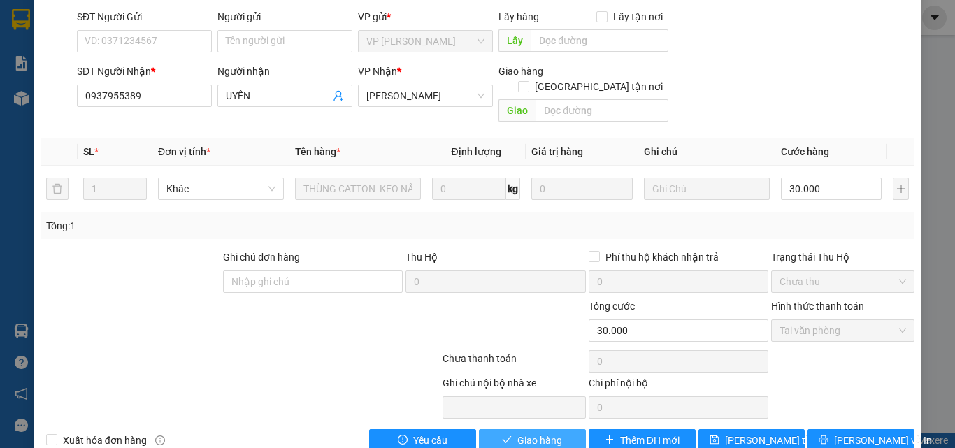
click at [547, 433] on span "Giao hàng" at bounding box center [539, 440] width 45 height 15
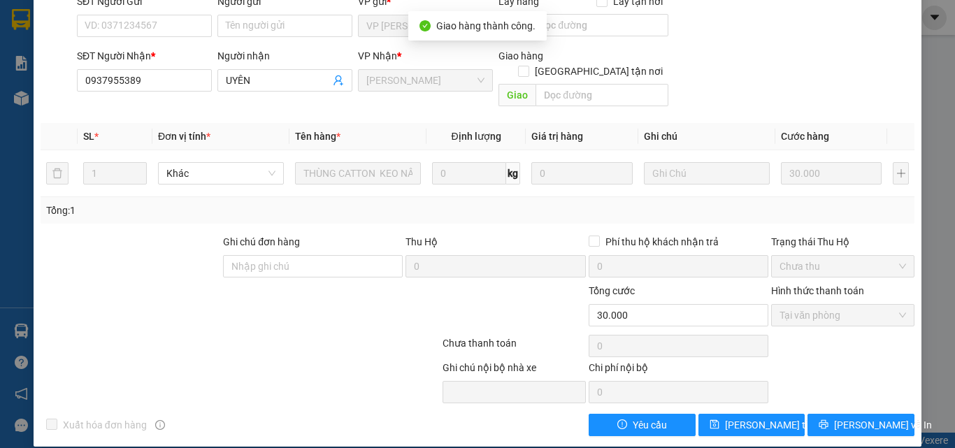
scroll to position [0, 0]
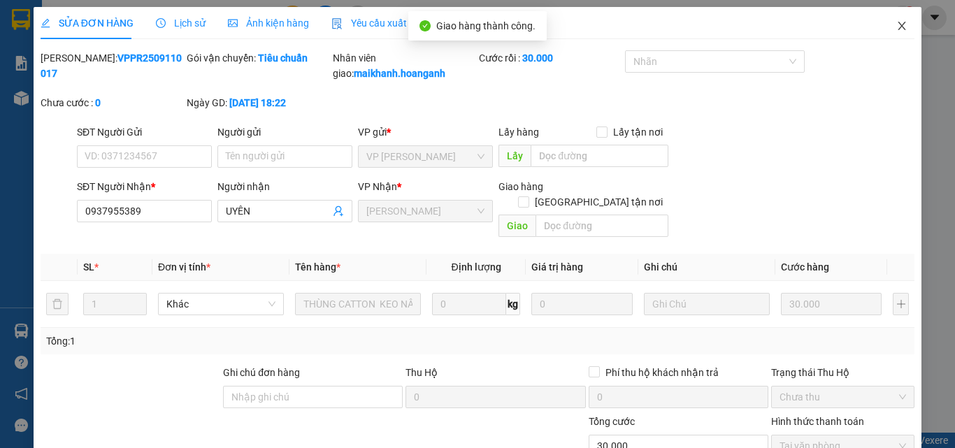
drag, startPoint x: 892, startPoint y: 27, endPoint x: 576, endPoint y: 17, distance: 316.2
click at [896, 27] on icon "close" at bounding box center [901, 25] width 11 height 11
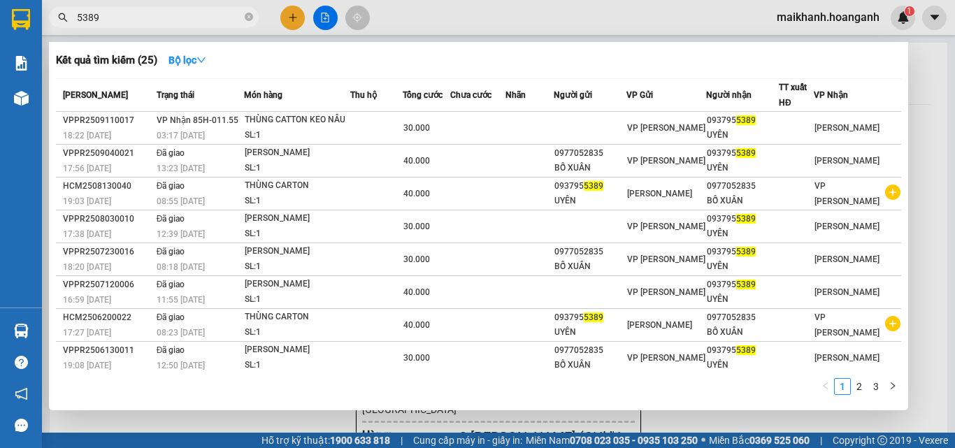
click at [214, 17] on input "5389" at bounding box center [159, 17] width 165 height 15
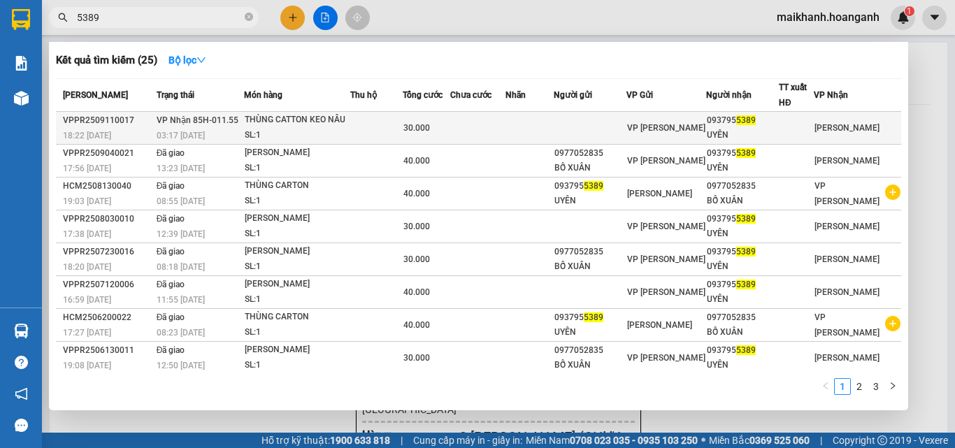
click at [276, 115] on div "THÙNG CATTON KEO NÂU" at bounding box center [297, 120] width 105 height 15
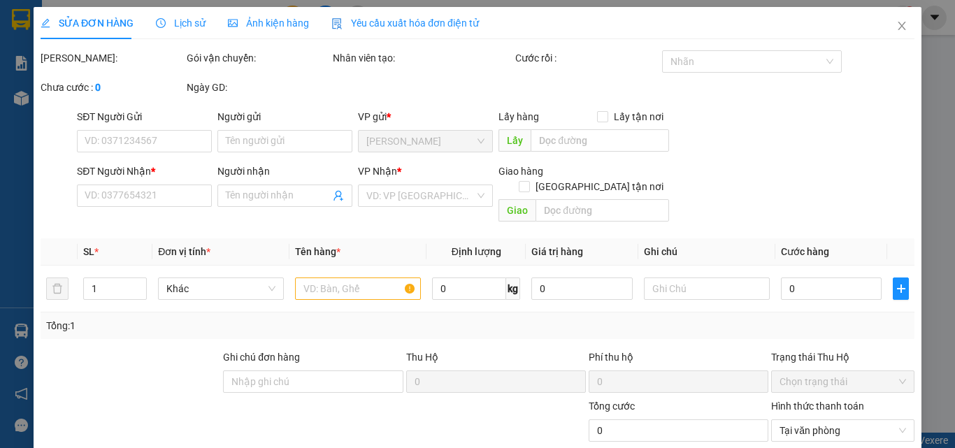
type input "0937955389"
type input "UYÊN"
type input "30.000"
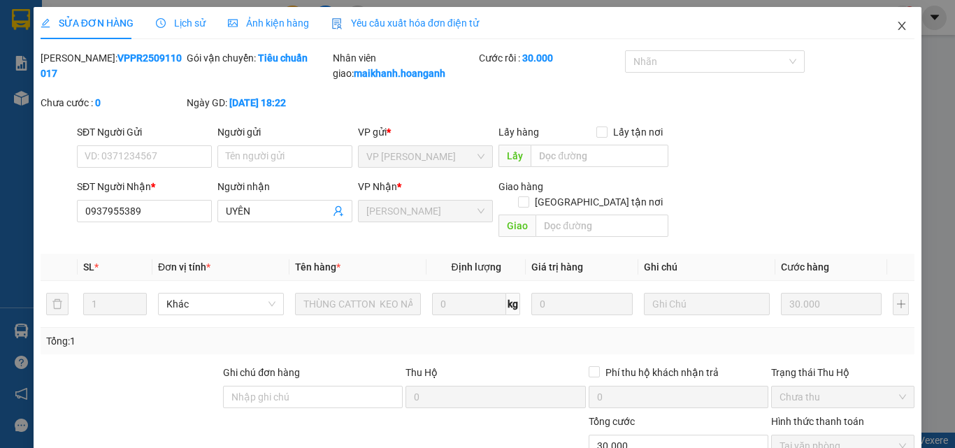
click at [896, 22] on icon "close" at bounding box center [901, 25] width 11 height 11
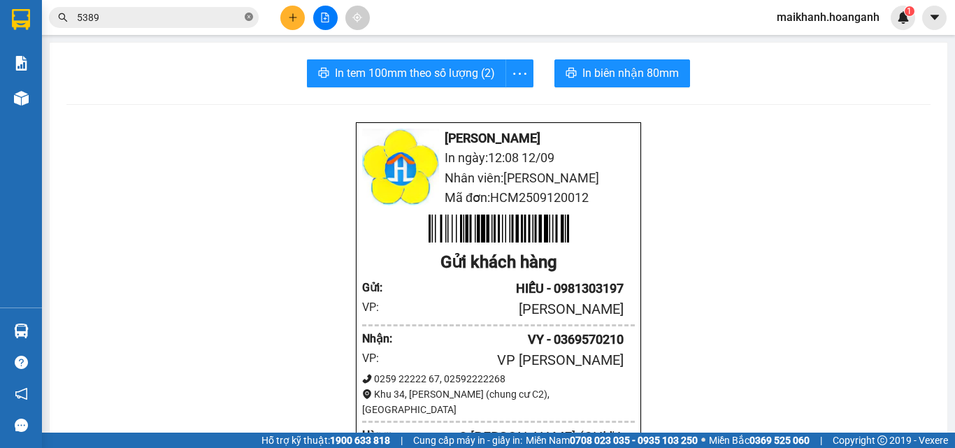
click at [245, 17] on icon "close-circle" at bounding box center [249, 17] width 8 height 8
click at [227, 18] on input "text" at bounding box center [159, 17] width 165 height 15
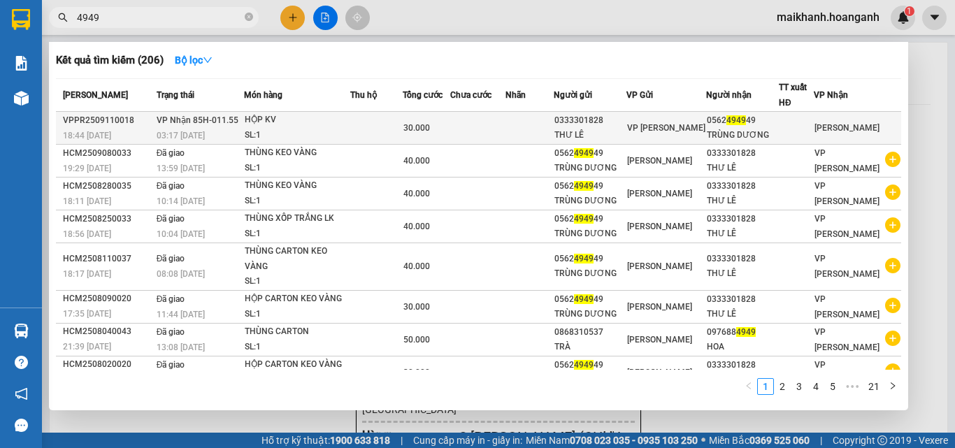
type input "4949"
click at [272, 120] on div "HỘP KV" at bounding box center [297, 120] width 105 height 15
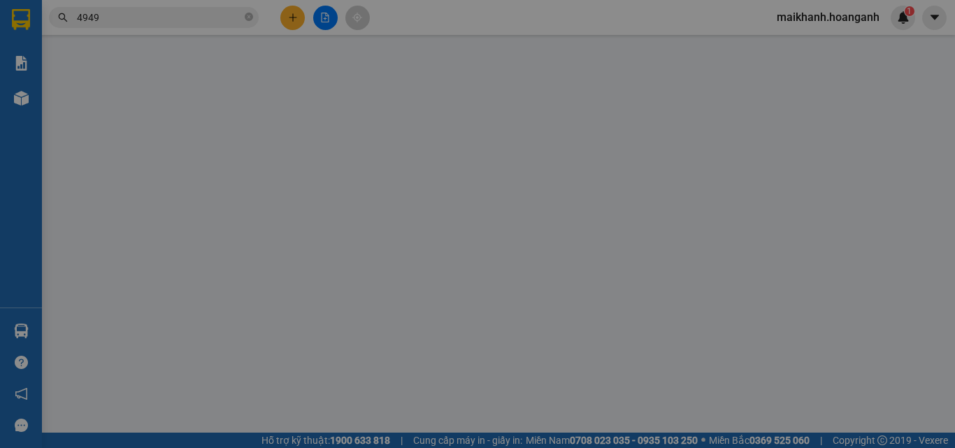
type input "0333301828"
type input "THƯ LÊ"
type input "0562494949"
type input "TRÙNG DƯƠNG"
type input "30.000"
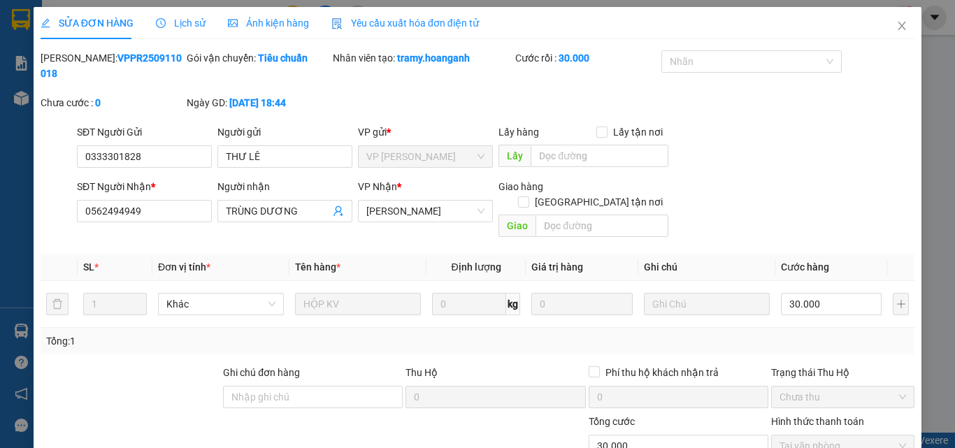
scroll to position [115, 0]
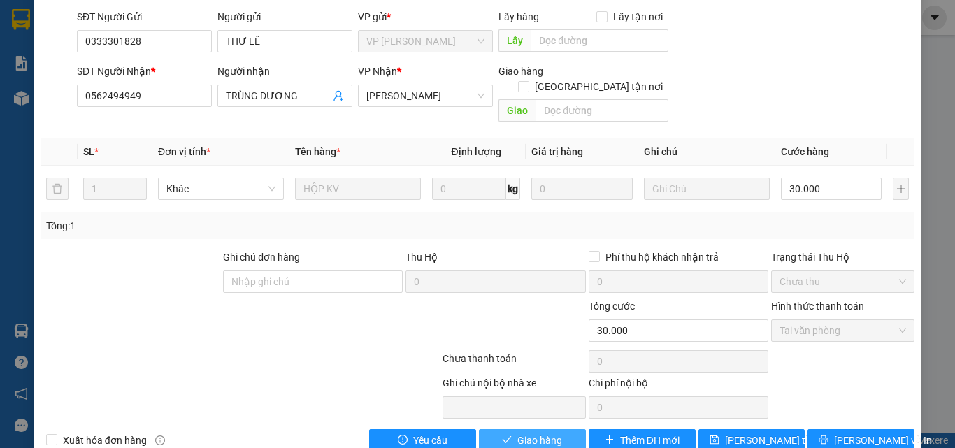
click at [557, 429] on button "Giao hàng" at bounding box center [532, 440] width 107 height 22
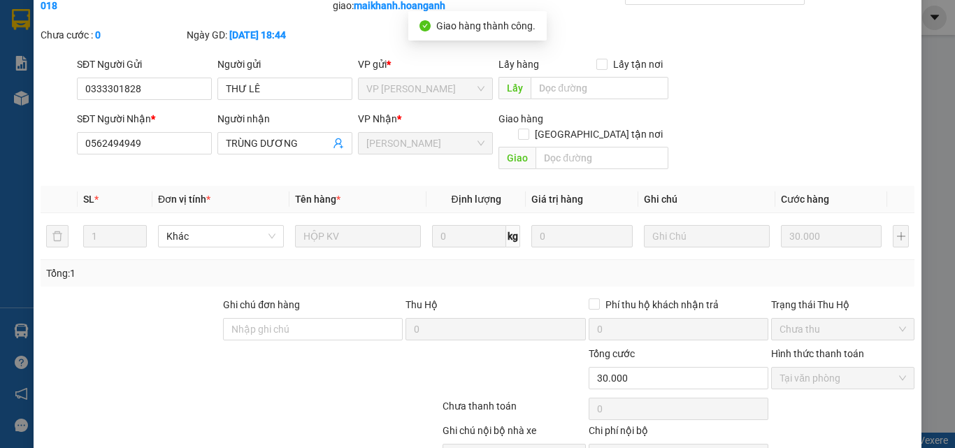
scroll to position [0, 0]
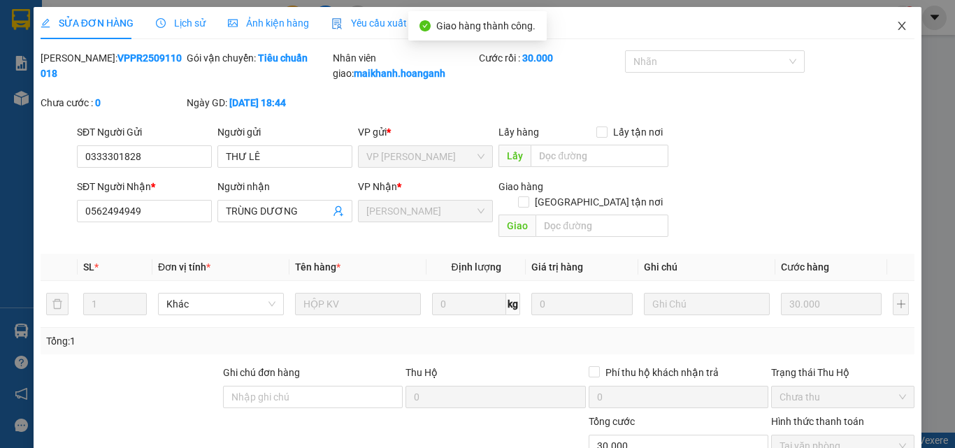
click at [896, 24] on icon "close" at bounding box center [901, 25] width 11 height 11
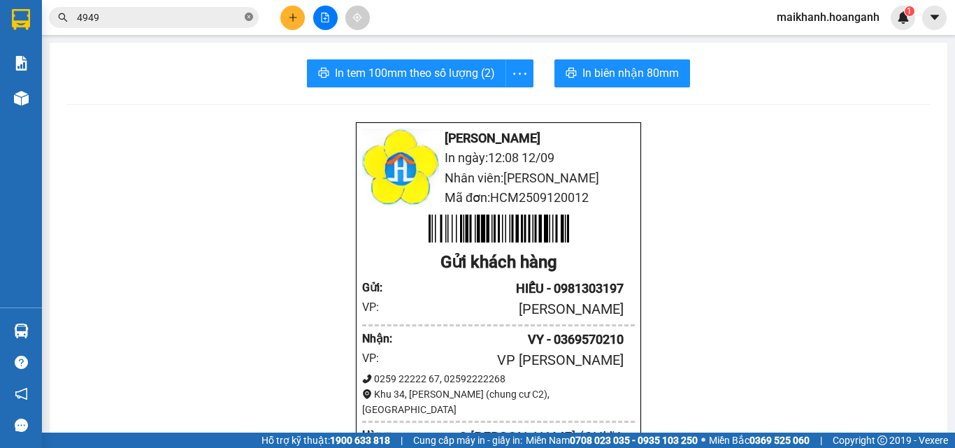
click at [250, 17] on icon "close-circle" at bounding box center [249, 17] width 8 height 8
click at [226, 19] on input "text" at bounding box center [159, 17] width 165 height 15
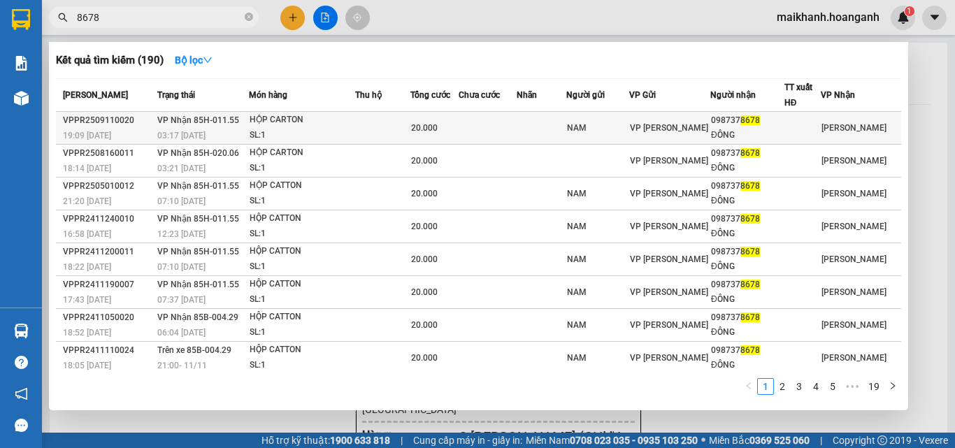
type input "8678"
click at [273, 122] on div "HỘP CARTON" at bounding box center [302, 120] width 105 height 15
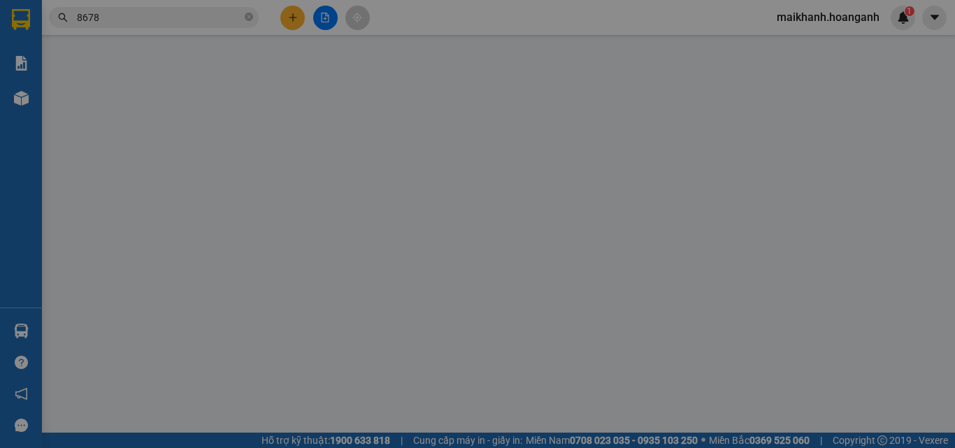
type input "NAM"
type input "0987378678"
type input "ĐÔNG"
type input "20.000"
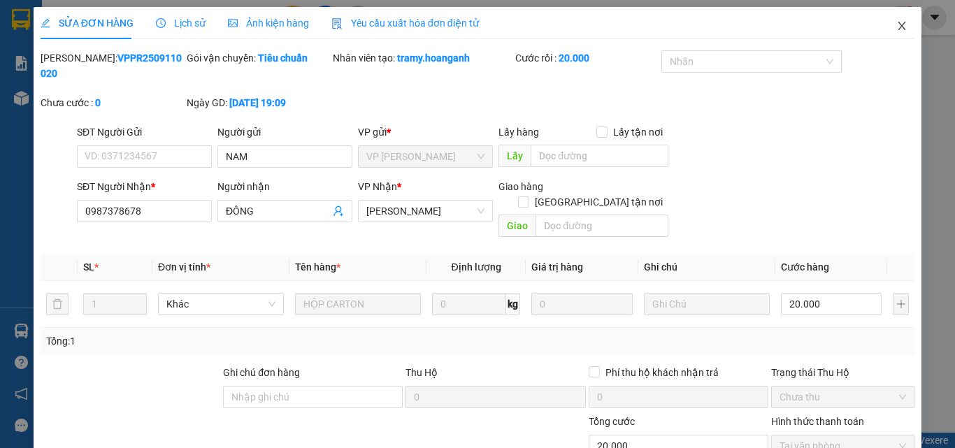
click at [899, 29] on icon "close" at bounding box center [903, 26] width 8 height 8
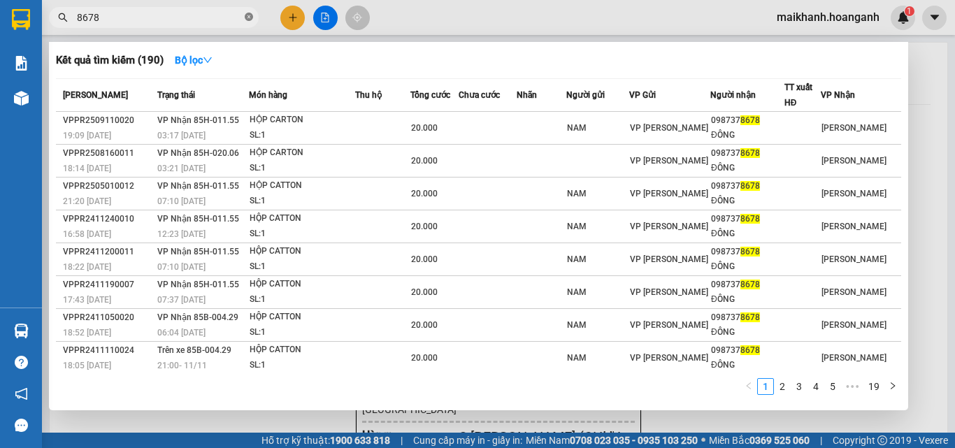
click at [249, 17] on icon "close-circle" at bounding box center [249, 17] width 8 height 8
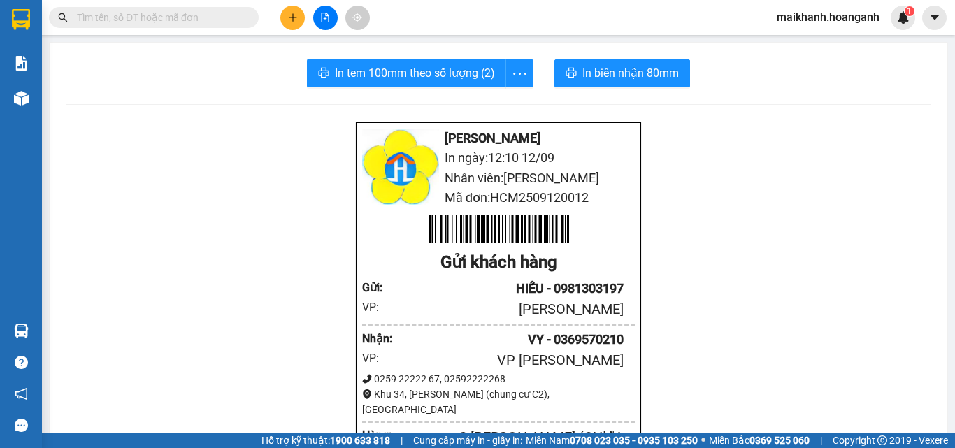
click at [219, 13] on input "text" at bounding box center [159, 17] width 165 height 15
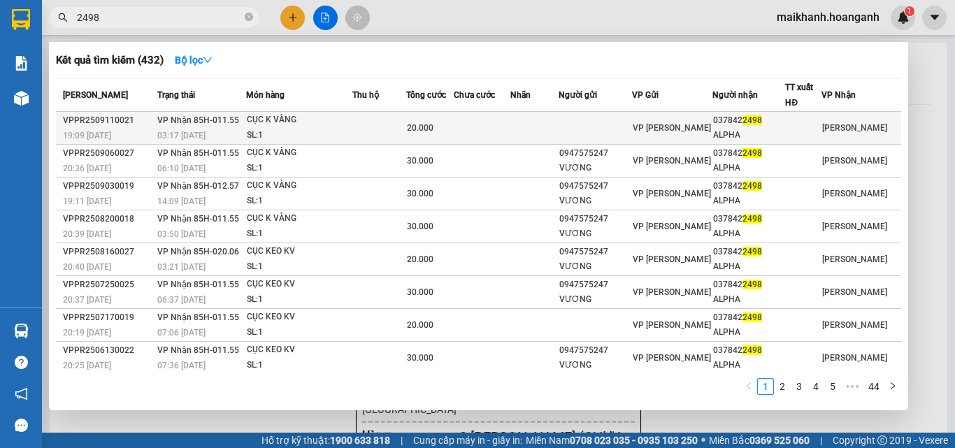
type input "2498"
click at [287, 118] on div "CỤC K VÀNG" at bounding box center [299, 120] width 105 height 15
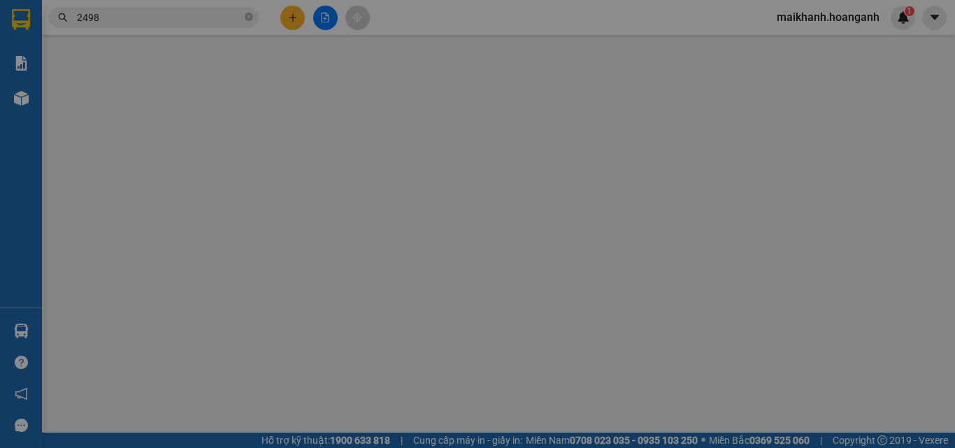
type input "0378422498"
type input "ALPHA"
type input "20.000"
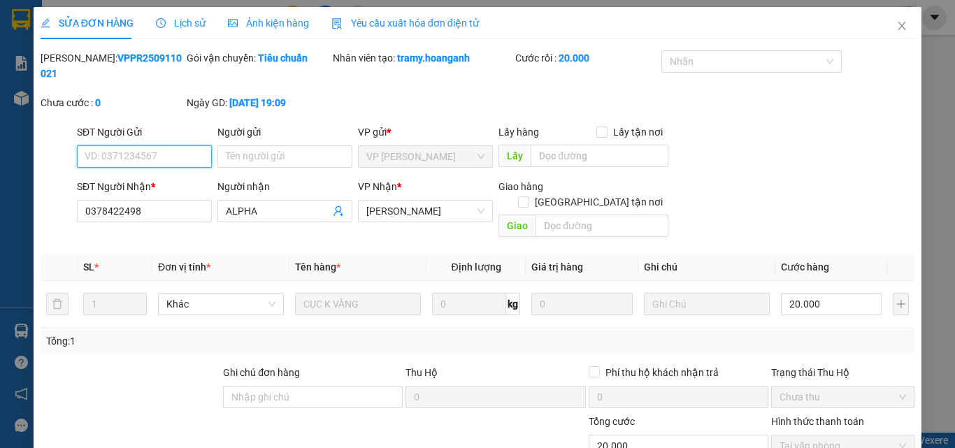
scroll to position [115, 0]
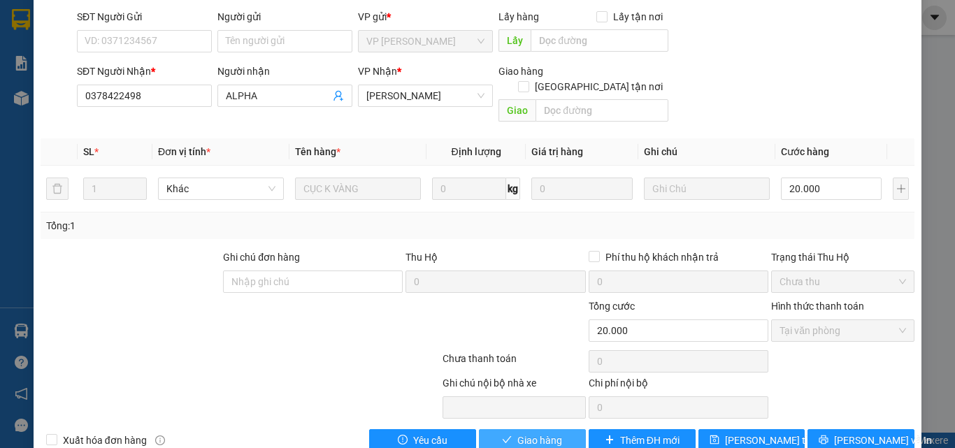
click at [517, 433] on span "Giao hàng" at bounding box center [539, 440] width 45 height 15
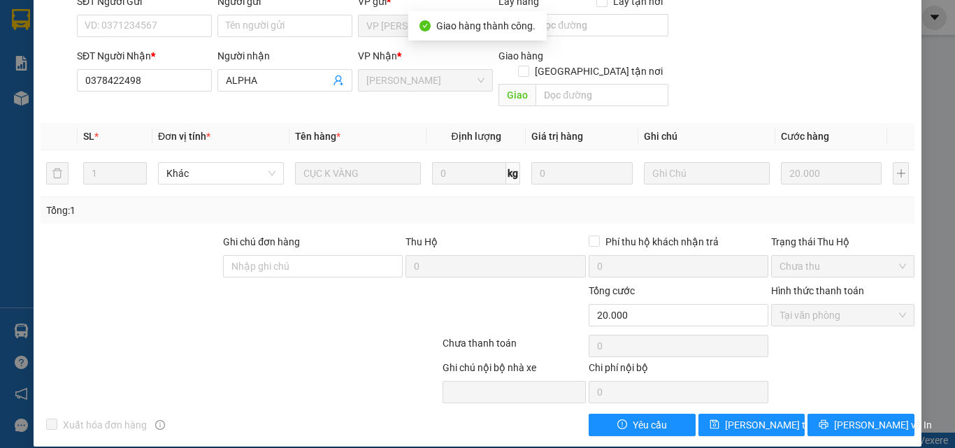
scroll to position [0, 0]
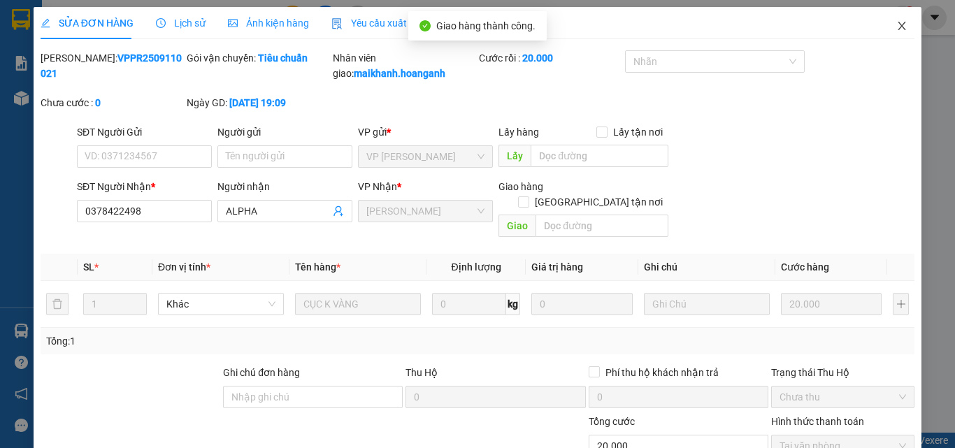
drag, startPoint x: 894, startPoint y: 24, endPoint x: 771, endPoint y: 40, distance: 124.1
click at [896, 24] on icon "close" at bounding box center [901, 25] width 11 height 11
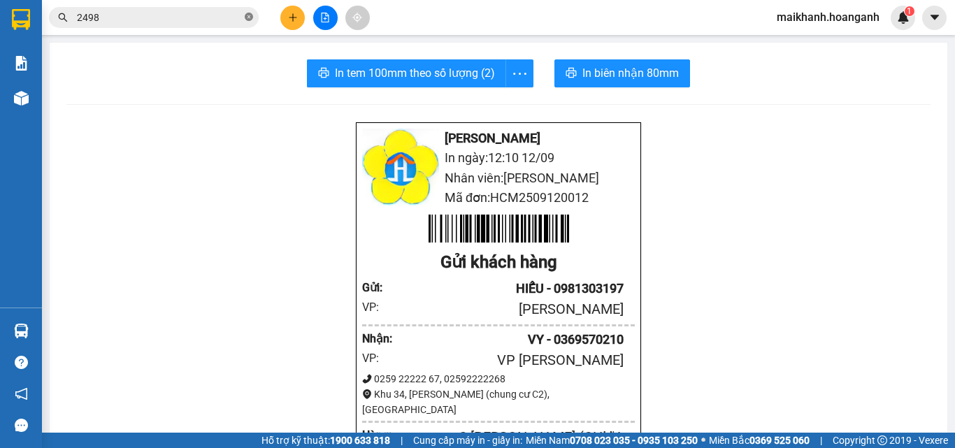
click at [248, 15] on icon "close-circle" at bounding box center [249, 17] width 8 height 8
click at [222, 21] on input "text" at bounding box center [159, 17] width 165 height 15
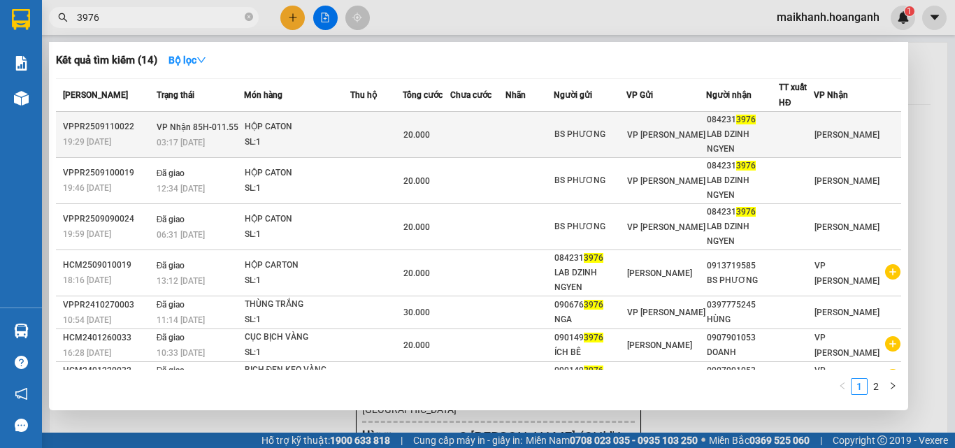
type input "3976"
click at [284, 128] on div "HỘP CATON" at bounding box center [297, 127] width 105 height 15
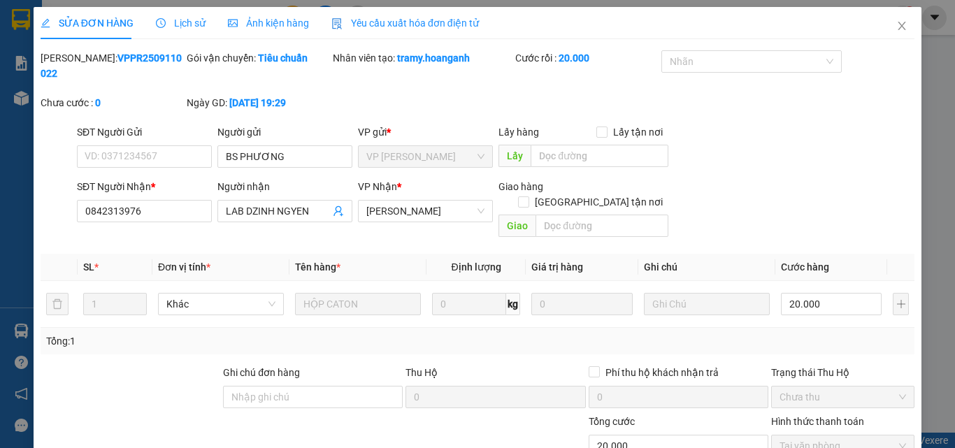
type input "BS PHƯƠNG"
type input "0842313976"
type input "LAB DZINH NGYEN"
type input "20.000"
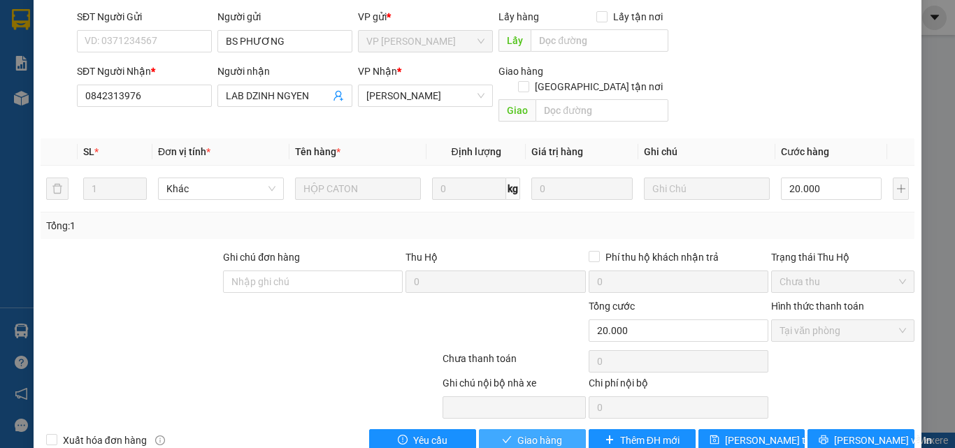
click at [531, 433] on span "Giao hàng" at bounding box center [539, 440] width 45 height 15
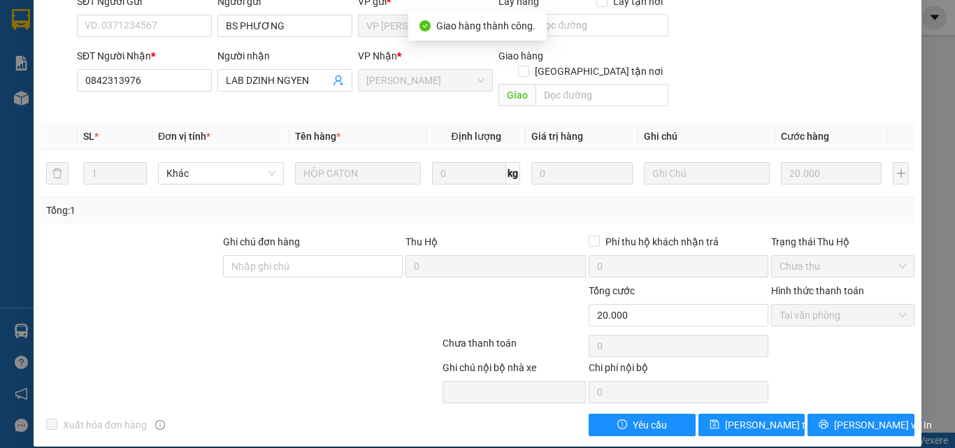
scroll to position [0, 0]
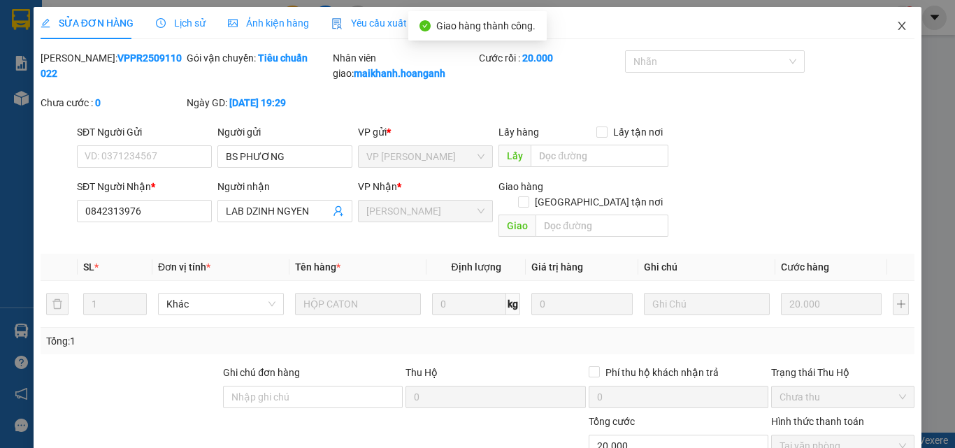
click at [896, 24] on icon "close" at bounding box center [901, 25] width 11 height 11
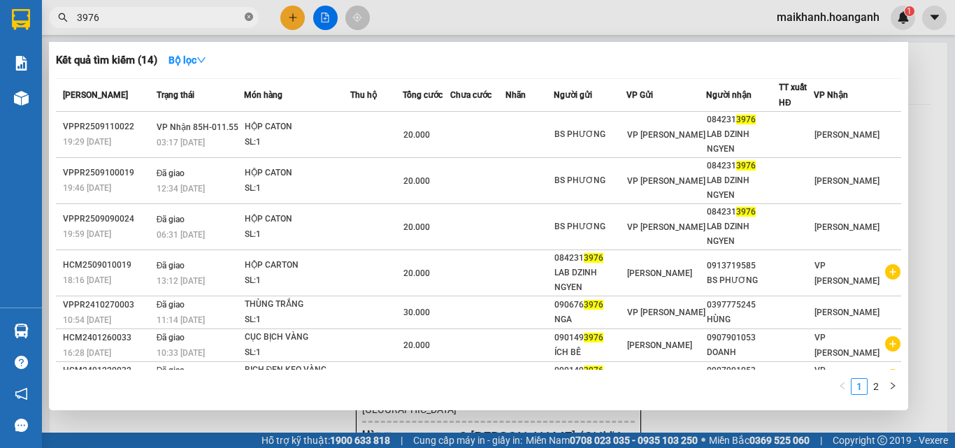
click at [248, 15] on icon "close-circle" at bounding box center [249, 17] width 8 height 8
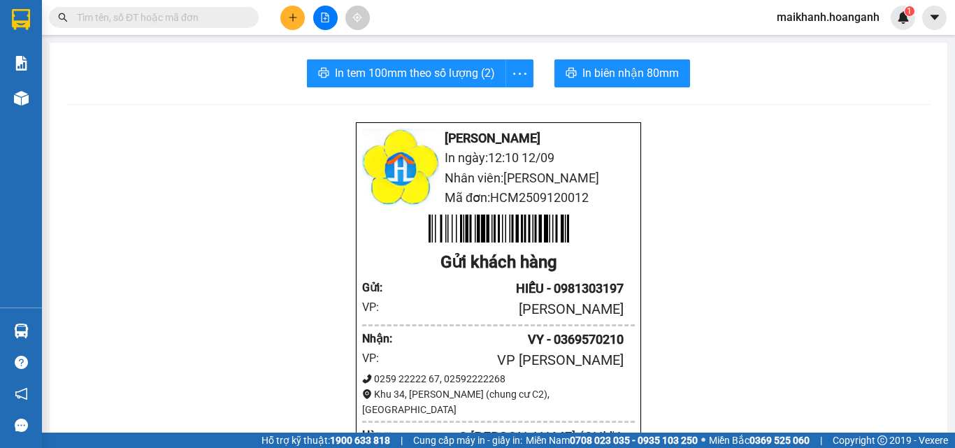
click at [212, 18] on input "text" at bounding box center [159, 17] width 165 height 15
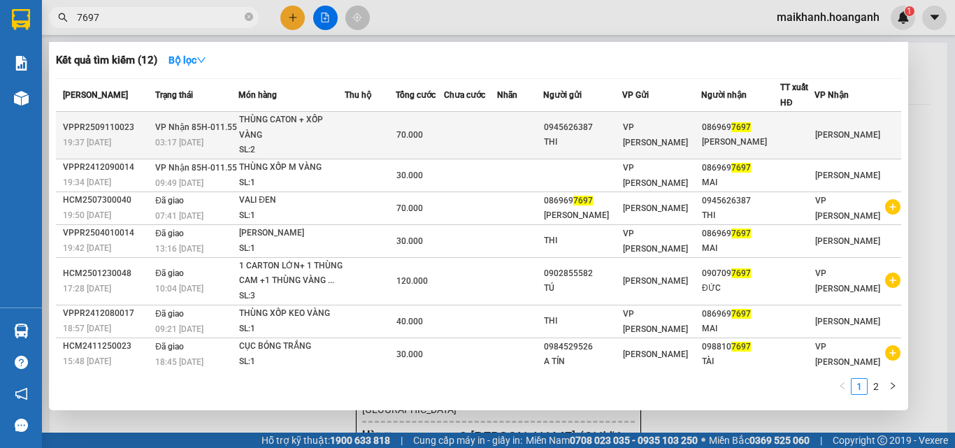
type input "7697"
click at [271, 118] on div "THÙNG CATON + XỐP VÀNG" at bounding box center [291, 128] width 105 height 30
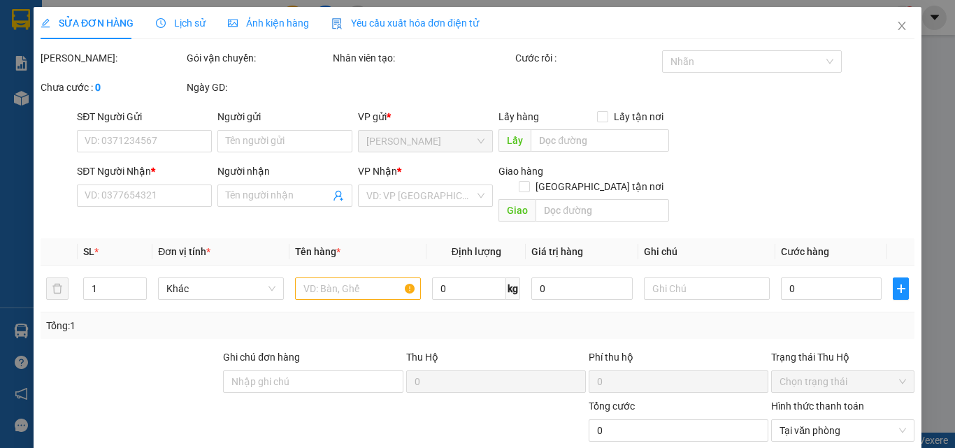
type input "0945626387"
type input "THI"
type input "0869697697"
type input "[PERSON_NAME]"
type input "70.000"
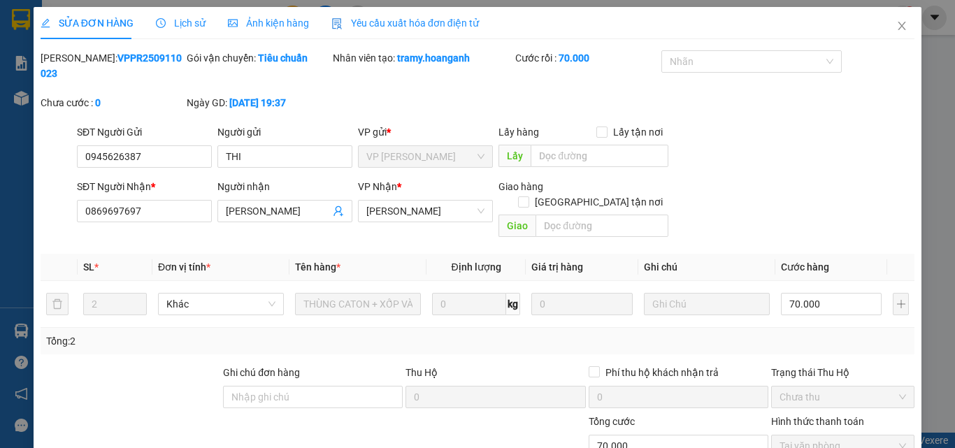
scroll to position [115, 0]
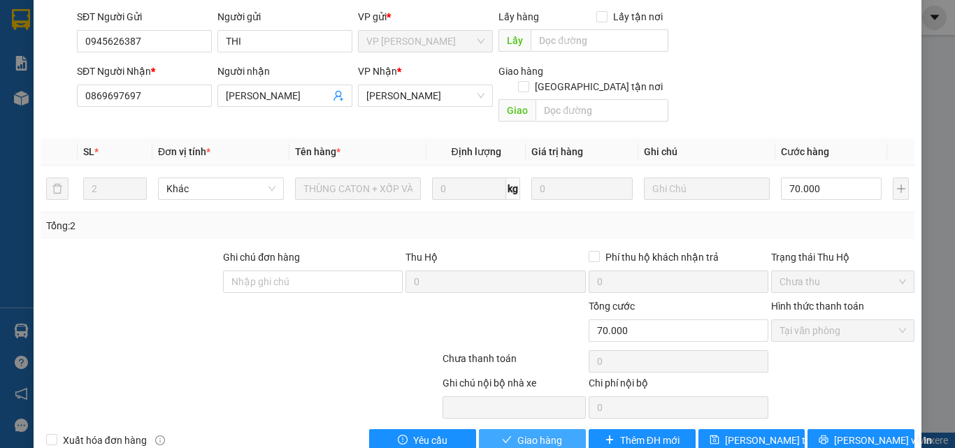
click at [560, 429] on button "Giao hàng" at bounding box center [532, 440] width 107 height 22
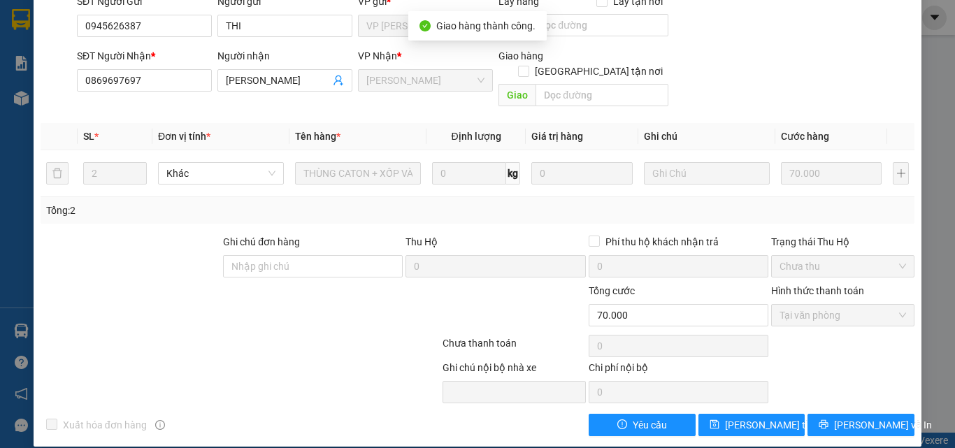
scroll to position [0, 0]
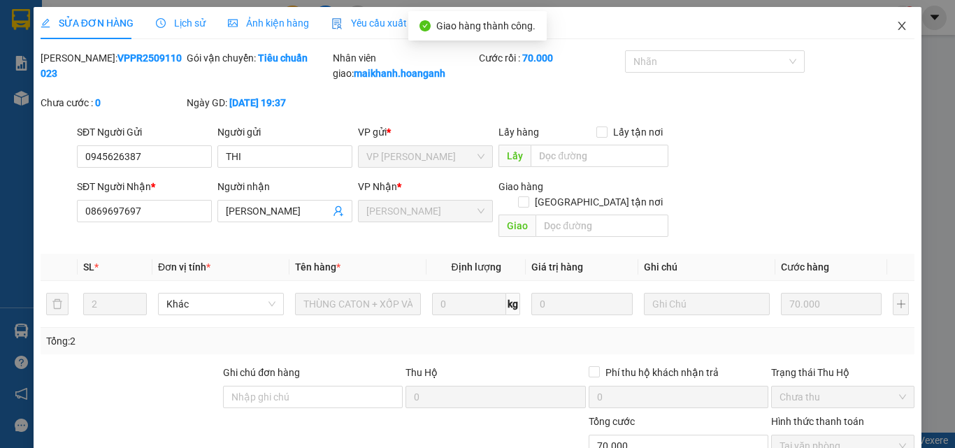
click at [896, 24] on icon "close" at bounding box center [901, 25] width 11 height 11
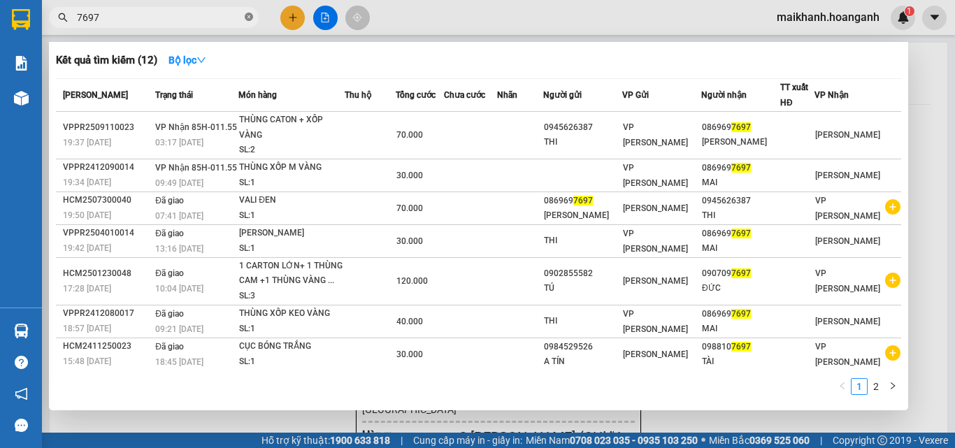
drag, startPoint x: 250, startPoint y: 15, endPoint x: 234, endPoint y: 19, distance: 16.6
click at [249, 15] on icon "close-circle" at bounding box center [249, 17] width 8 height 8
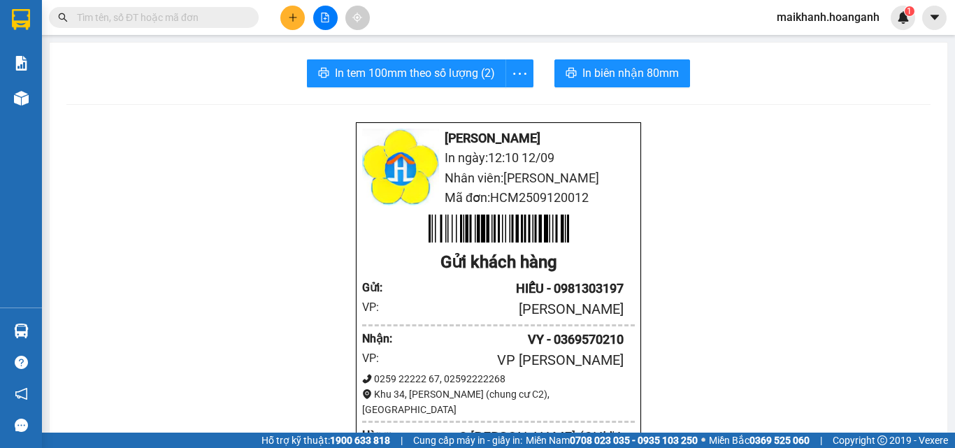
click at [229, 17] on input "text" at bounding box center [159, 17] width 165 height 15
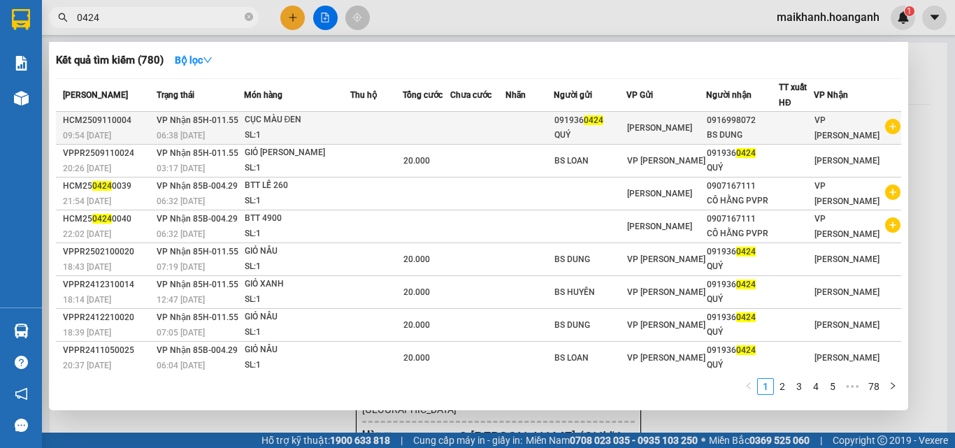
type input "0424"
click at [272, 122] on div "CỤC MÀU ĐEN" at bounding box center [297, 120] width 105 height 15
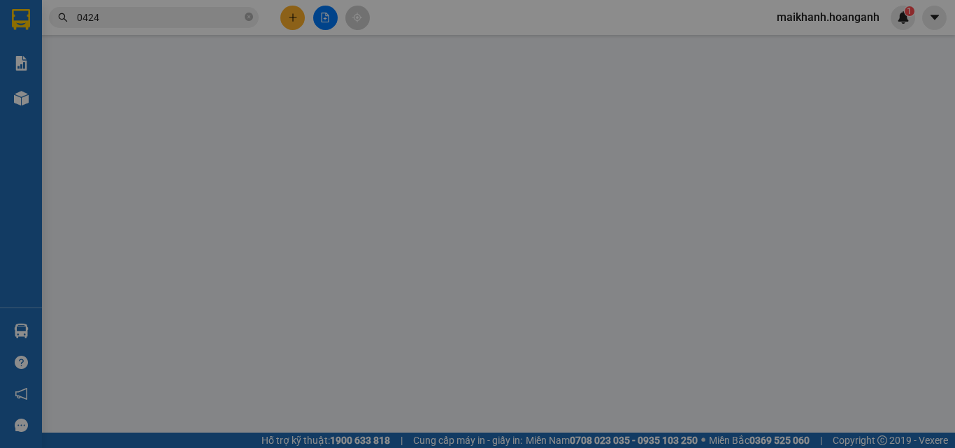
type input "0919360424"
type input "QUÝ"
type input "0916998072"
type input "BS DUNG"
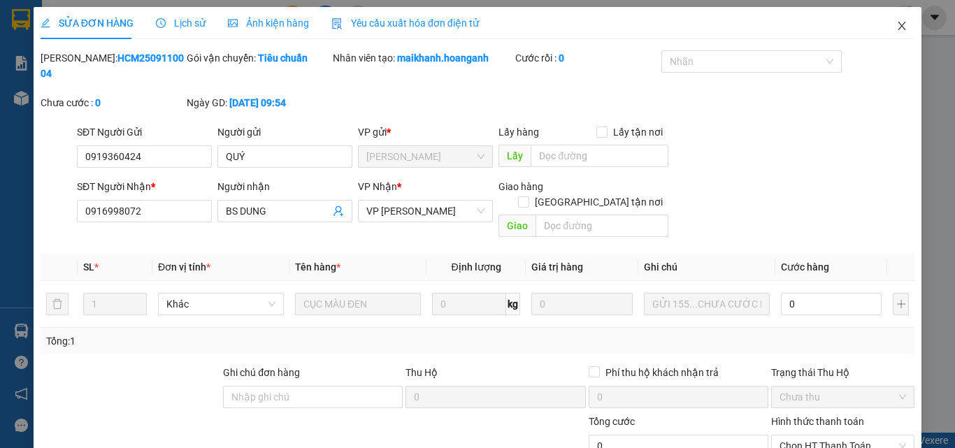
click at [896, 23] on icon "close" at bounding box center [901, 25] width 11 height 11
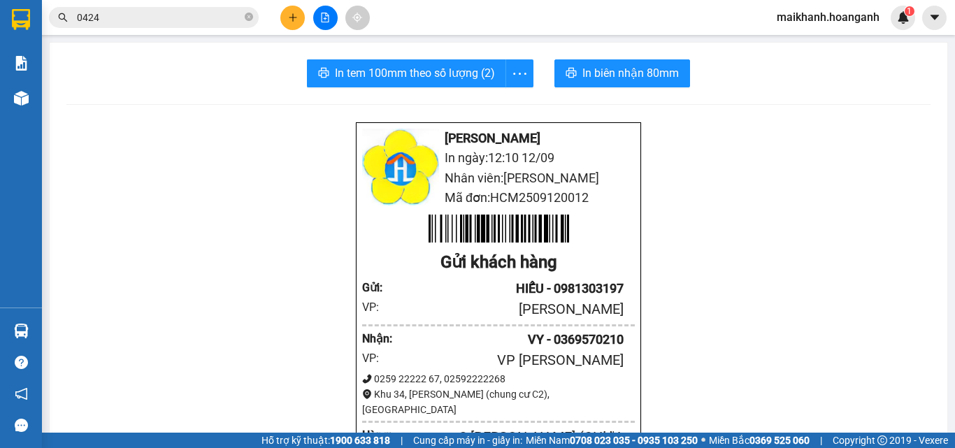
click at [212, 11] on input "0424" at bounding box center [159, 17] width 165 height 15
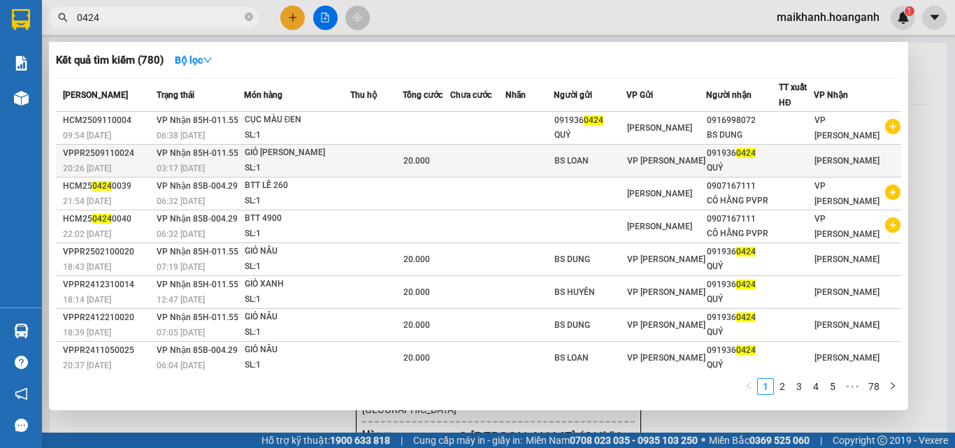
click at [277, 146] on div "GIỎ [PERSON_NAME]" at bounding box center [297, 152] width 105 height 15
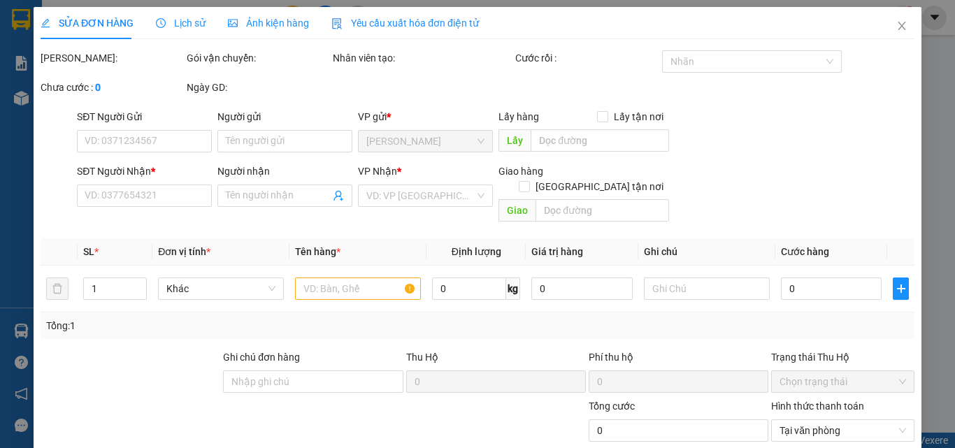
type input "BS LOAN"
type input "0919360424"
type input "QUÝ"
type input "20.000"
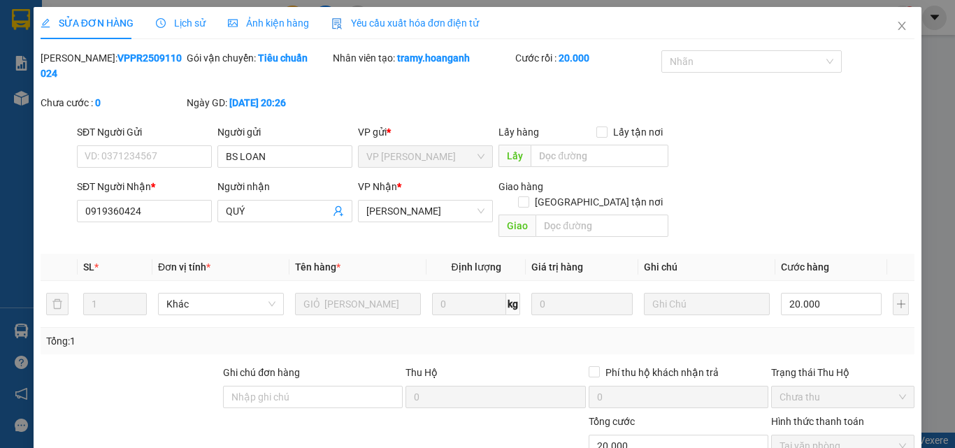
scroll to position [115, 0]
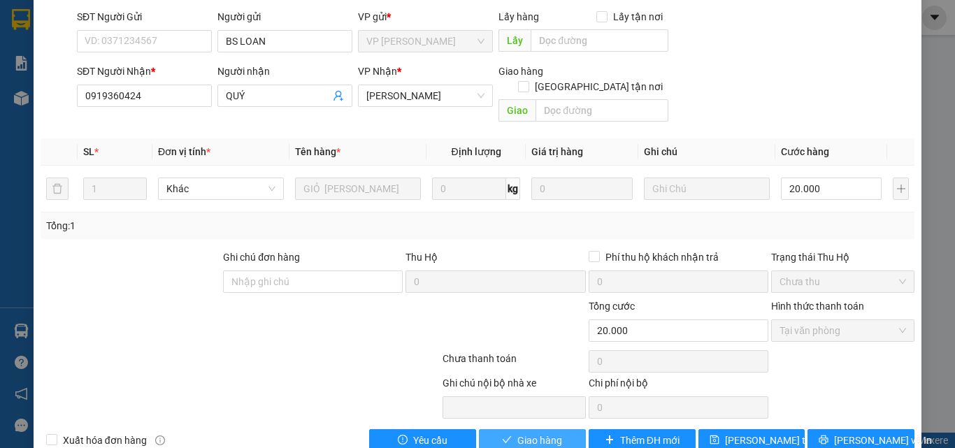
click at [536, 433] on span "Giao hàng" at bounding box center [539, 440] width 45 height 15
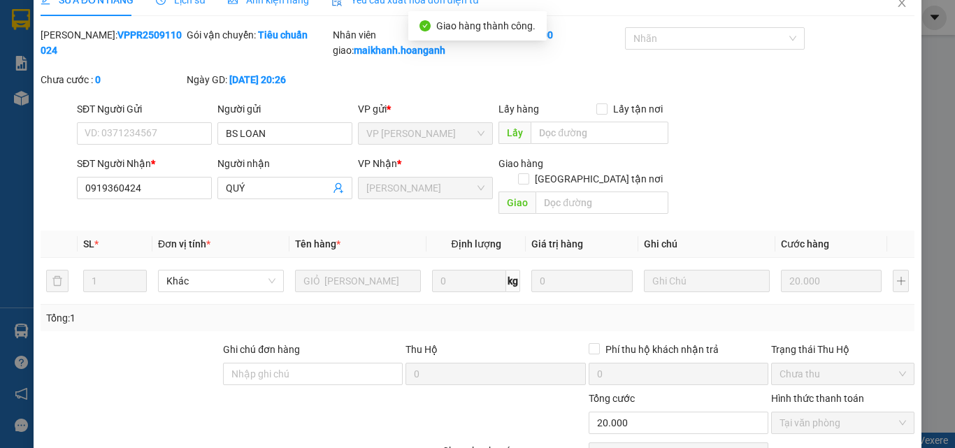
scroll to position [0, 0]
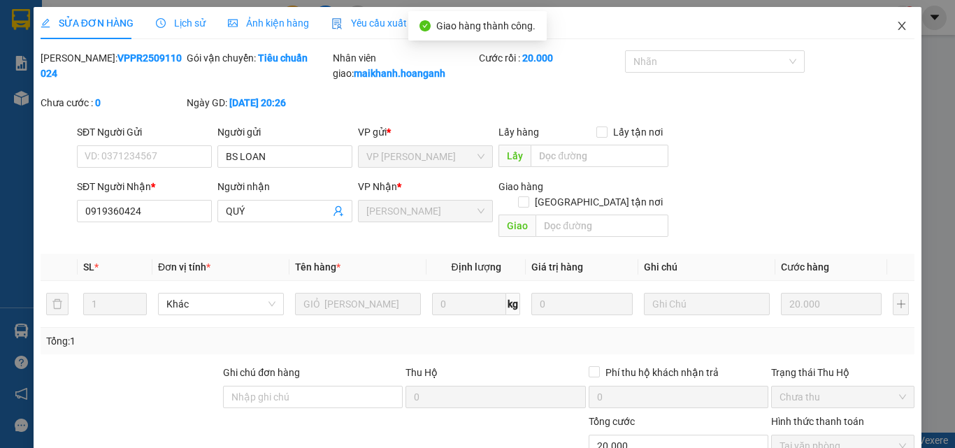
click at [896, 24] on icon "close" at bounding box center [901, 25] width 11 height 11
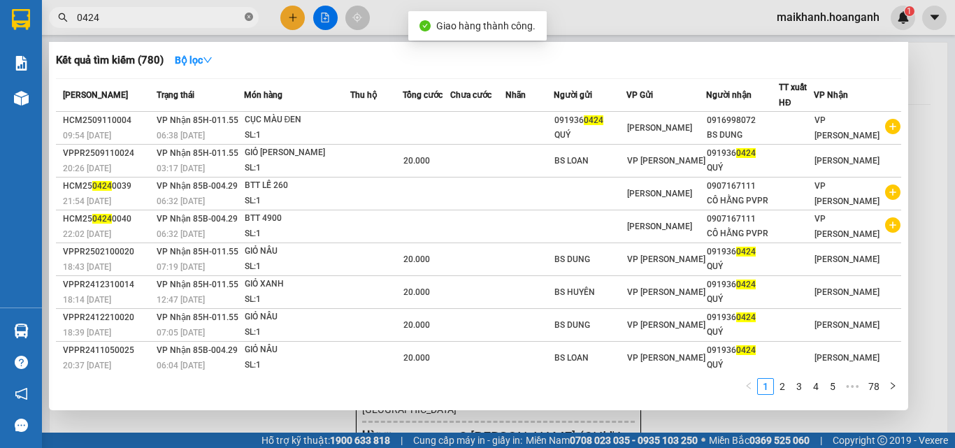
click at [247, 17] on icon "close-circle" at bounding box center [249, 17] width 8 height 8
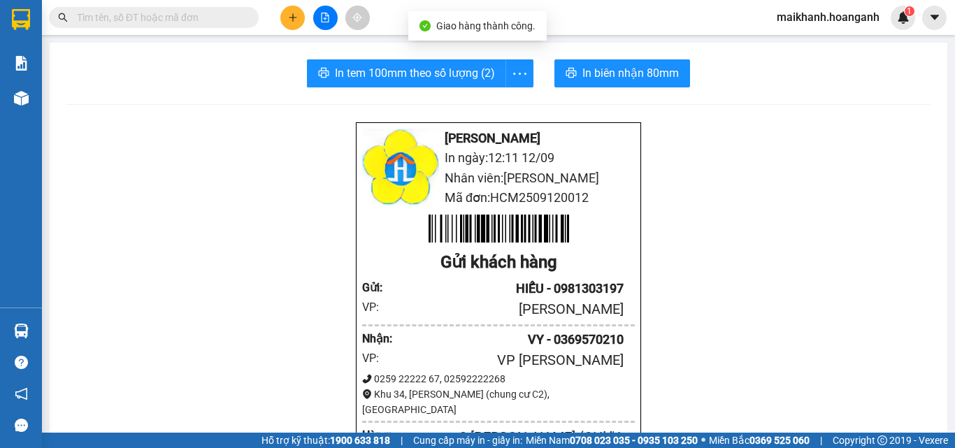
click at [224, 20] on input "text" at bounding box center [159, 17] width 165 height 15
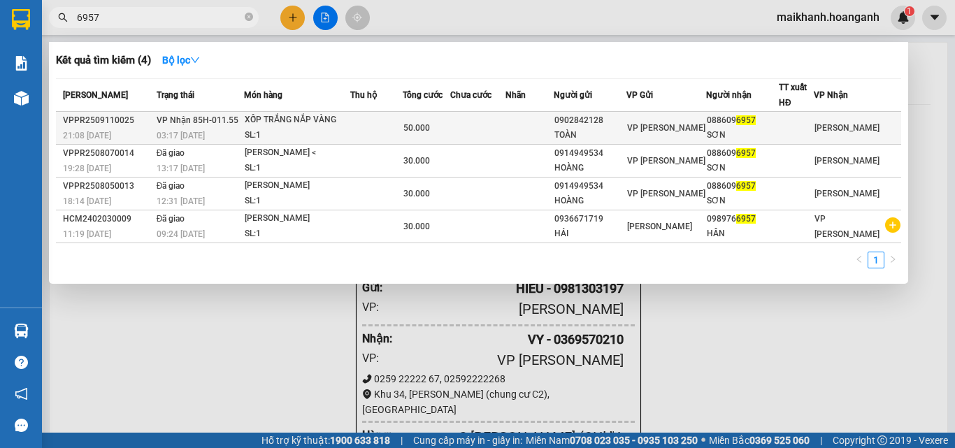
type input "6957"
click at [264, 117] on div "XỐP TRẮNG NẮP VÀNG" at bounding box center [297, 120] width 105 height 15
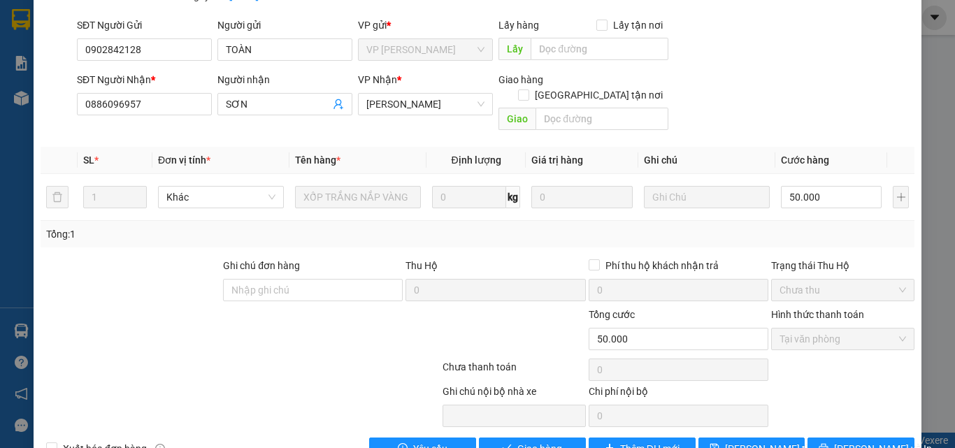
scroll to position [115, 0]
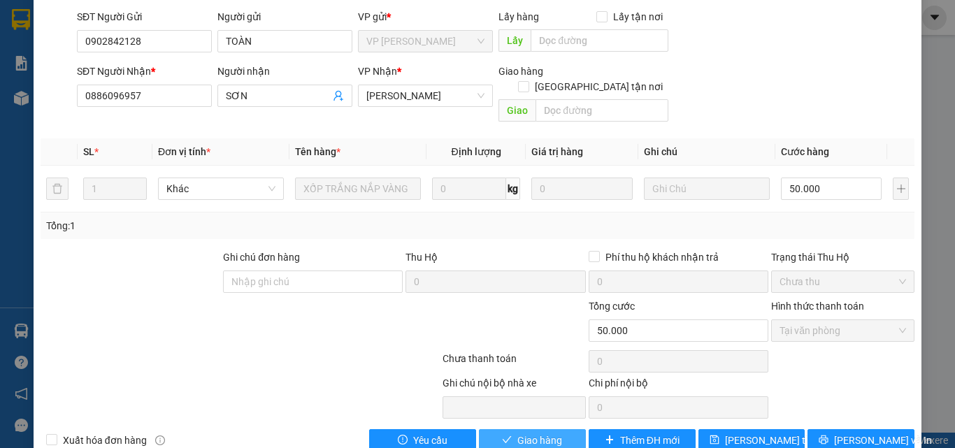
click at [517, 433] on span "Giao hàng" at bounding box center [539, 440] width 45 height 15
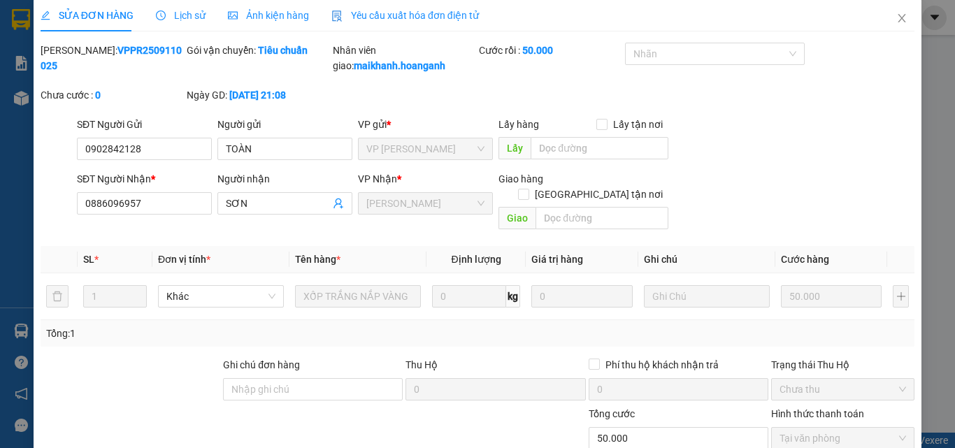
scroll to position [0, 0]
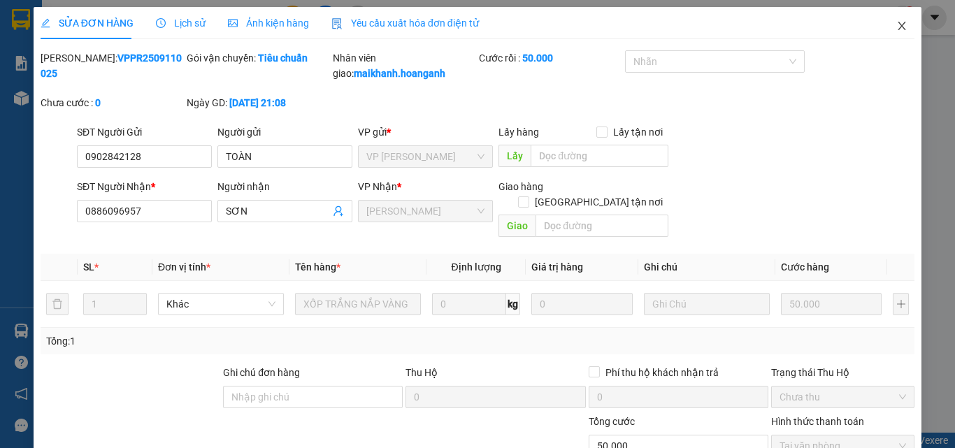
click at [899, 24] on icon "close" at bounding box center [903, 26] width 8 height 8
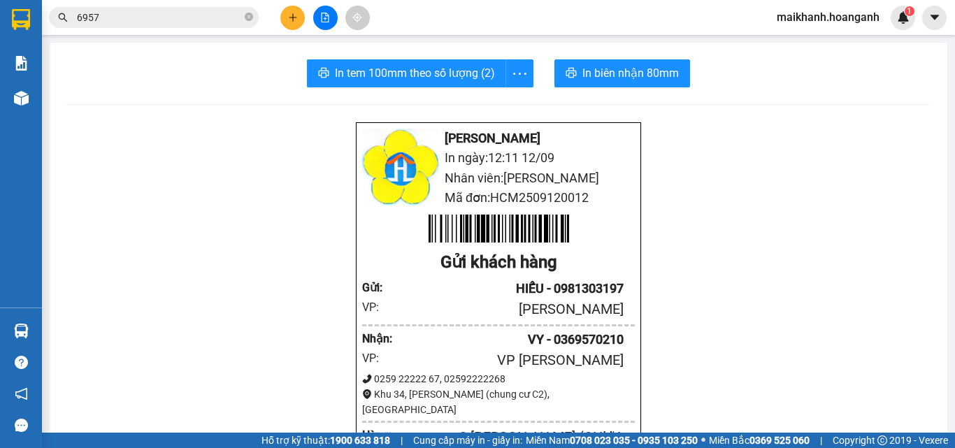
drag, startPoint x: 249, startPoint y: 16, endPoint x: 235, endPoint y: 17, distance: 14.0
click at [249, 15] on icon "close-circle" at bounding box center [249, 17] width 8 height 8
click at [228, 19] on input "text" at bounding box center [159, 17] width 165 height 15
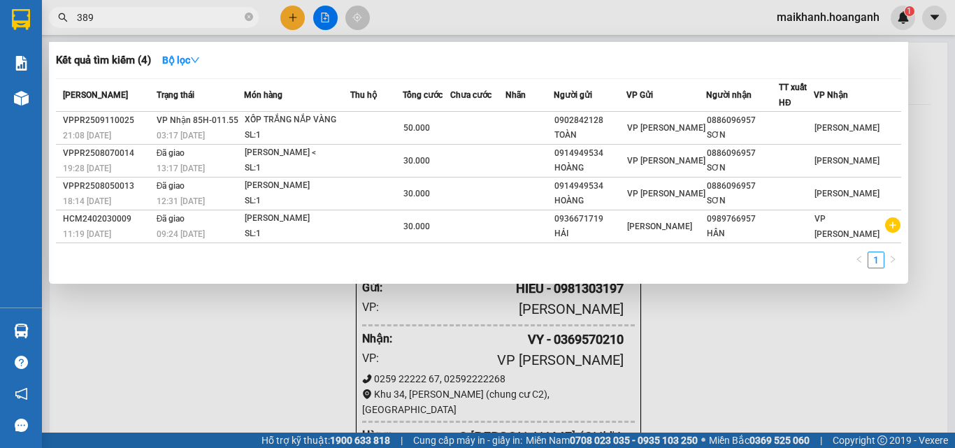
type input "3898"
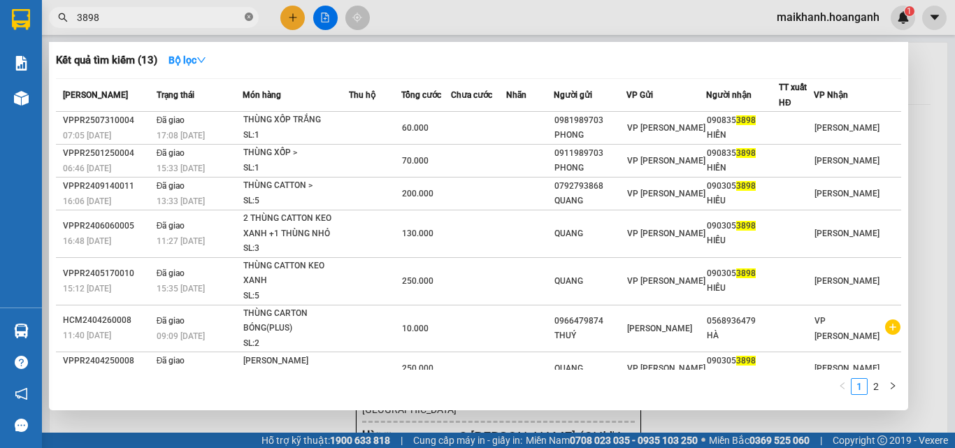
click at [250, 16] on icon "close-circle" at bounding box center [249, 17] width 8 height 8
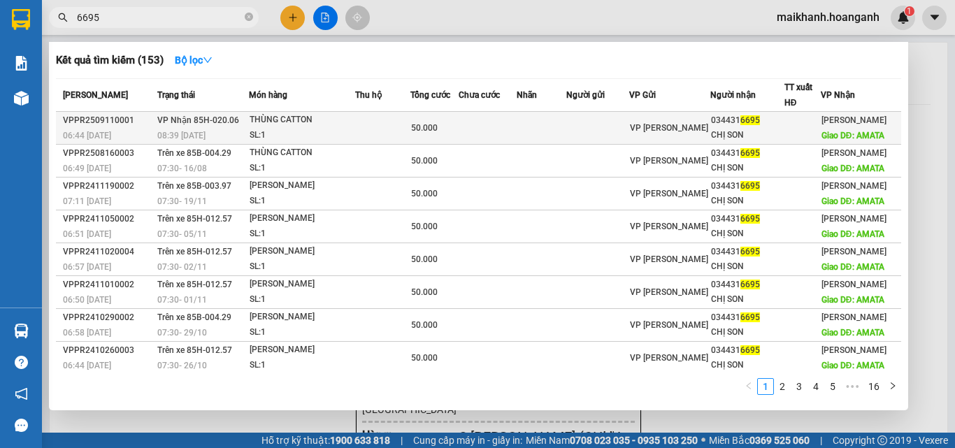
type input "6695"
click at [273, 121] on div "THÙNG CATTON" at bounding box center [302, 120] width 105 height 15
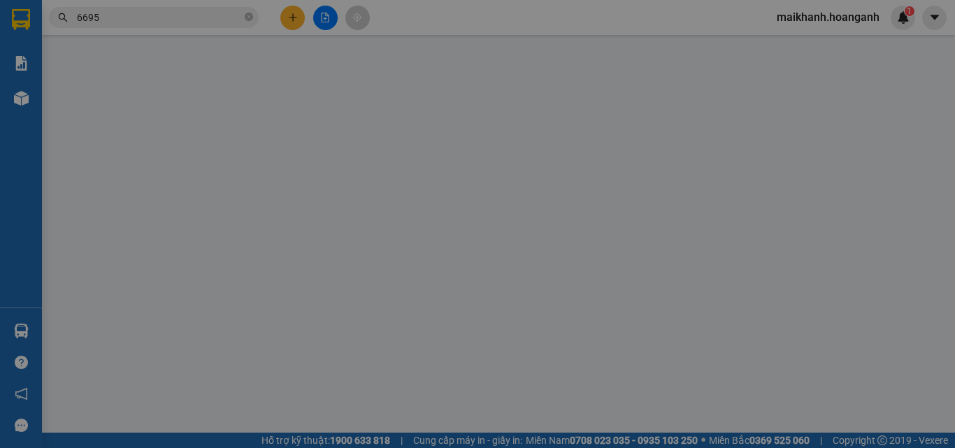
type input "0344316695"
type input "CHỊ SON"
type input "AMATA"
type input "50.000"
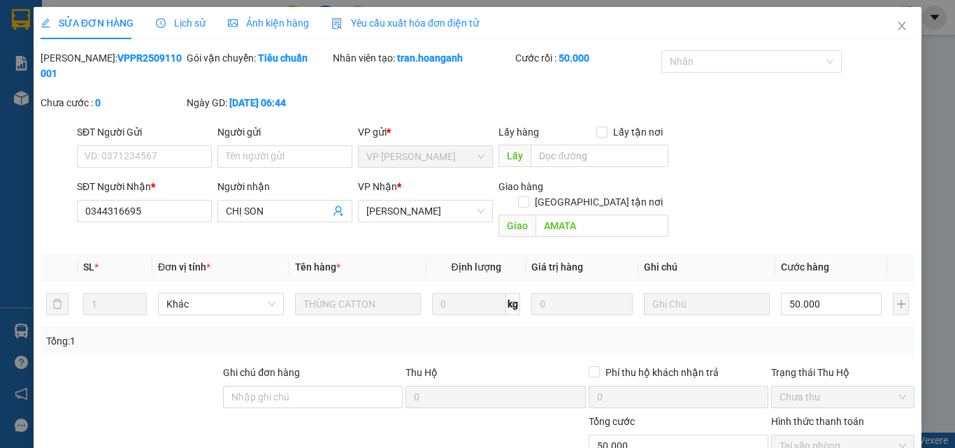
scroll to position [115, 0]
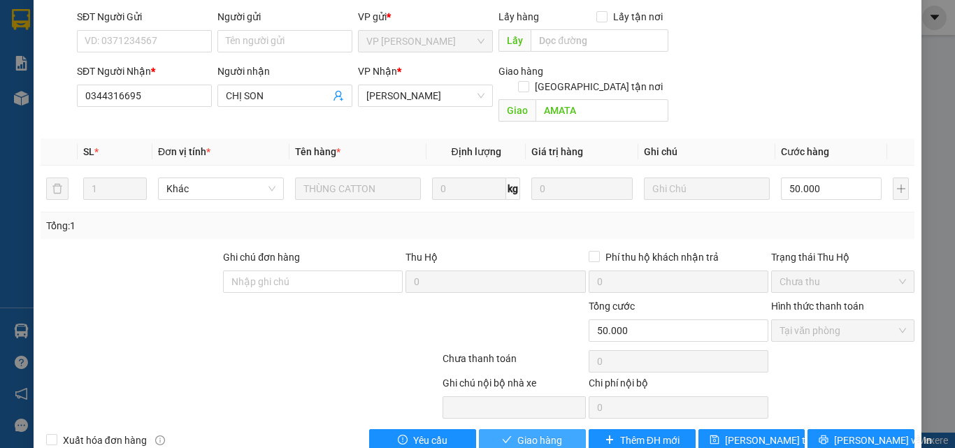
click at [538, 433] on span "Giao hàng" at bounding box center [539, 440] width 45 height 15
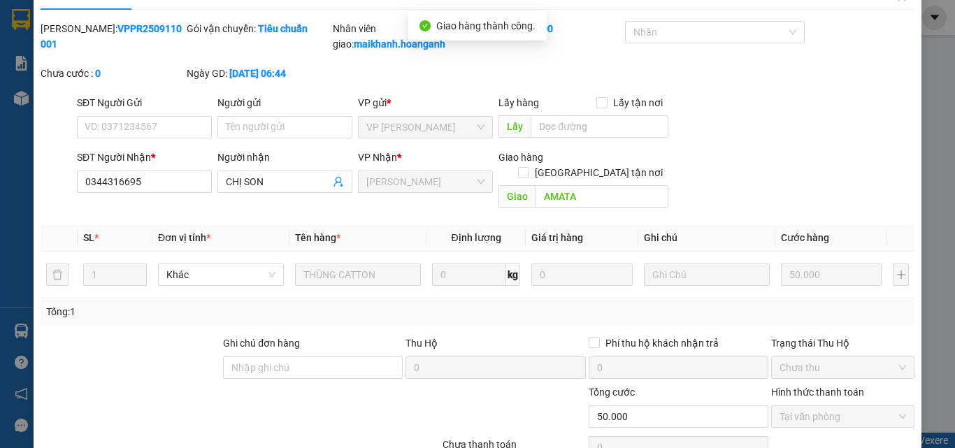
scroll to position [0, 0]
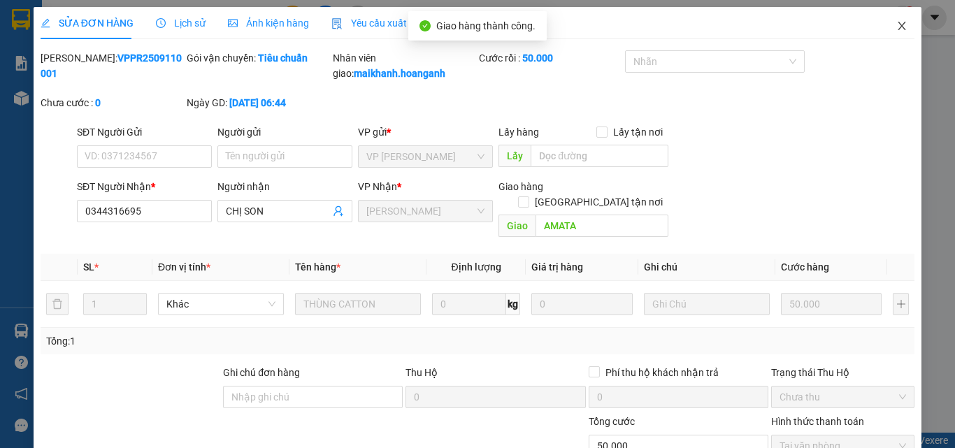
click at [899, 25] on icon "close" at bounding box center [903, 26] width 8 height 8
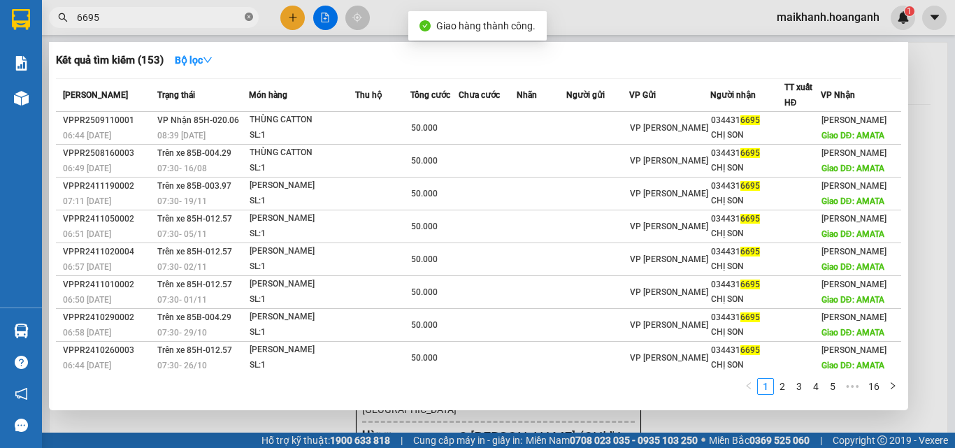
click at [251, 17] on icon "close-circle" at bounding box center [249, 17] width 8 height 8
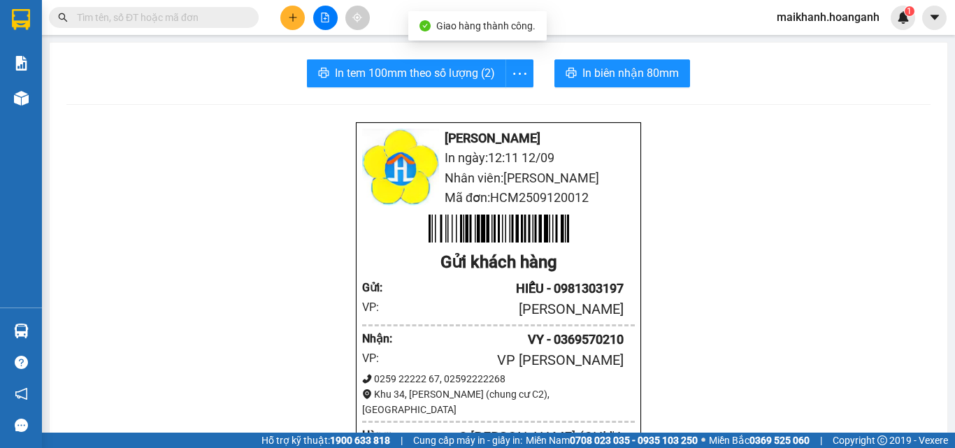
click at [238, 16] on input "text" at bounding box center [159, 17] width 165 height 15
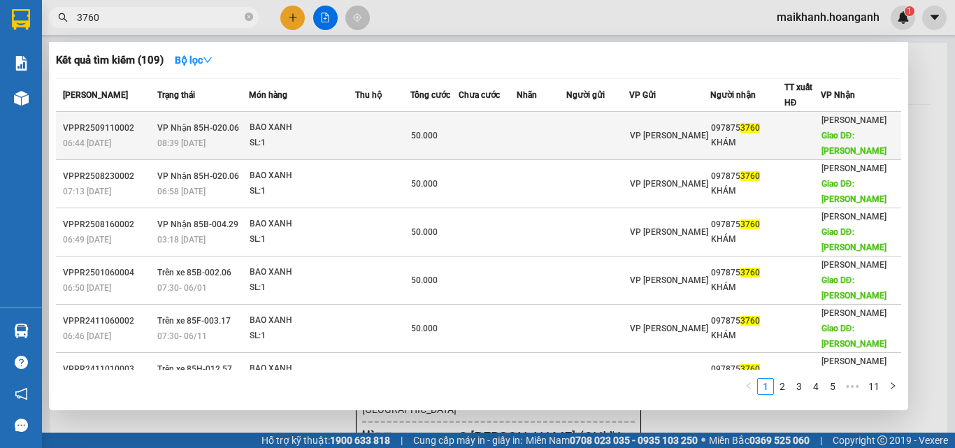
type input "3760"
click at [271, 127] on div "BAO XANH" at bounding box center [302, 127] width 105 height 15
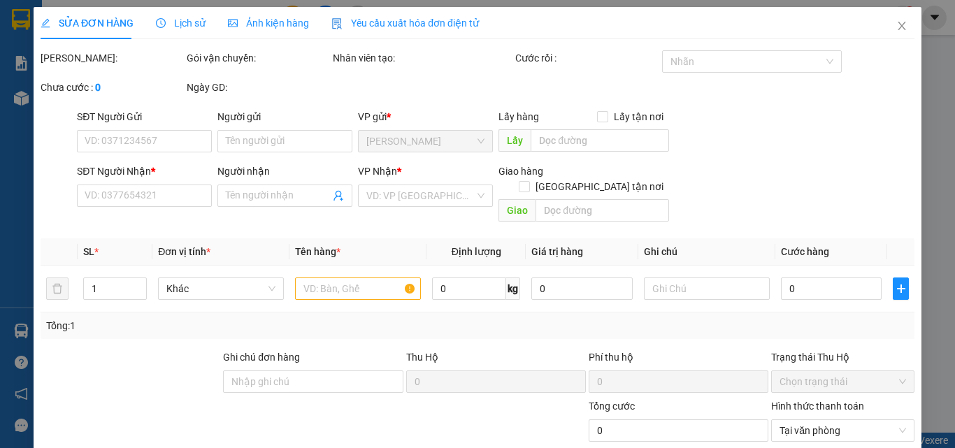
type input "0978753760"
type input "KHÁM"
type input "[PERSON_NAME]"
type input "50.000"
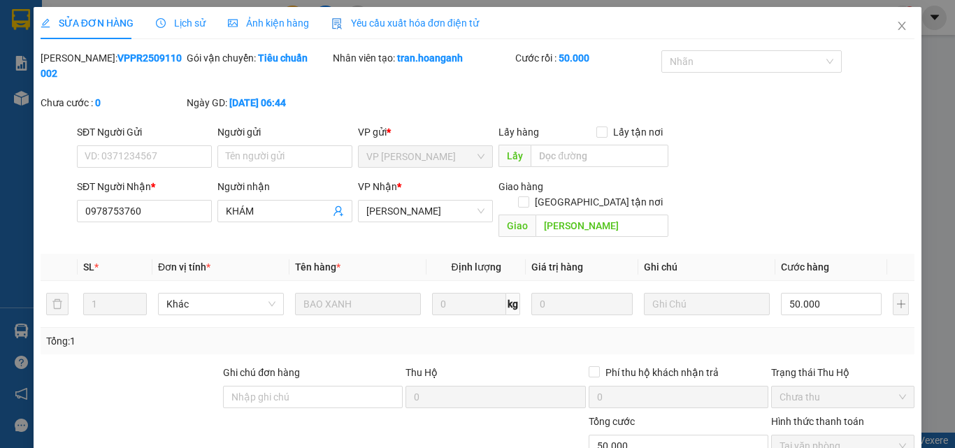
scroll to position [115, 0]
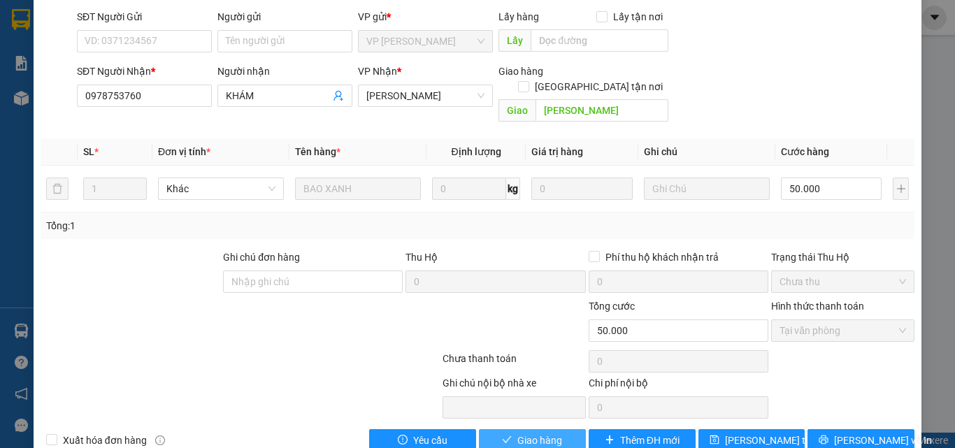
click at [552, 433] on span "Giao hàng" at bounding box center [539, 440] width 45 height 15
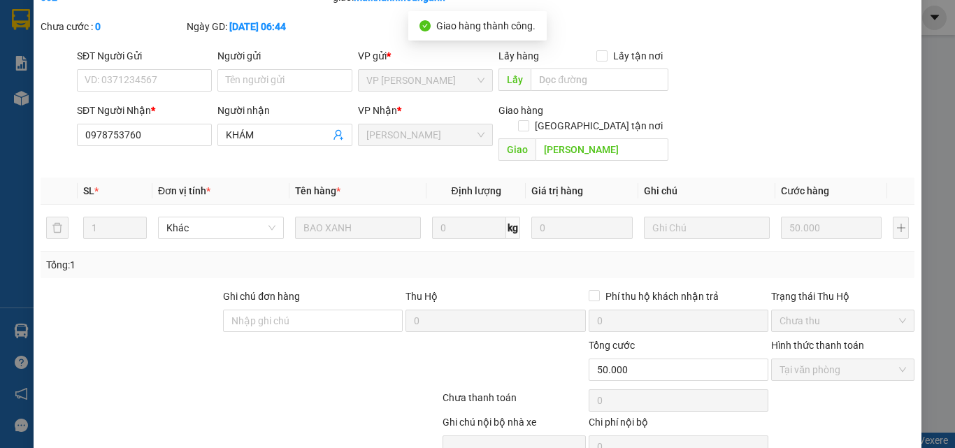
scroll to position [0, 0]
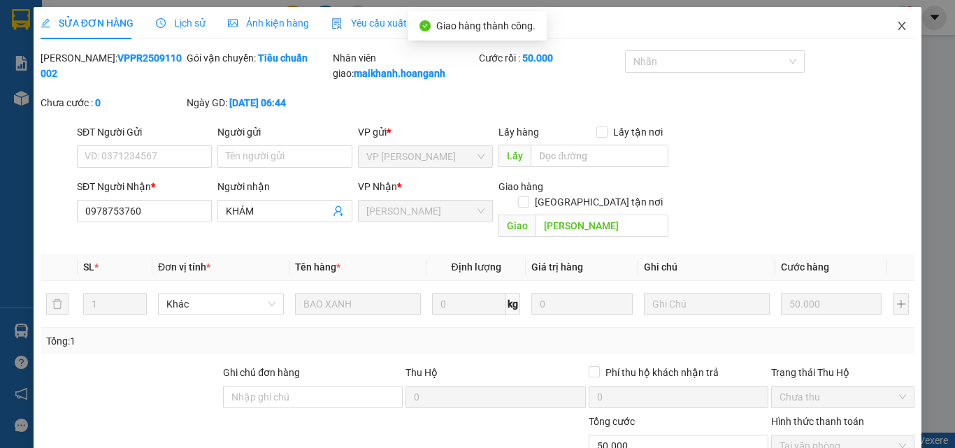
click at [896, 24] on icon "close" at bounding box center [901, 25] width 11 height 11
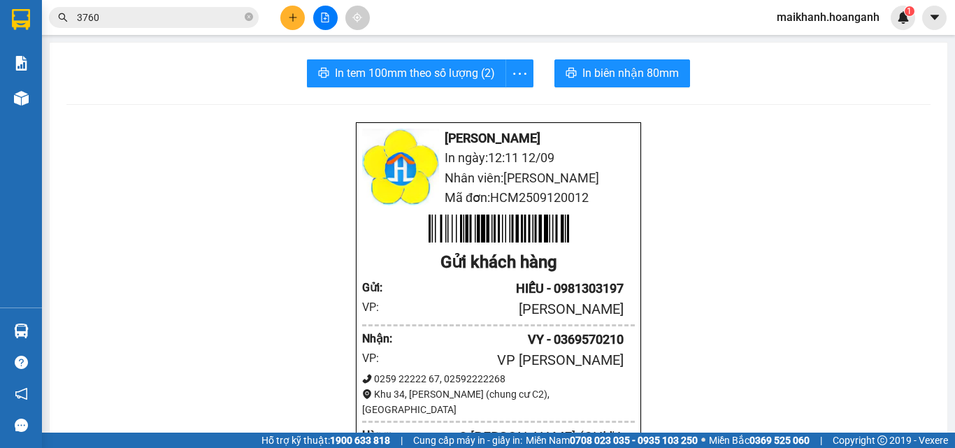
click at [248, 15] on icon "close-circle" at bounding box center [249, 17] width 8 height 8
click at [231, 27] on span at bounding box center [154, 17] width 210 height 21
click at [213, 12] on input "text" at bounding box center [159, 17] width 165 height 15
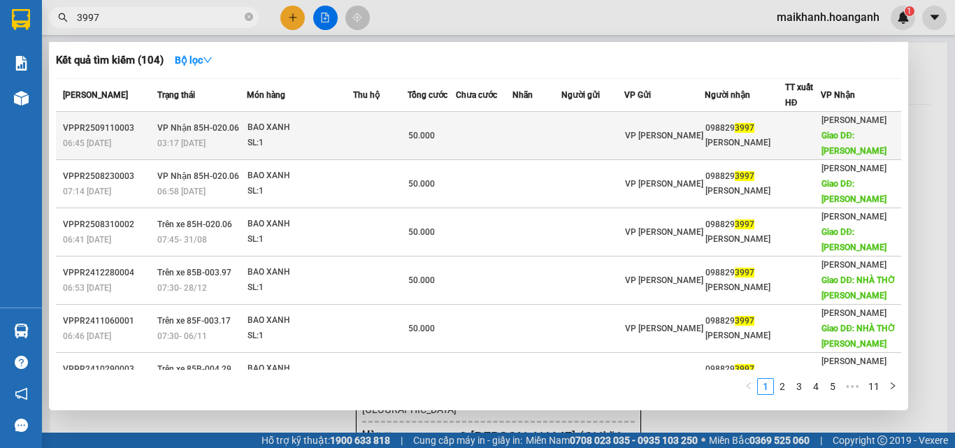
type input "3997"
click at [278, 125] on div "BAO XANH" at bounding box center [300, 127] width 105 height 15
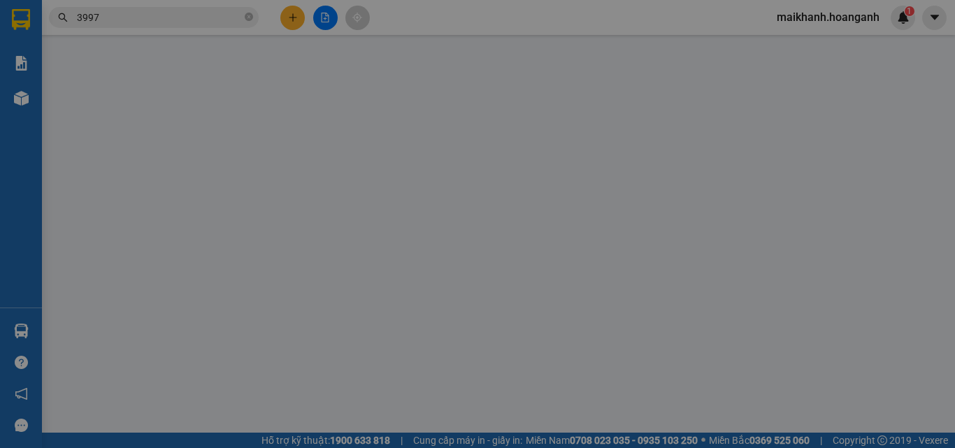
type input "0988293997"
type input "[PERSON_NAME]"
type input "50.000"
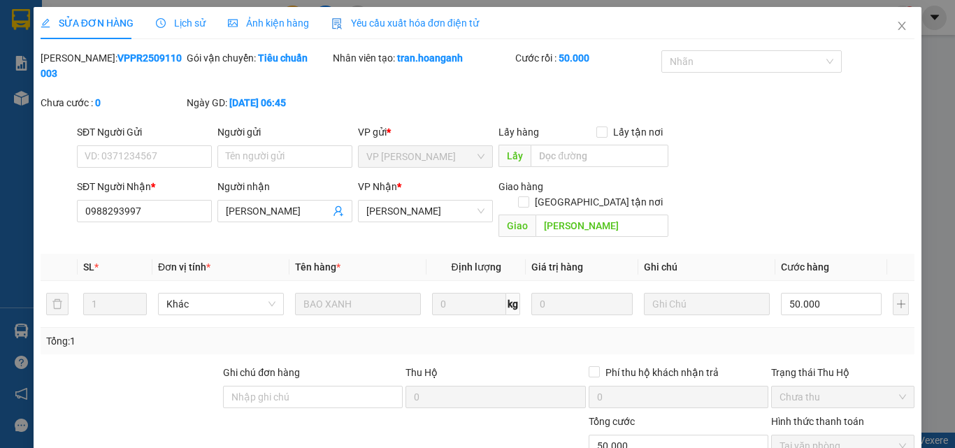
scroll to position [115, 0]
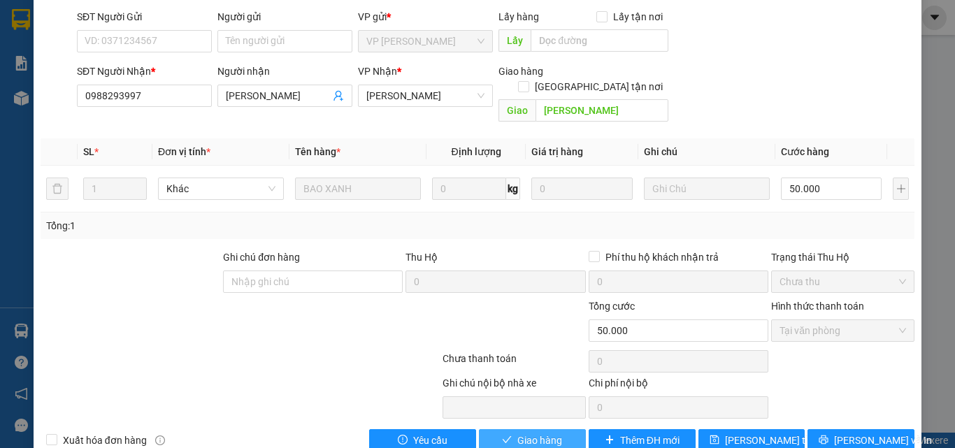
click at [545, 433] on span "Giao hàng" at bounding box center [539, 440] width 45 height 15
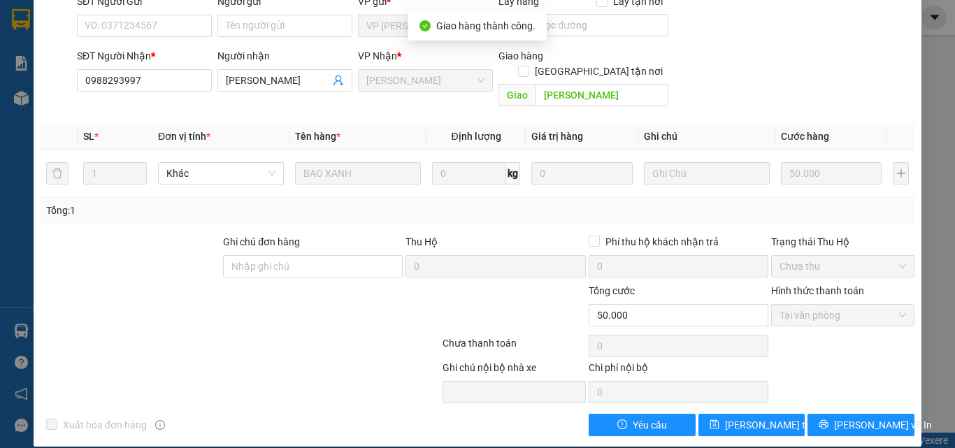
scroll to position [0, 0]
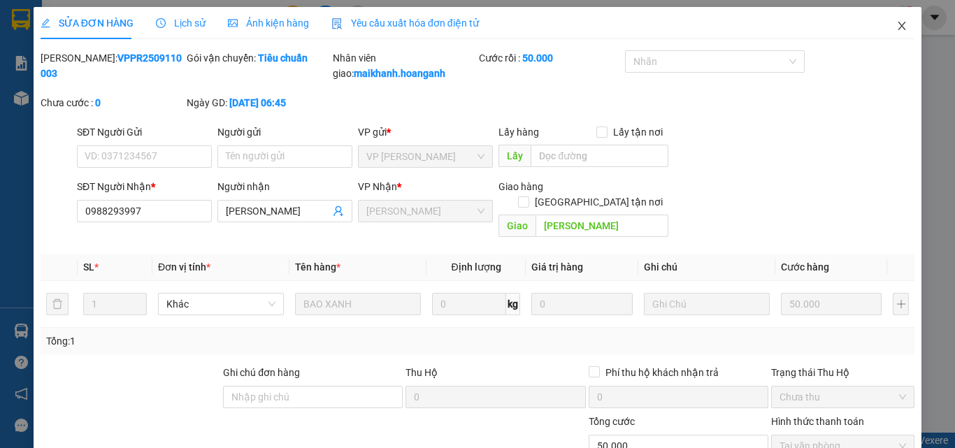
click at [896, 22] on icon "close" at bounding box center [901, 25] width 11 height 11
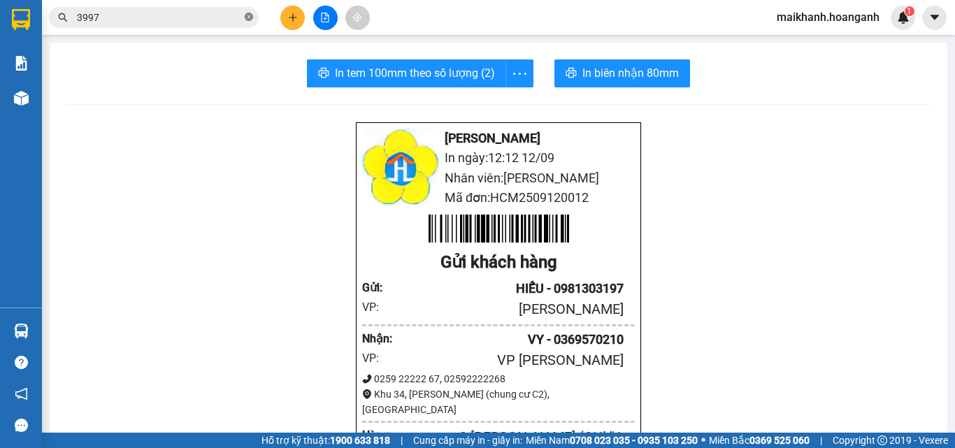
click at [249, 14] on icon "close-circle" at bounding box center [249, 17] width 8 height 8
click at [234, 13] on input "text" at bounding box center [159, 17] width 165 height 15
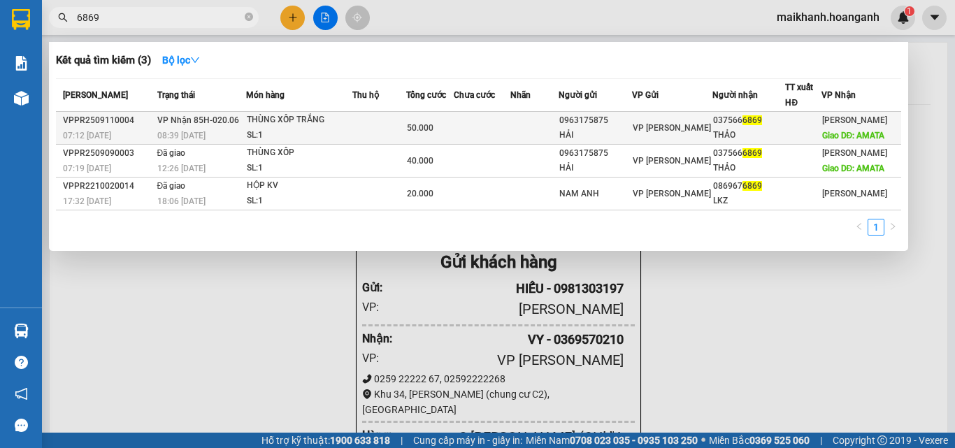
type input "6869"
click at [271, 123] on div "THÙNG XỐP TRẮNG" at bounding box center [299, 120] width 105 height 15
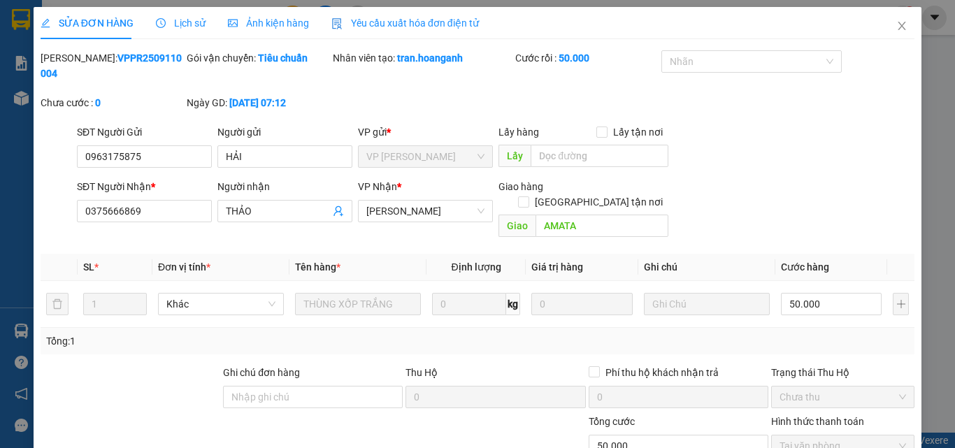
scroll to position [115, 0]
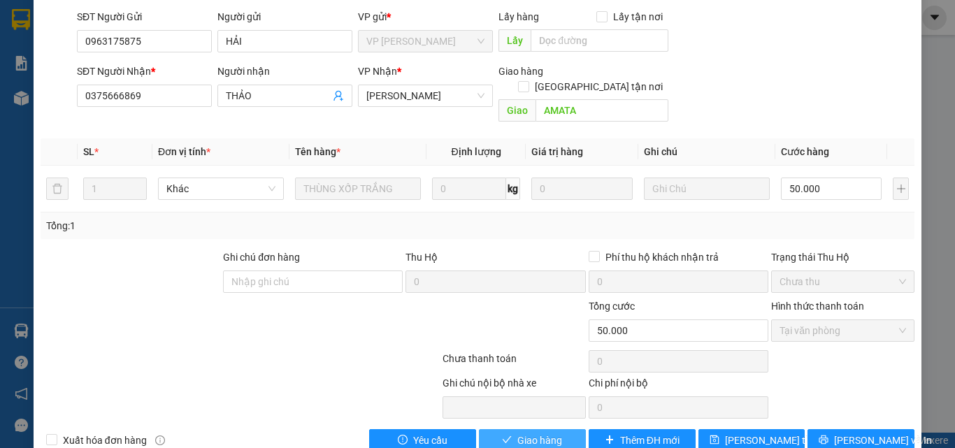
click at [517, 433] on span "Giao hàng" at bounding box center [539, 440] width 45 height 15
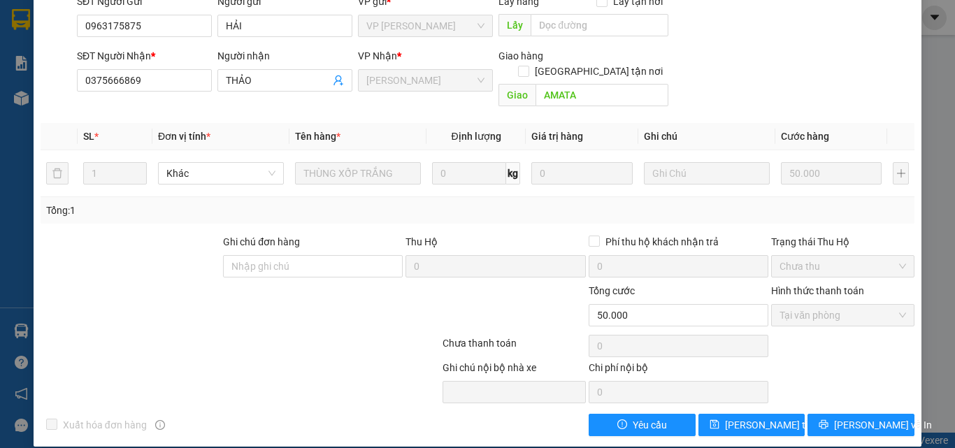
scroll to position [0, 0]
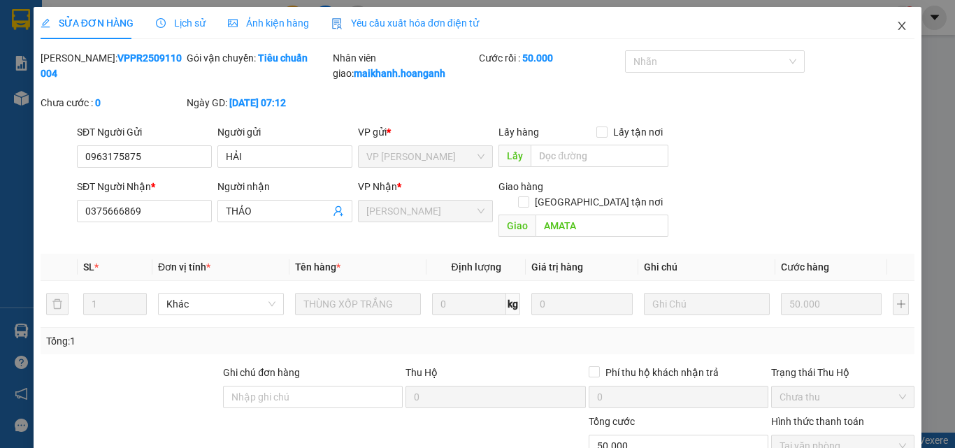
click at [892, 20] on span "Close" at bounding box center [902, 26] width 39 height 39
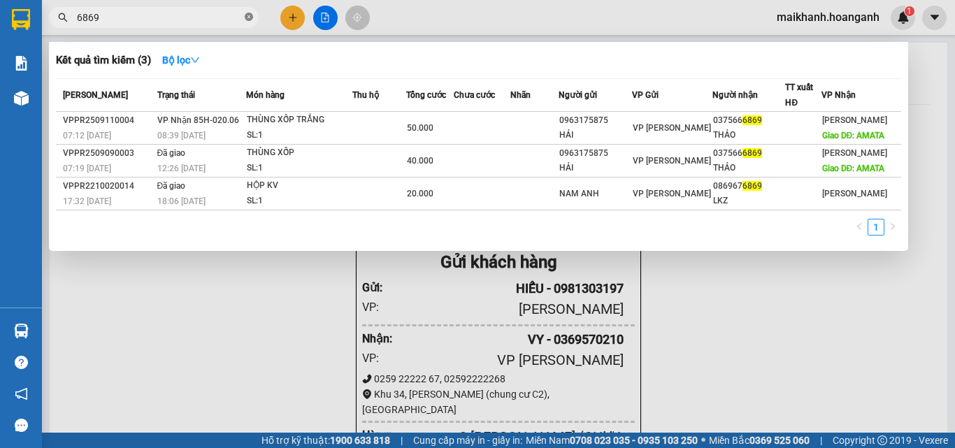
click at [249, 13] on span at bounding box center [249, 17] width 8 height 13
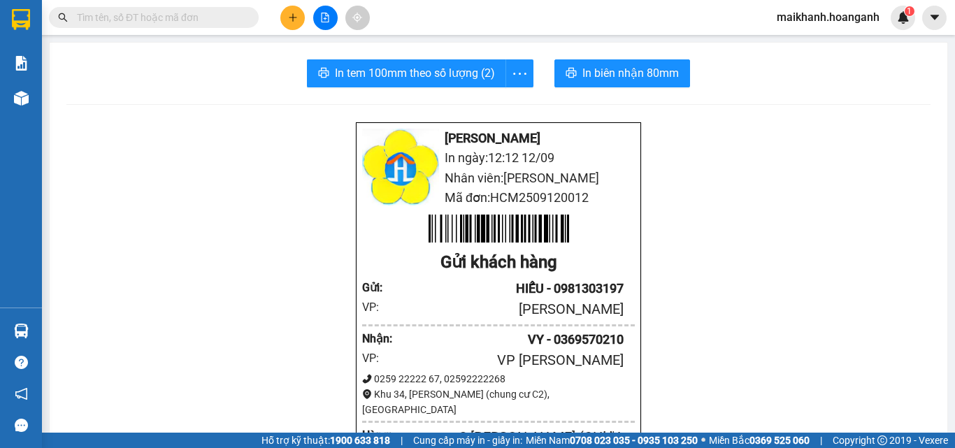
click at [232, 16] on input "text" at bounding box center [159, 17] width 165 height 15
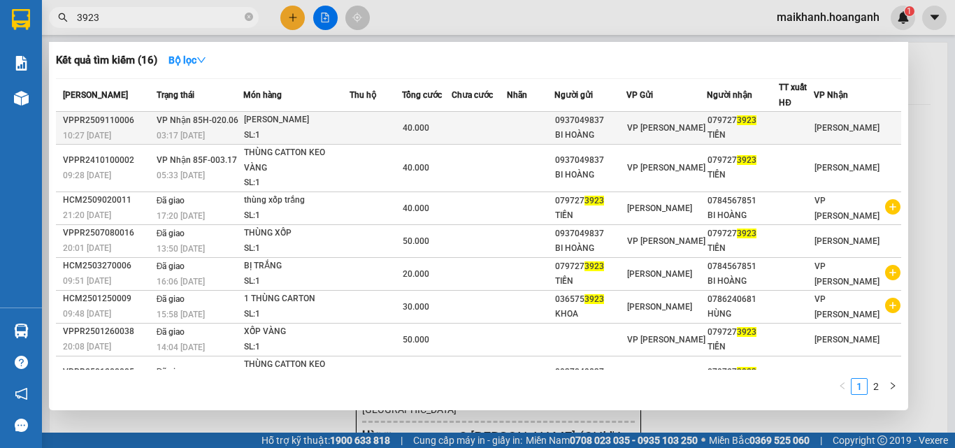
type input "3923"
click at [276, 122] on div "[PERSON_NAME]" at bounding box center [296, 120] width 105 height 15
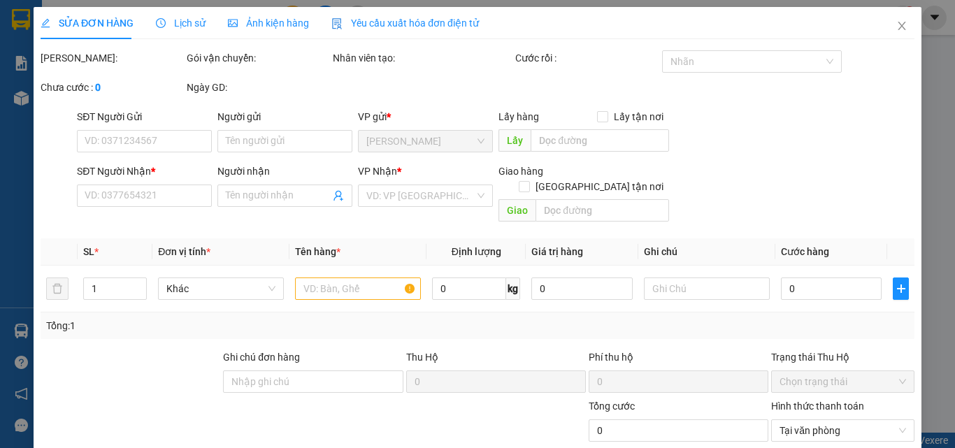
type input "0937049837"
type input "BI HOÀNG"
type input "0797273923"
type input "TIỀN"
type input "40.000"
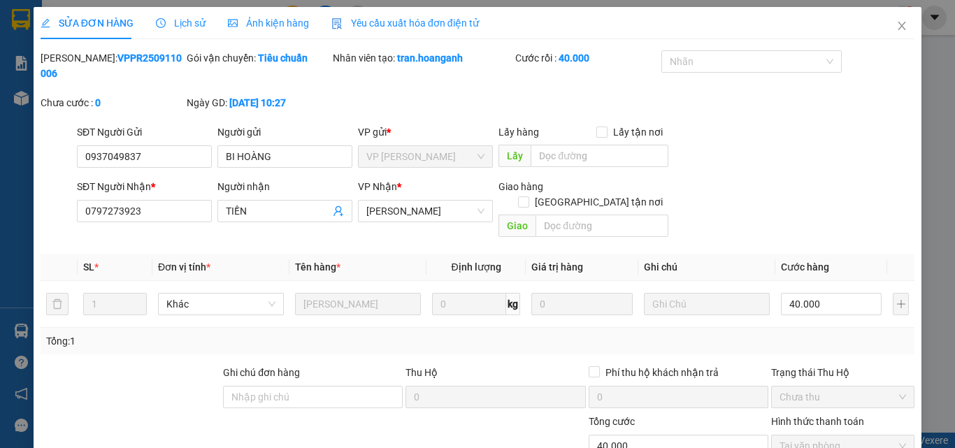
scroll to position [115, 0]
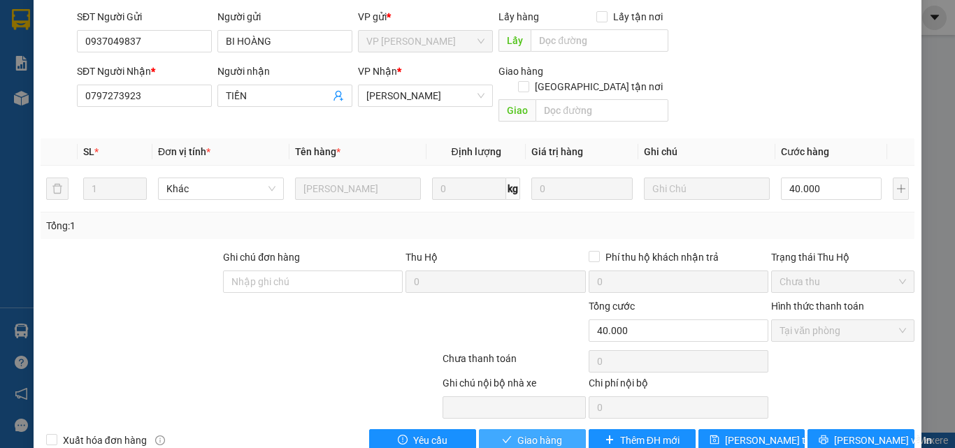
click at [543, 433] on span "Giao hàng" at bounding box center [539, 440] width 45 height 15
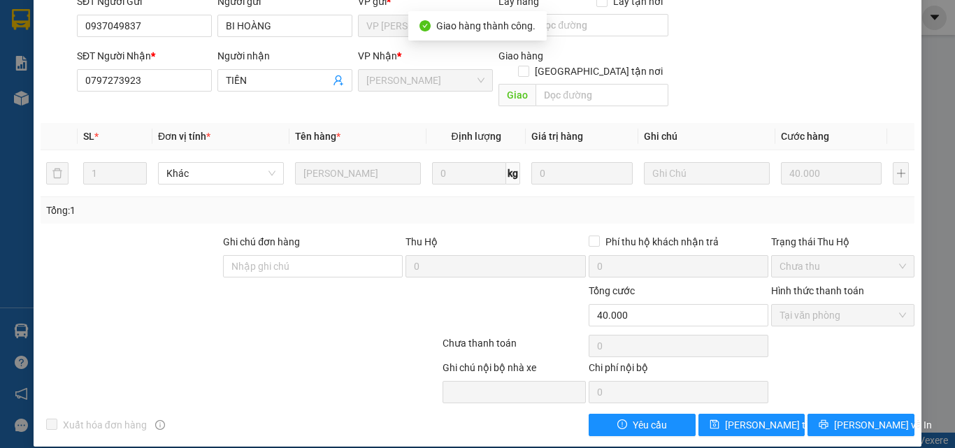
scroll to position [0, 0]
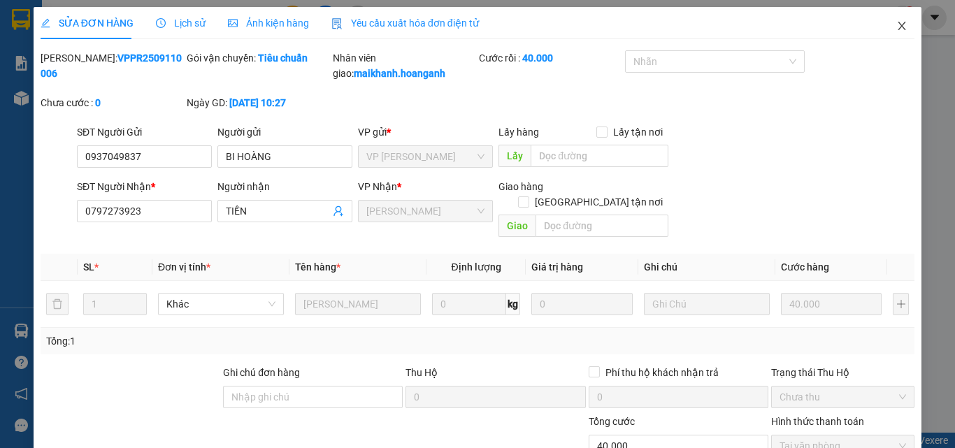
click at [899, 26] on icon "close" at bounding box center [903, 26] width 8 height 8
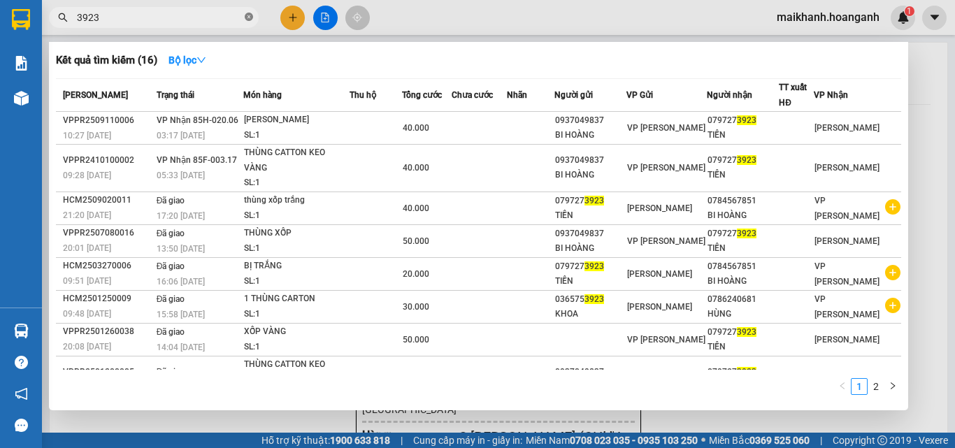
click at [252, 15] on icon "close-circle" at bounding box center [249, 17] width 8 height 8
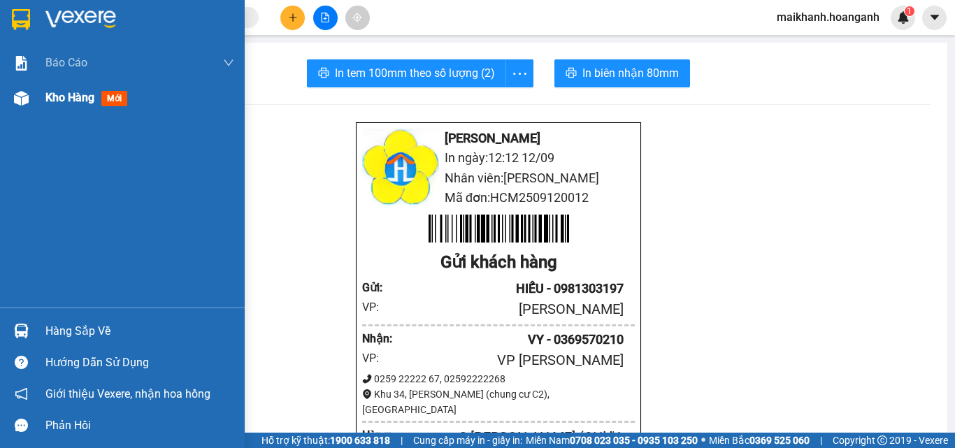
click at [81, 97] on span "Kho hàng" at bounding box center [69, 97] width 49 height 13
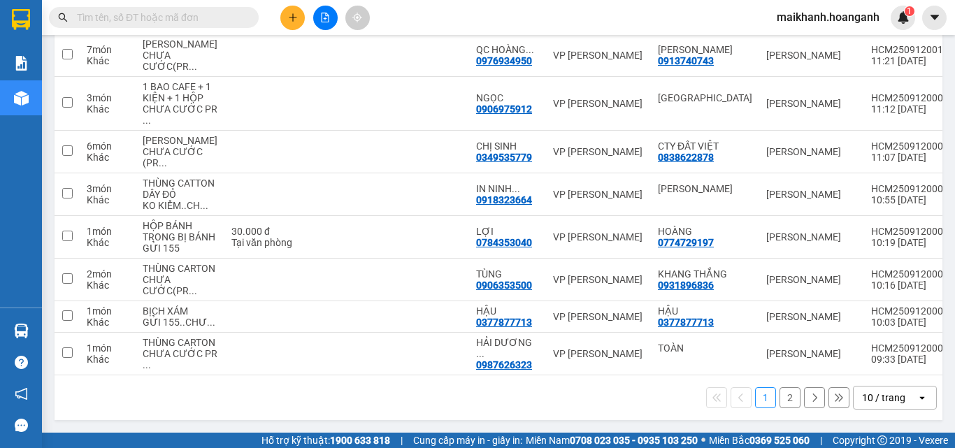
scroll to position [448, 0]
click at [880, 402] on div "10 / trang" at bounding box center [883, 398] width 43 height 14
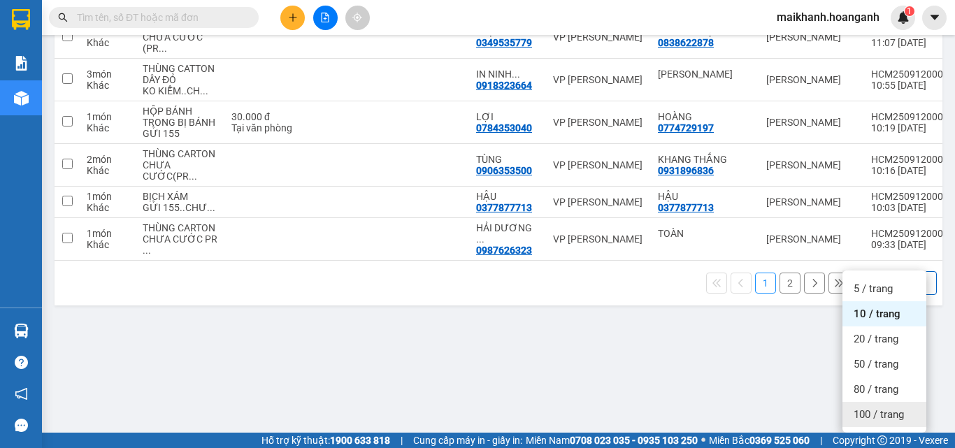
click at [864, 408] on span "100 / trang" at bounding box center [879, 415] width 50 height 14
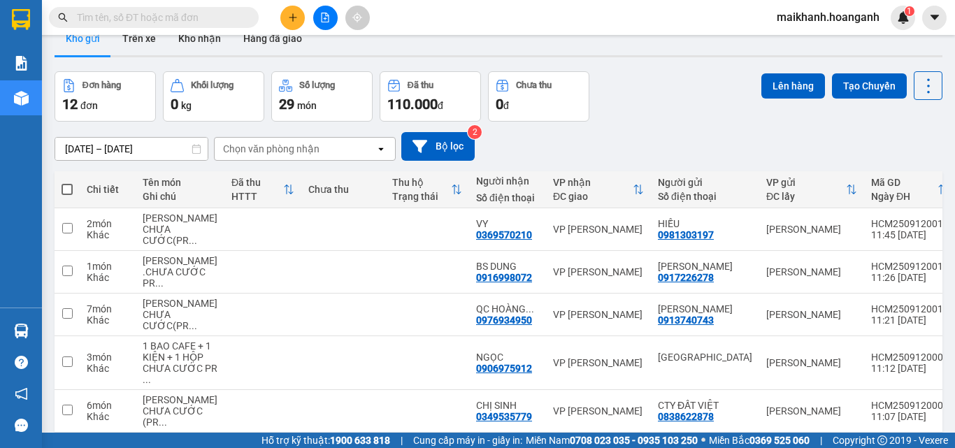
scroll to position [0, 0]
